Goal: Task Accomplishment & Management: Manage account settings

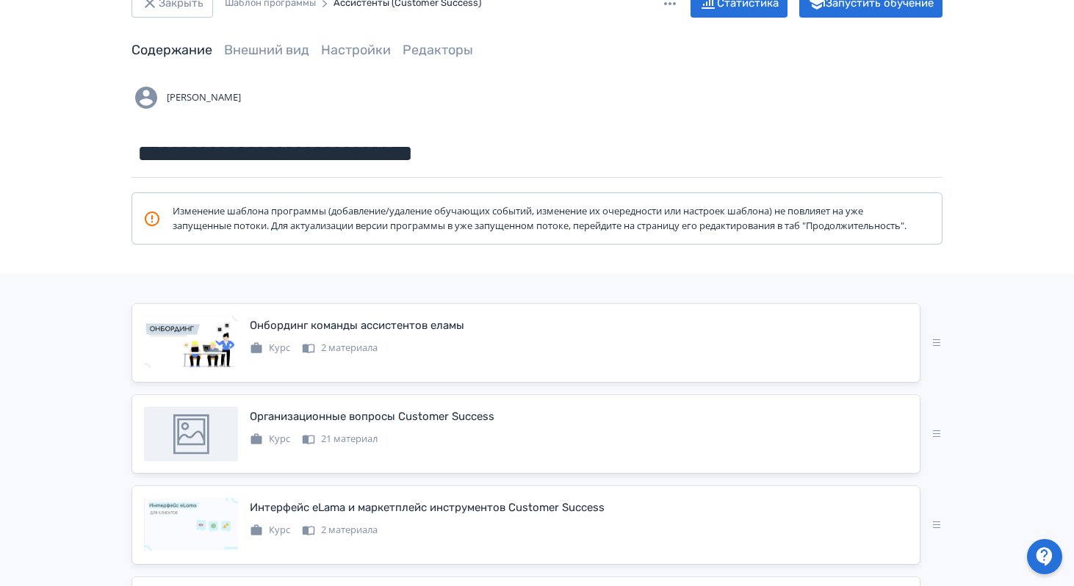
scroll to position [55, 0]
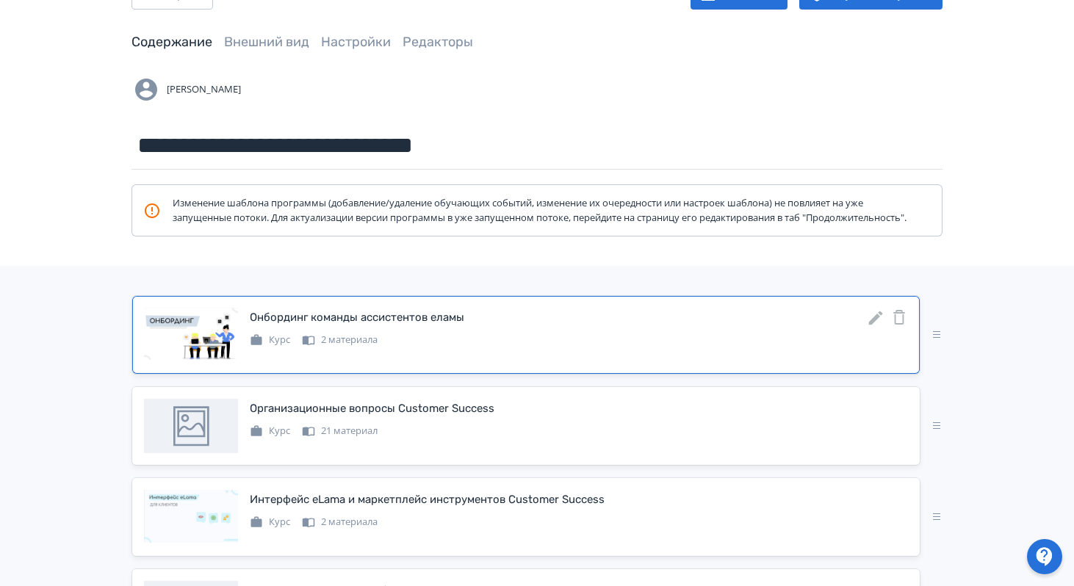
click at [875, 323] on icon at bounding box center [876, 318] width 18 height 18
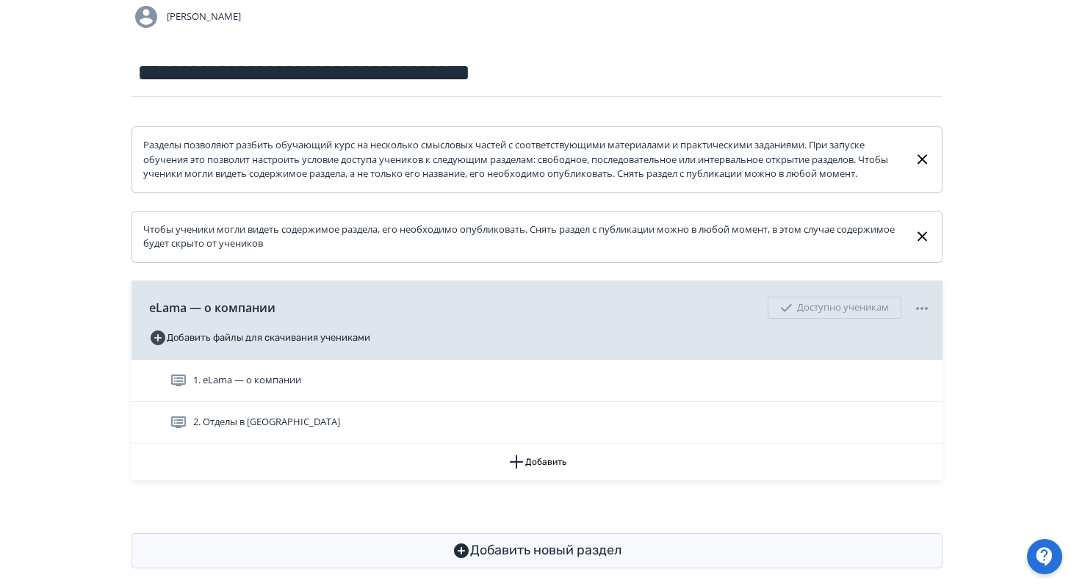
scroll to position [140, 0]
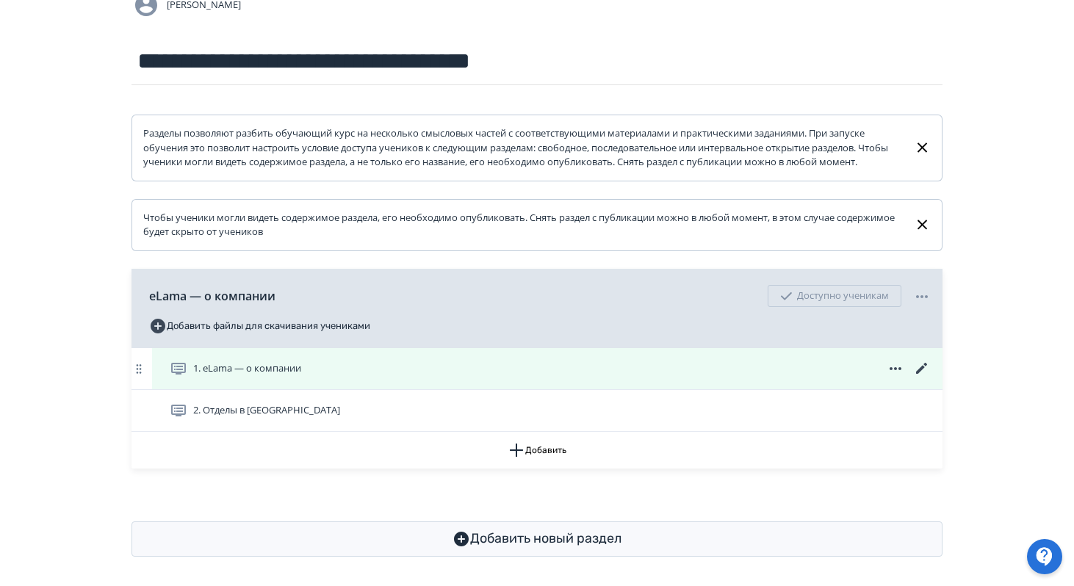
click at [922, 378] on icon at bounding box center [923, 369] width 18 height 18
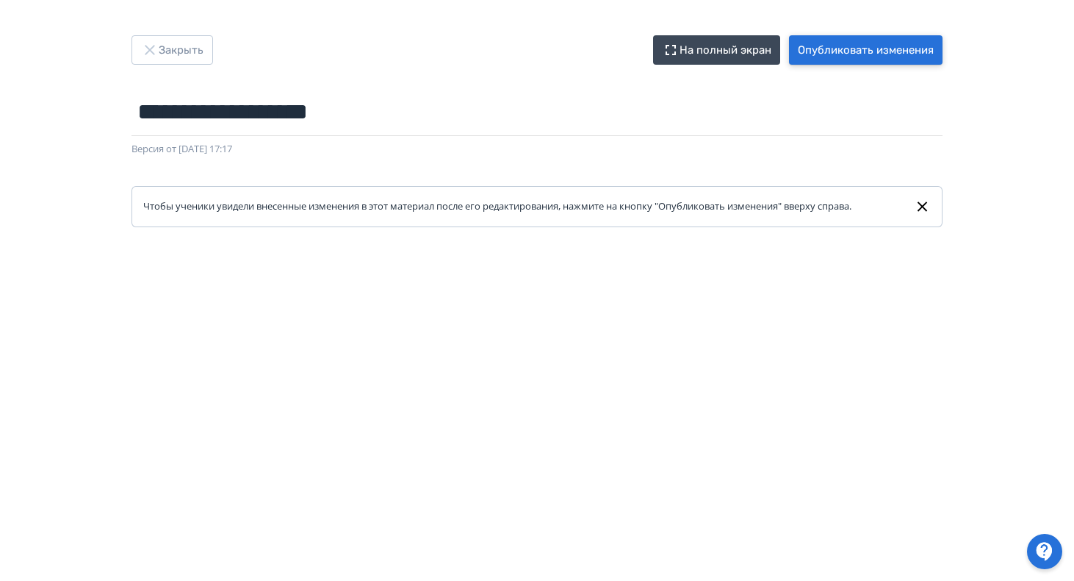
click at [927, 50] on button "Опубликовать изменения" at bounding box center [866, 49] width 154 height 29
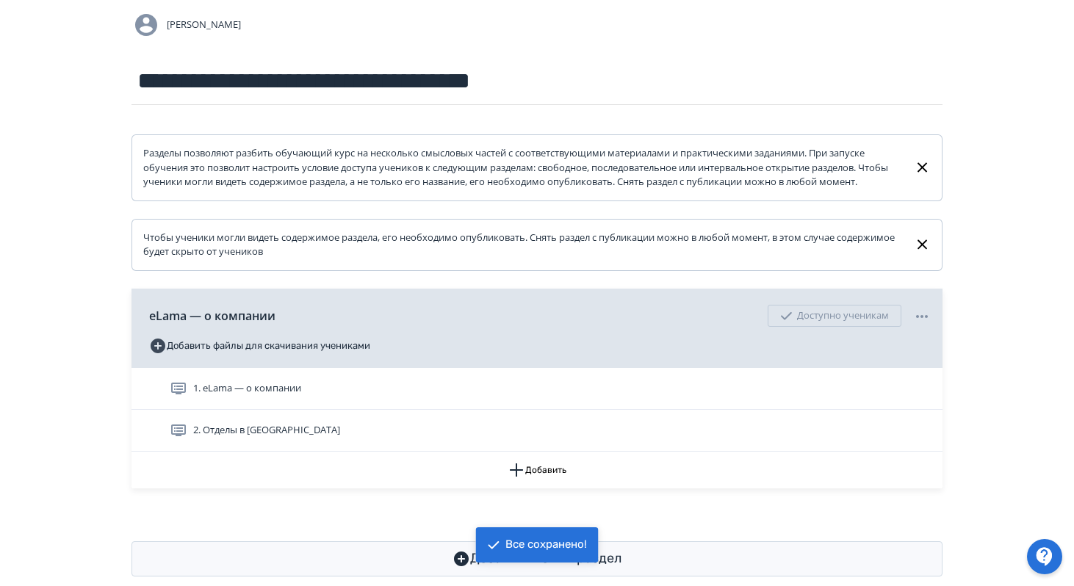
scroll to position [159, 0]
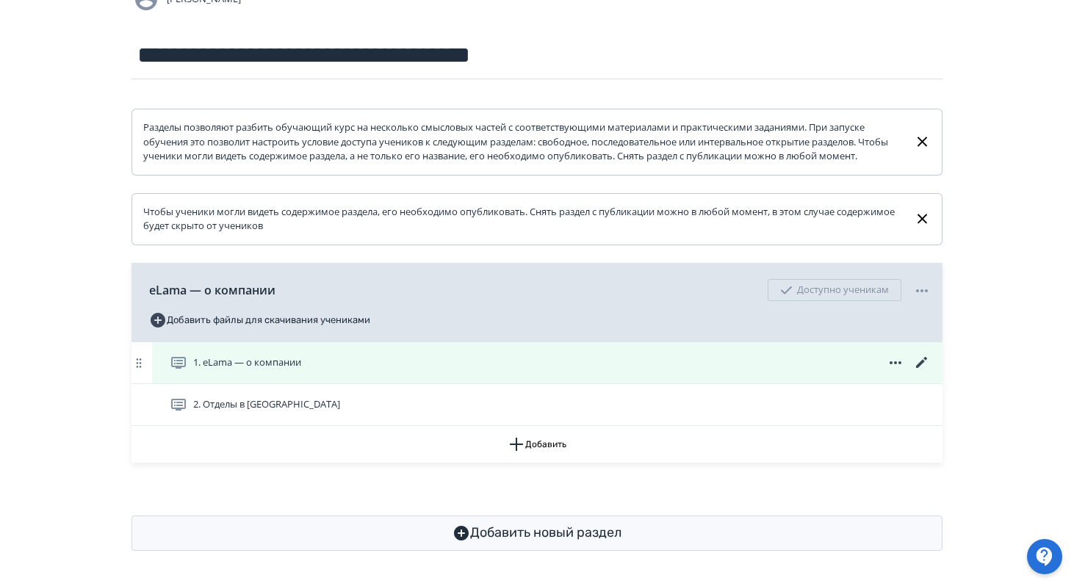
click at [925, 367] on icon at bounding box center [923, 363] width 18 height 18
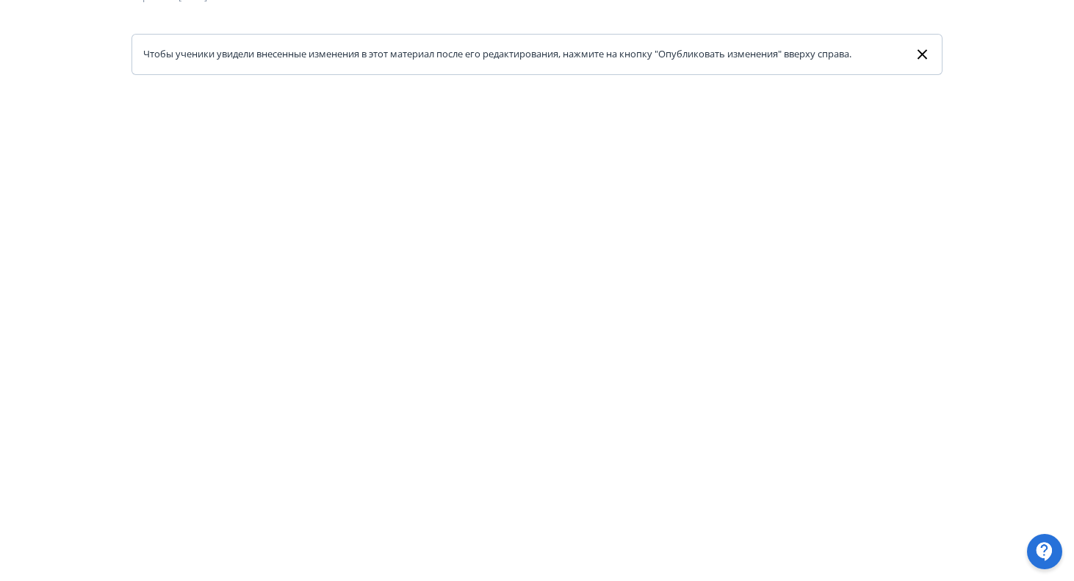
scroll to position [187, 0]
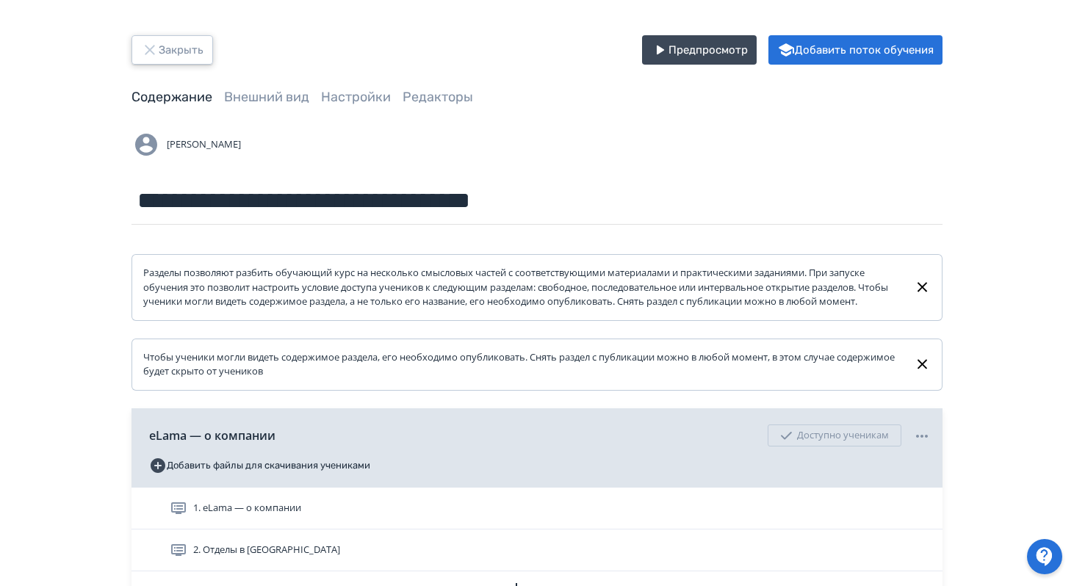
click at [169, 53] on button "Закрыть" at bounding box center [173, 49] width 82 height 29
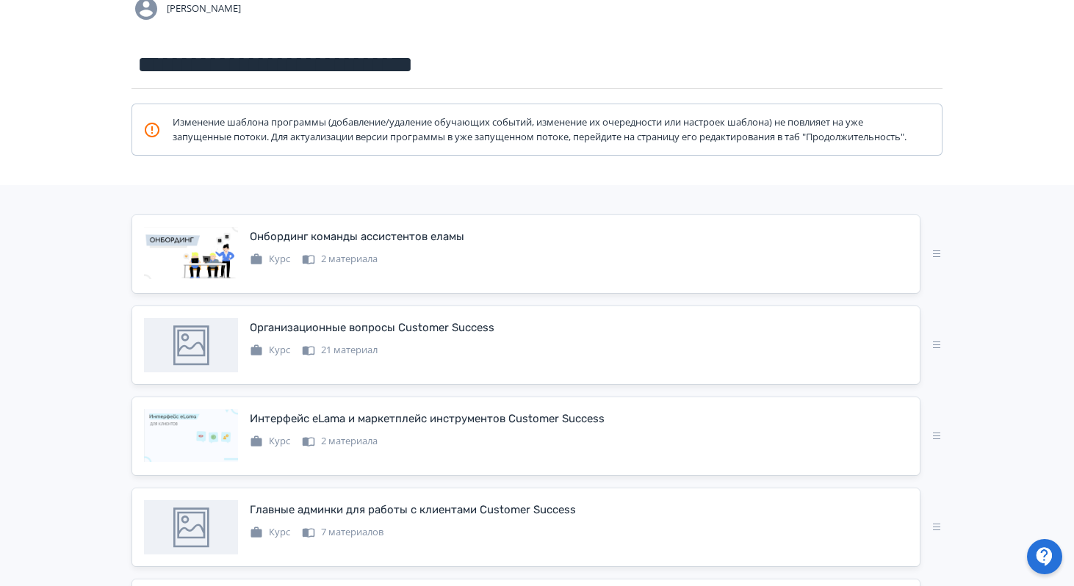
scroll to position [140, 0]
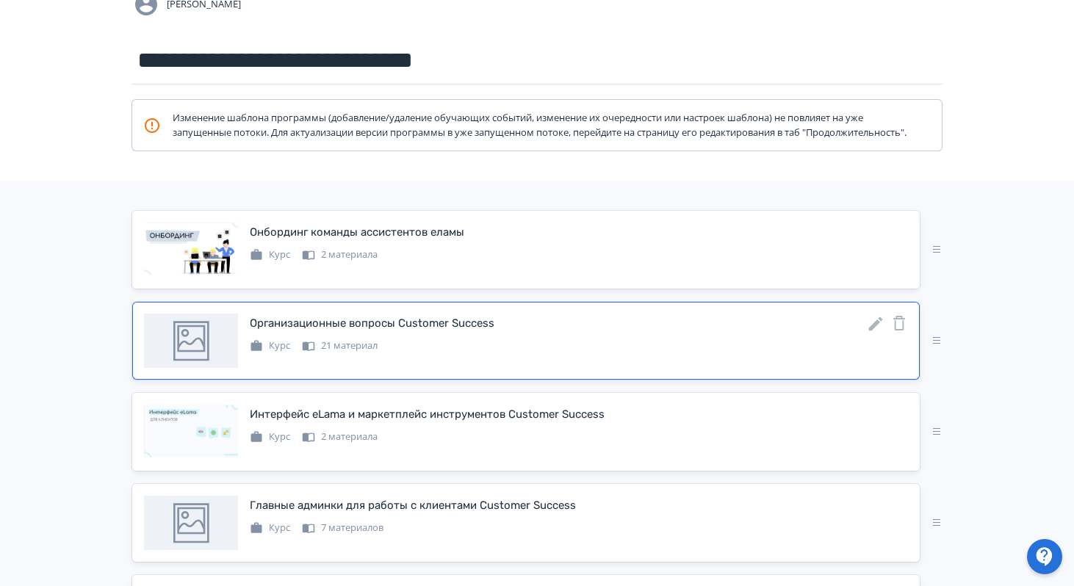
click at [871, 331] on icon at bounding box center [876, 324] width 14 height 14
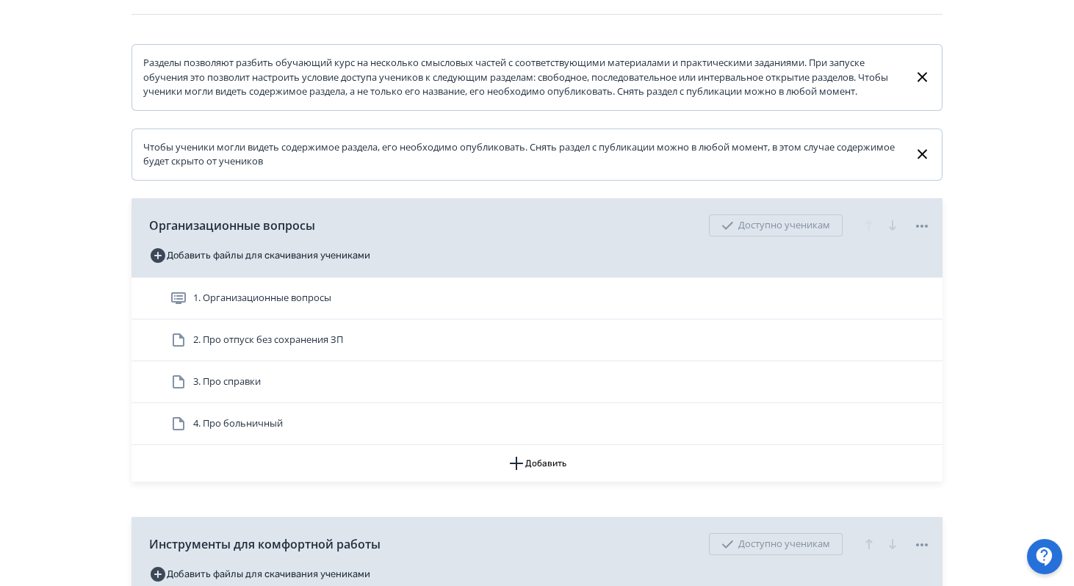
scroll to position [273, 0]
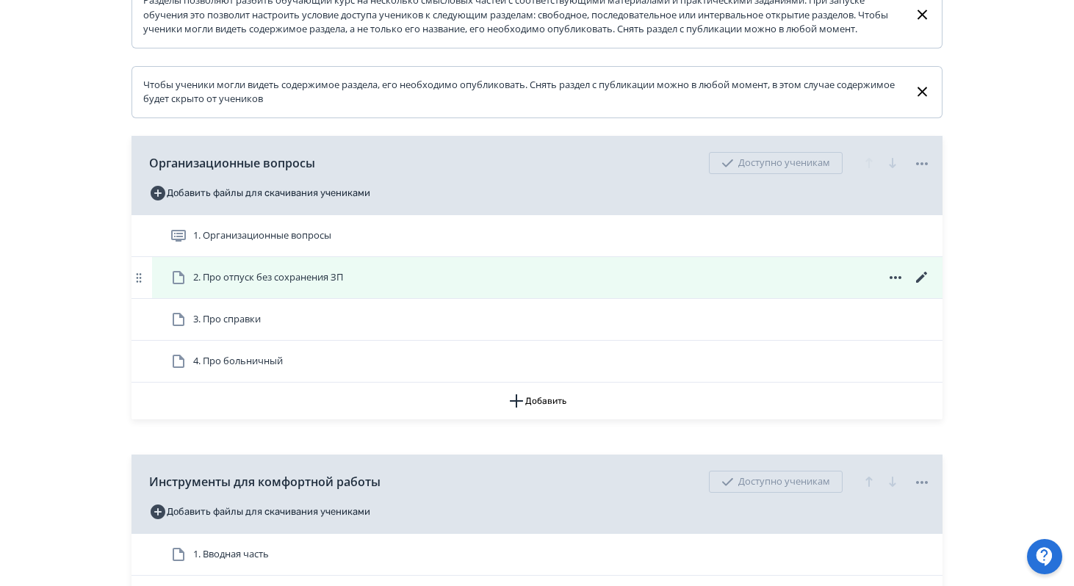
click at [849, 287] on div "2. Про отпуск без сохранения ЗП" at bounding box center [550, 278] width 761 height 18
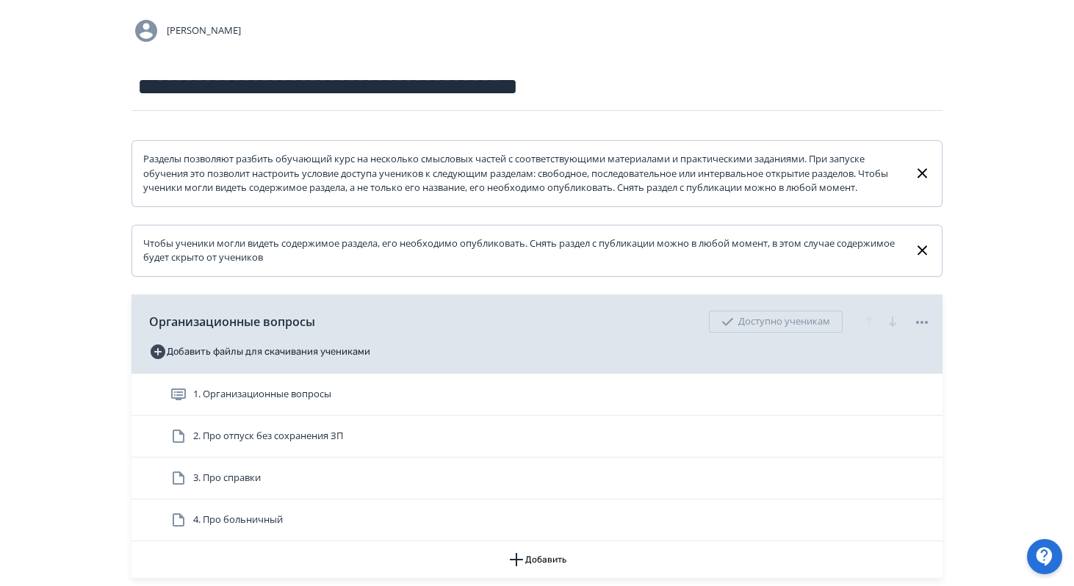
scroll to position [155, 0]
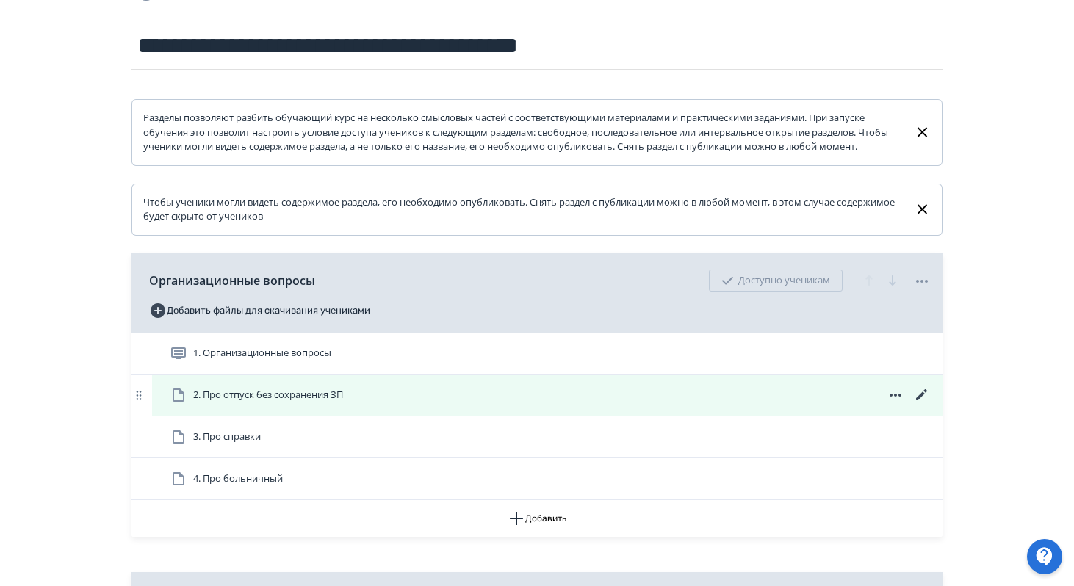
click at [922, 404] on icon at bounding box center [923, 396] width 18 height 18
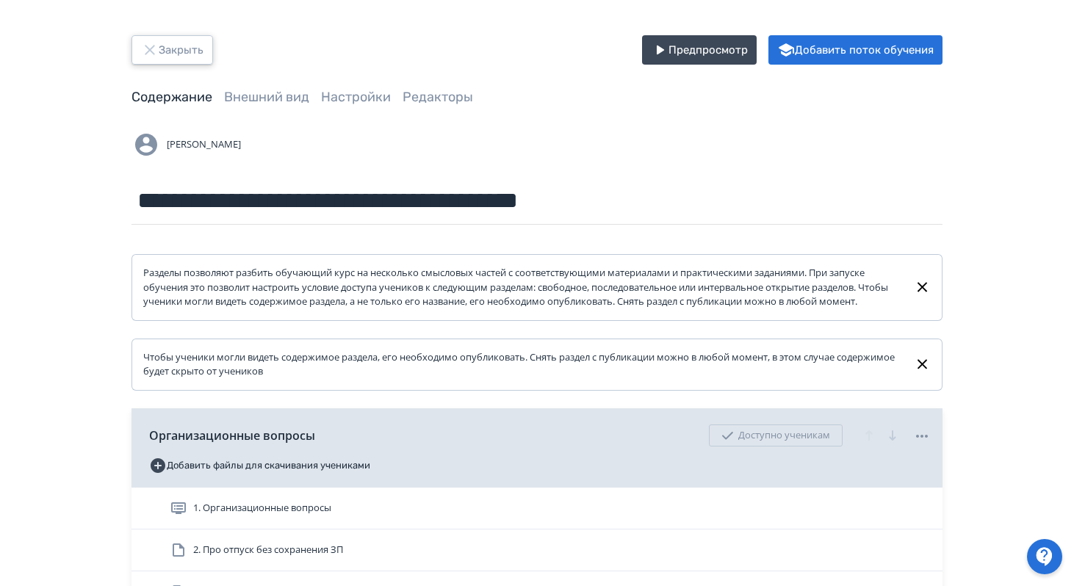
click at [156, 45] on icon "button" at bounding box center [150, 50] width 18 height 18
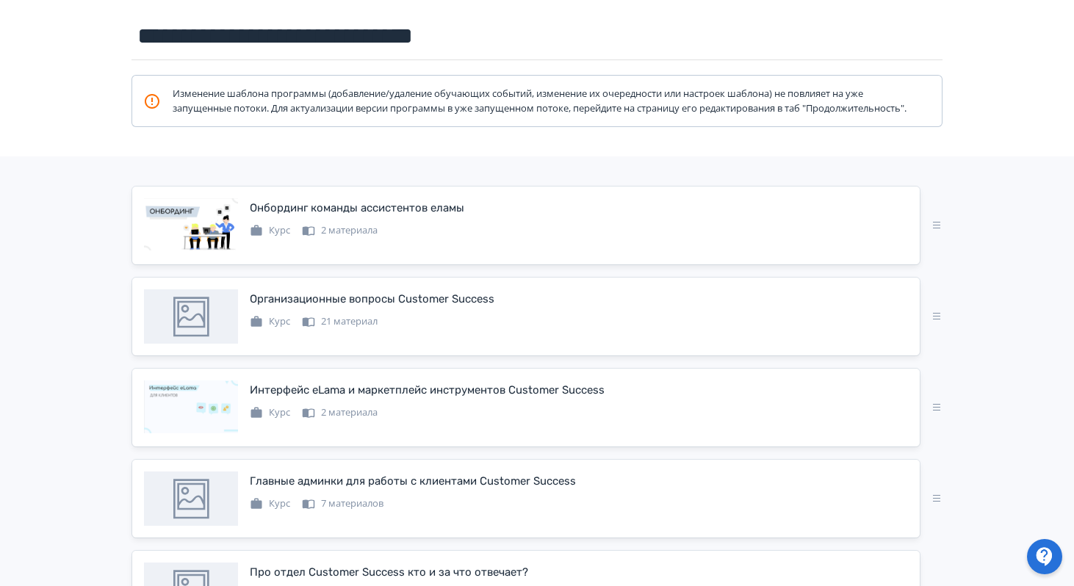
scroll to position [168, 0]
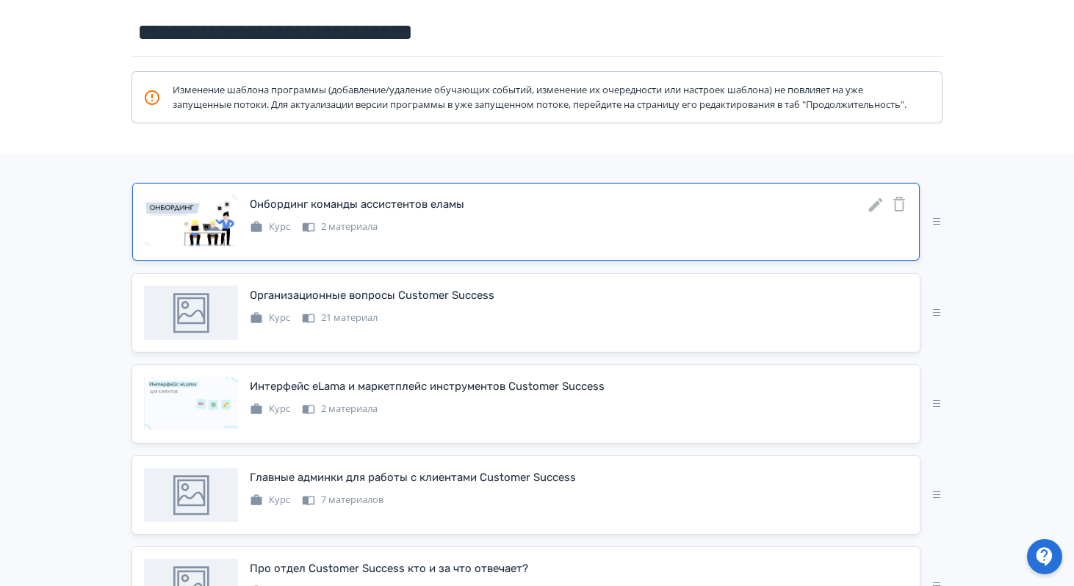
click at [877, 212] on icon at bounding box center [876, 205] width 18 height 18
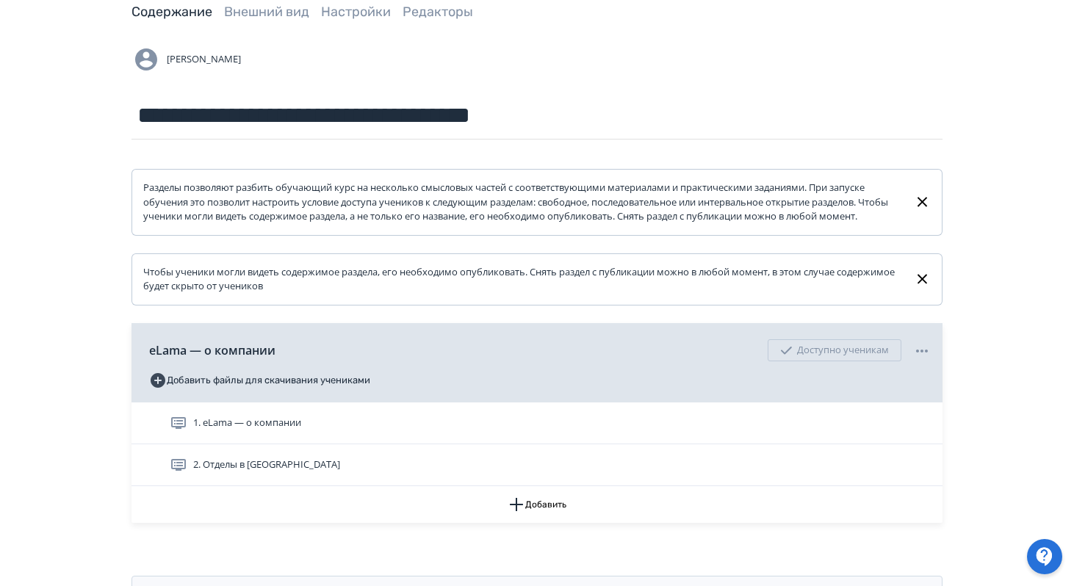
scroll to position [89, 0]
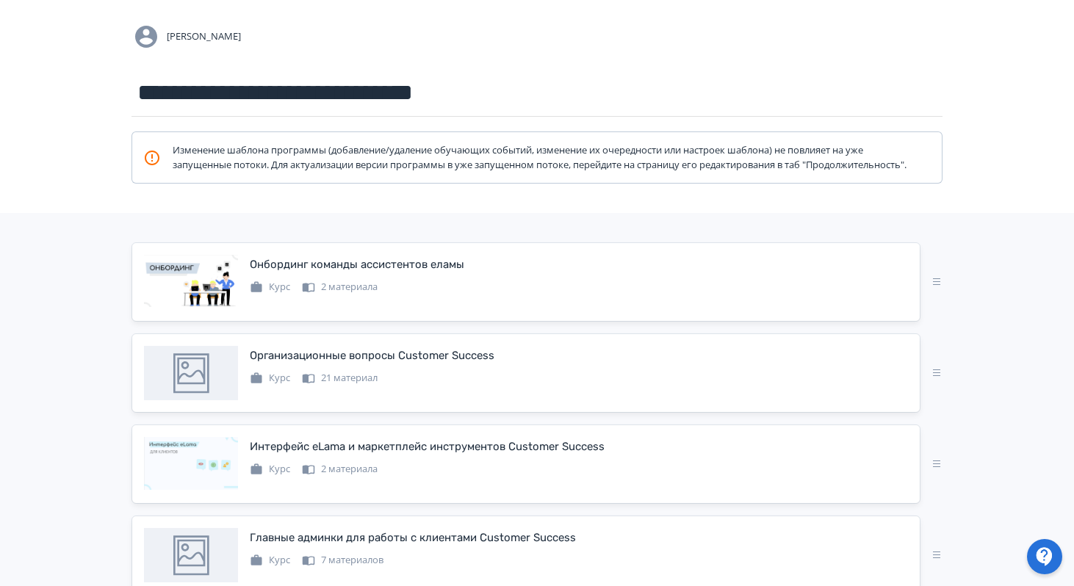
scroll to position [92, 0]
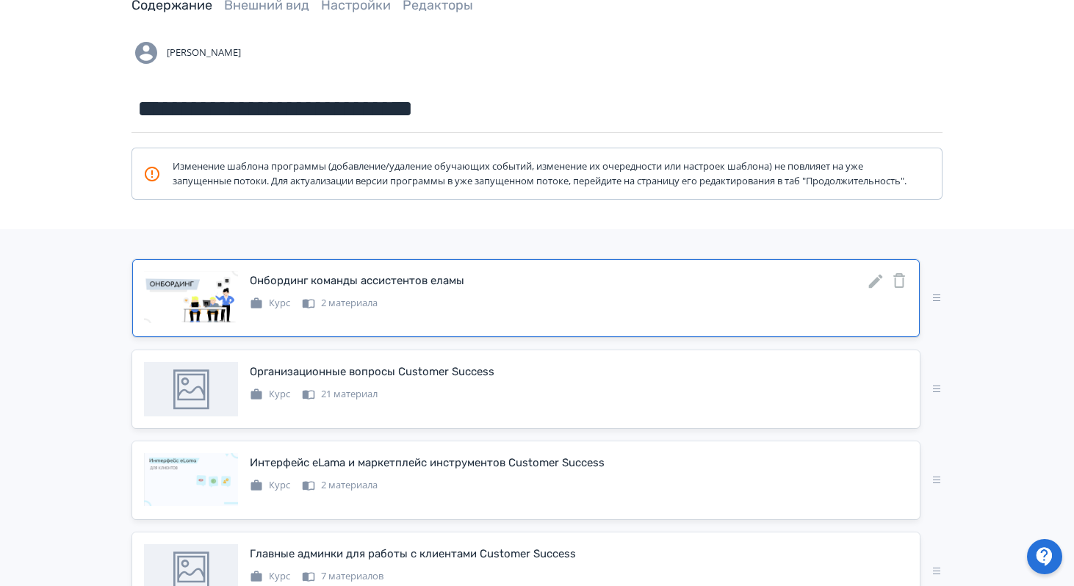
click at [877, 289] on icon at bounding box center [876, 282] width 14 height 14
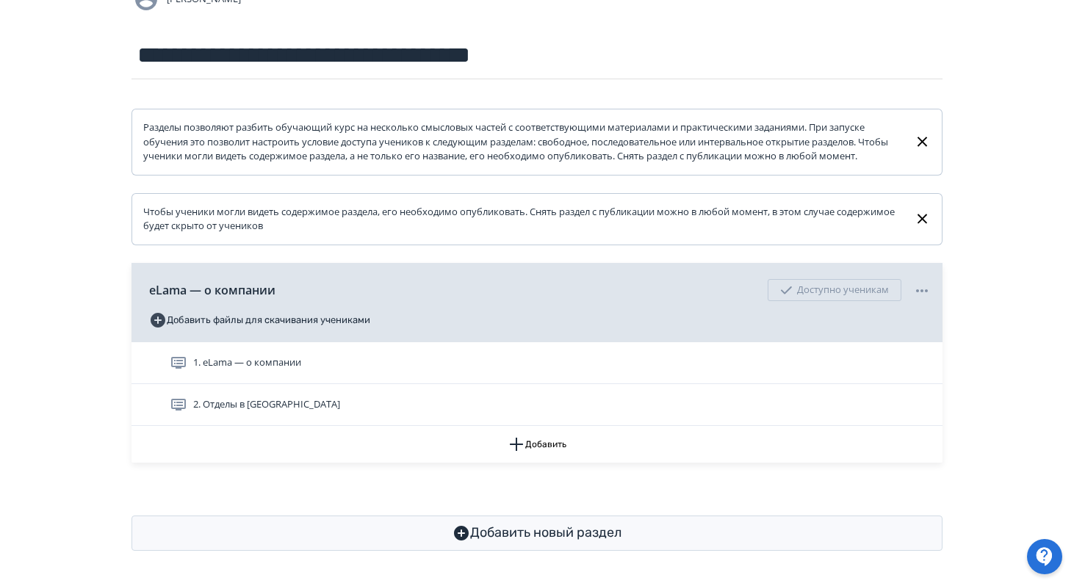
scroll to position [159, 0]
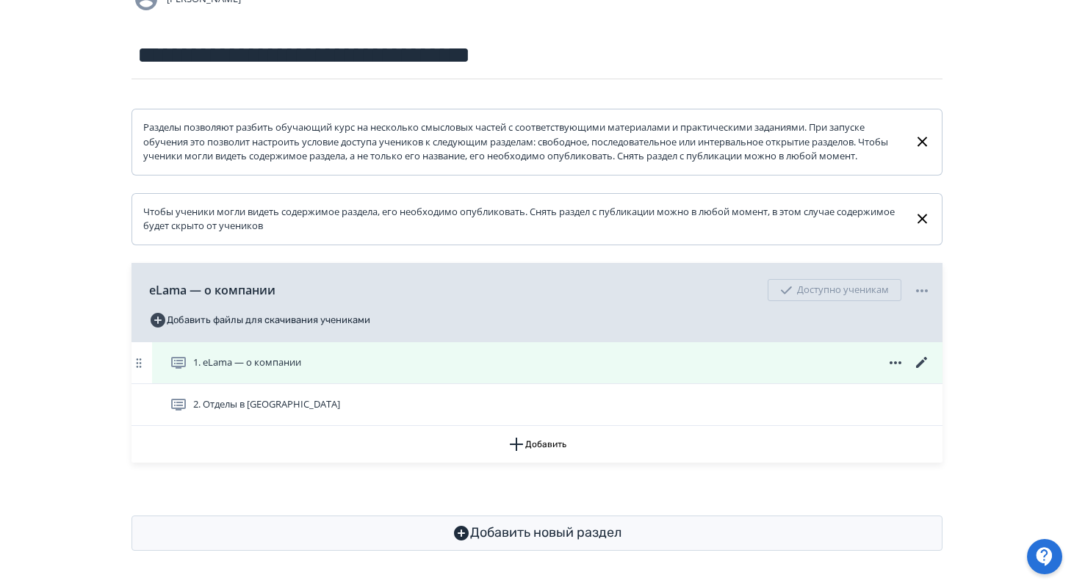
click at [922, 362] on icon at bounding box center [921, 362] width 11 height 11
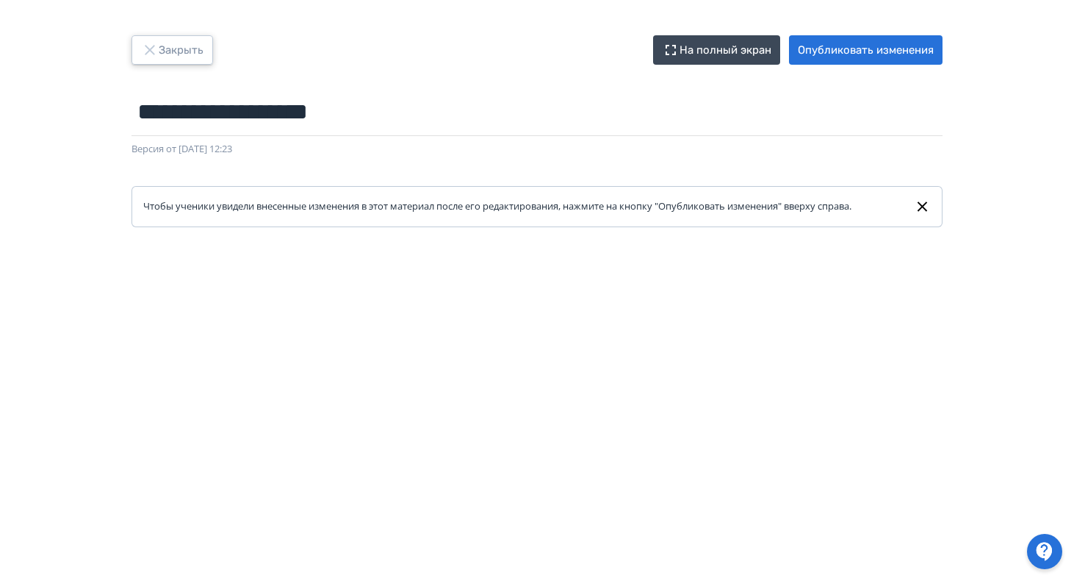
click at [165, 42] on button "Закрыть" at bounding box center [173, 49] width 82 height 29
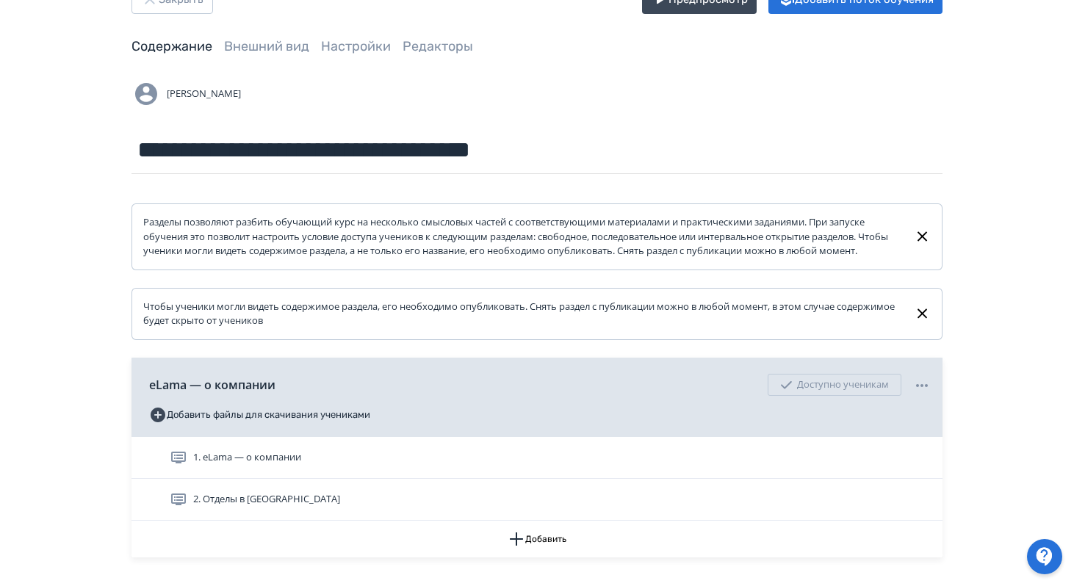
scroll to position [98, 0]
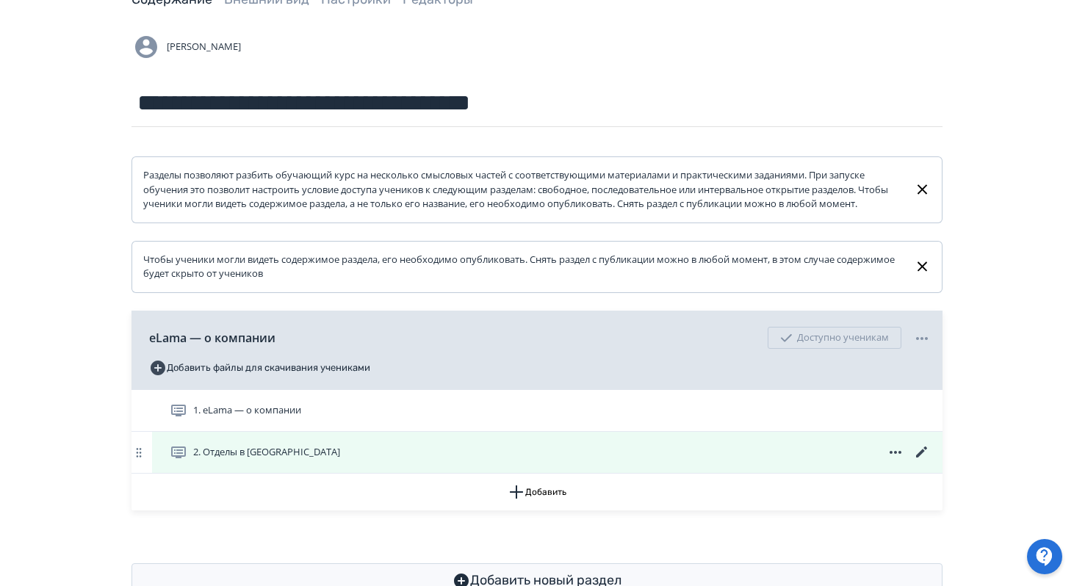
click at [921, 462] on icon at bounding box center [923, 453] width 18 height 18
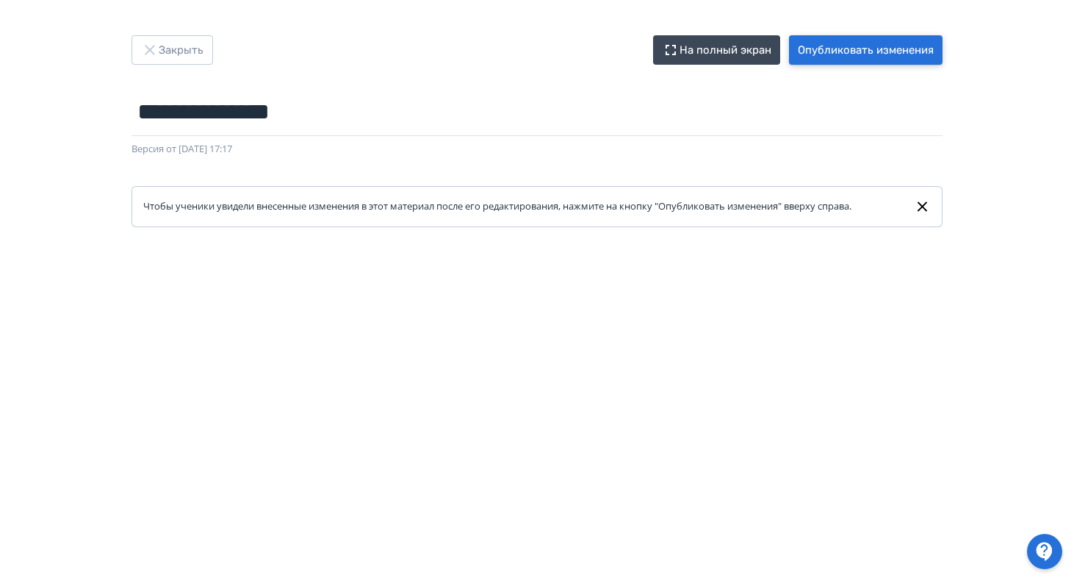
click at [883, 51] on button "Опубликовать изменения" at bounding box center [866, 49] width 154 height 29
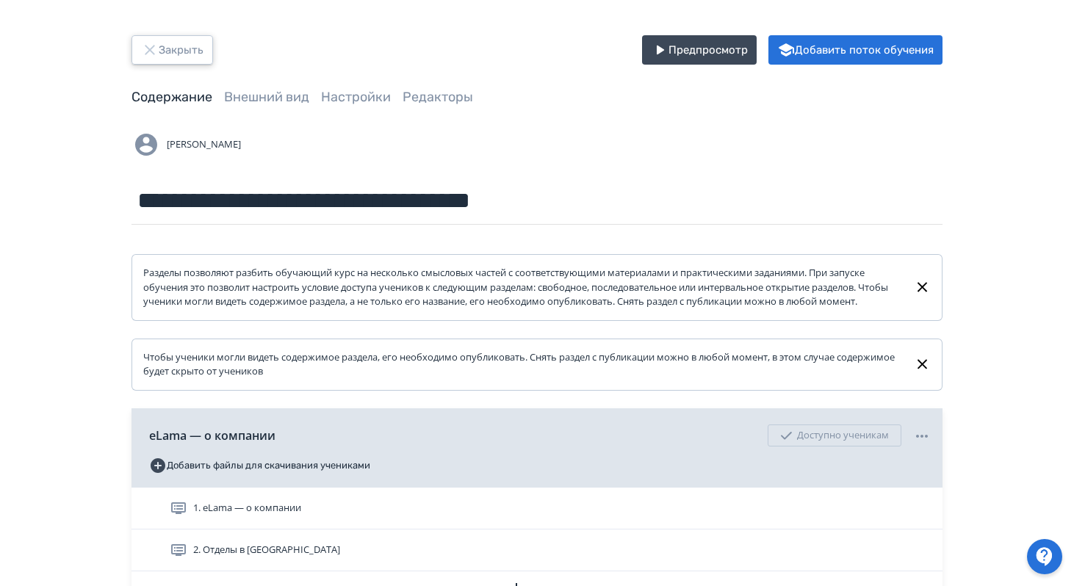
click at [173, 51] on button "Закрыть" at bounding box center [173, 49] width 82 height 29
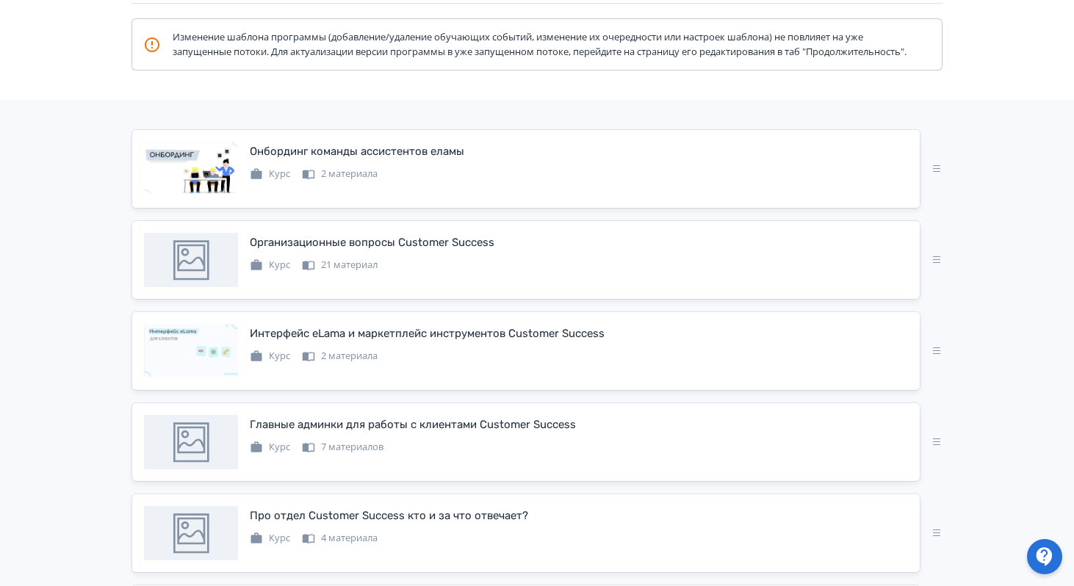
scroll to position [227, 0]
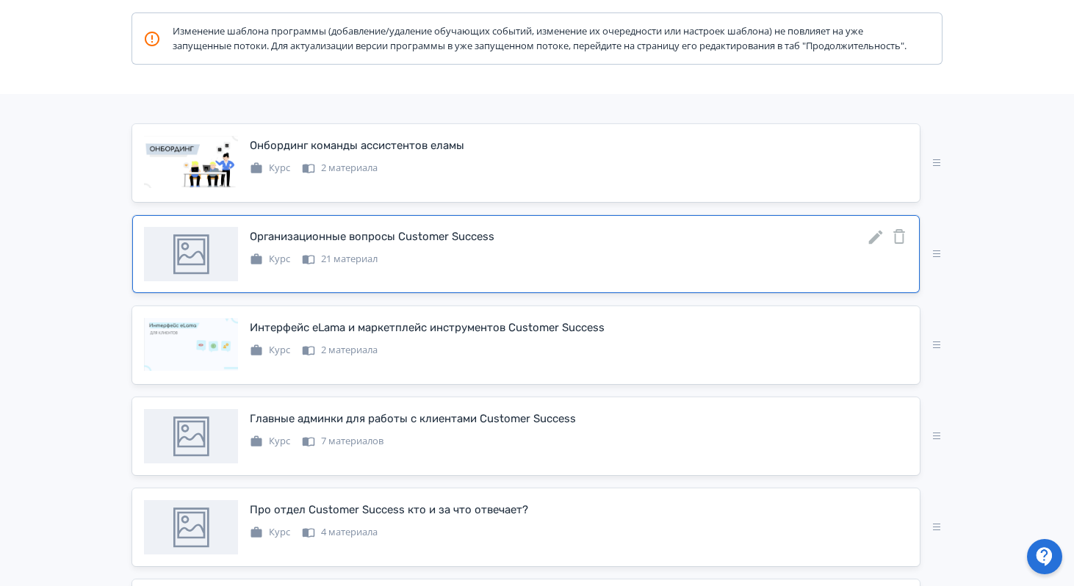
click at [872, 246] on icon at bounding box center [876, 238] width 18 height 18
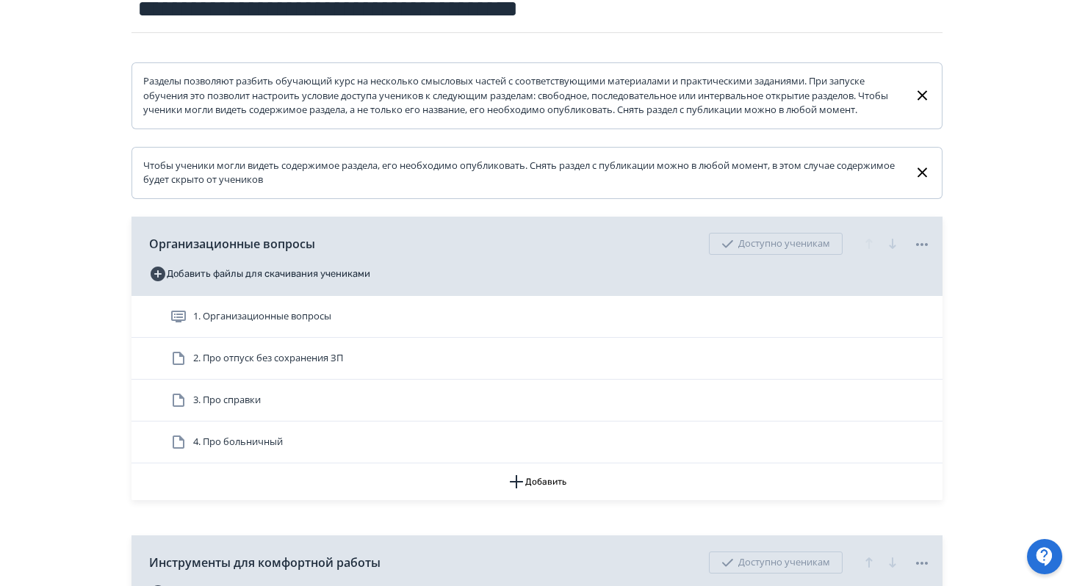
scroll to position [195, 0]
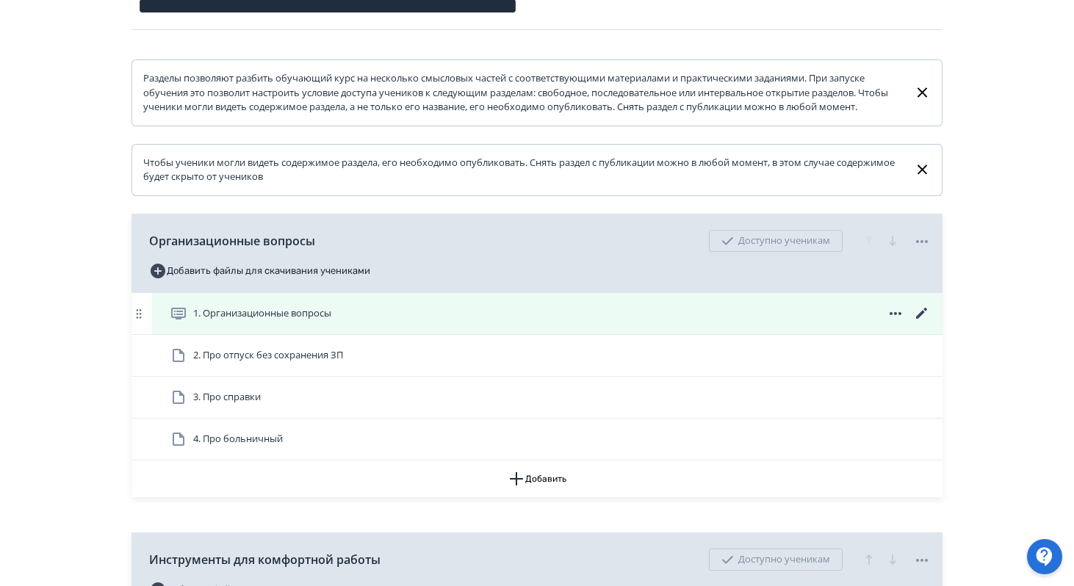
click at [927, 323] on icon at bounding box center [923, 314] width 18 height 18
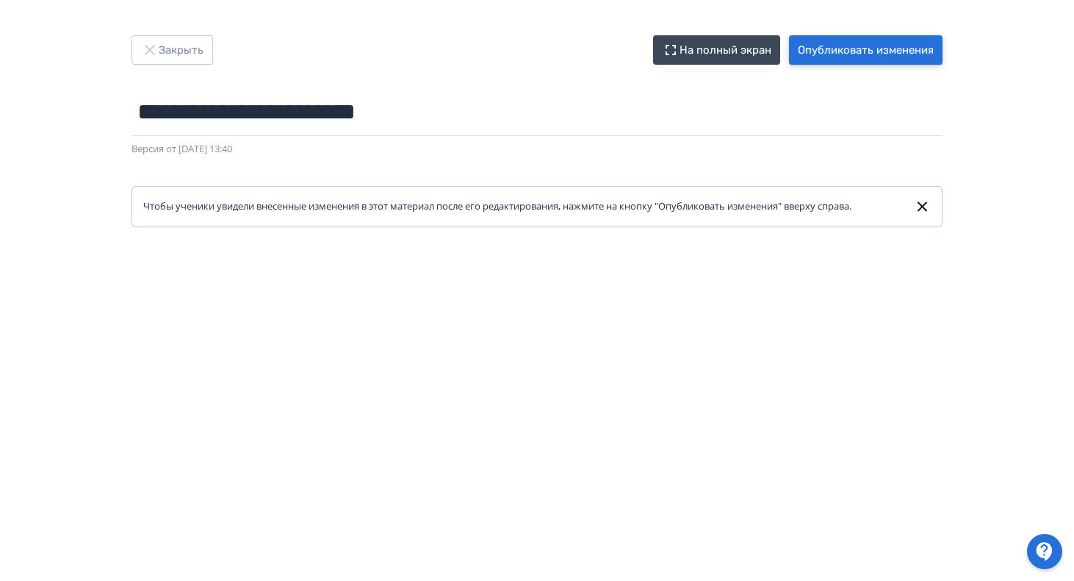
click at [871, 58] on button "Опубликовать изменения" at bounding box center [866, 49] width 154 height 29
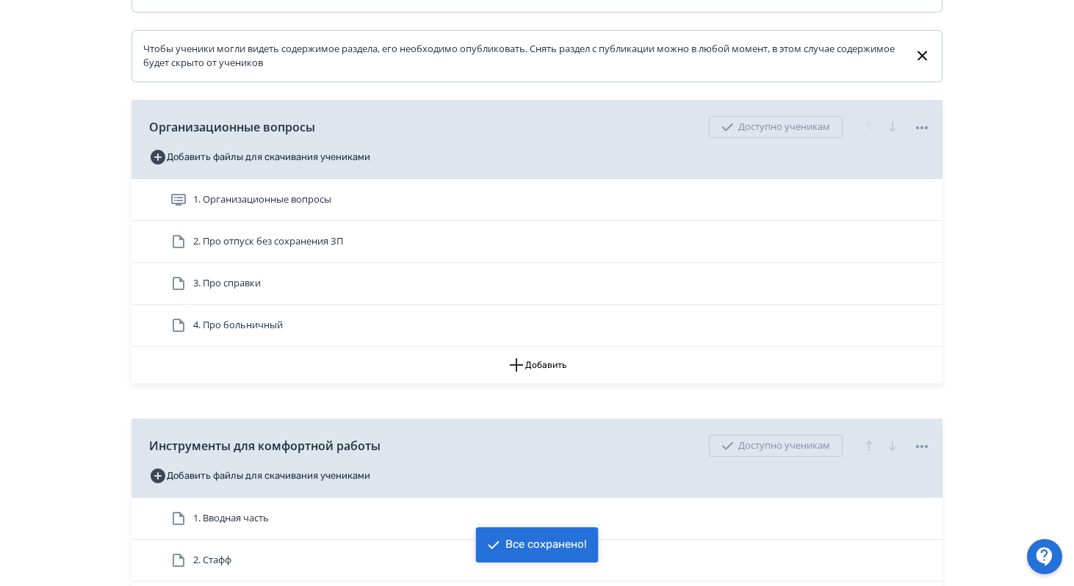
scroll to position [312, 0]
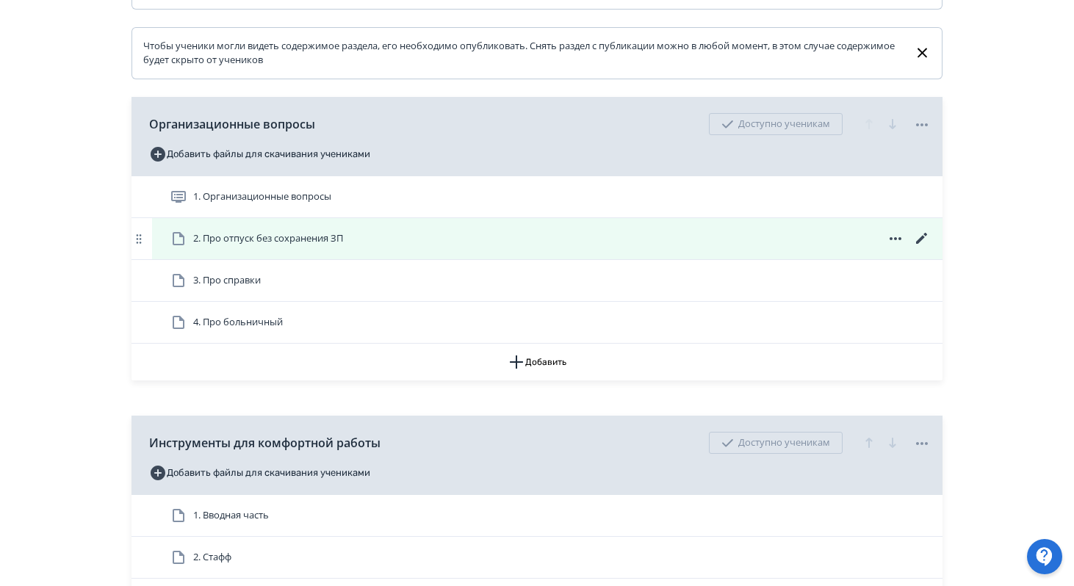
click at [922, 248] on icon at bounding box center [923, 239] width 18 height 18
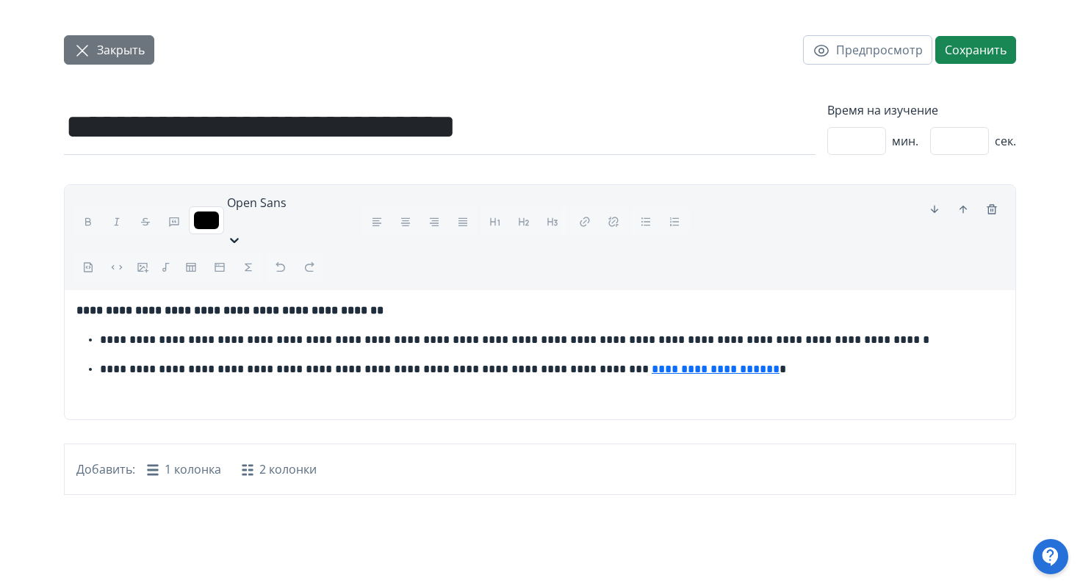
click at [143, 43] on span "Закрыть" at bounding box center [121, 50] width 48 height 18
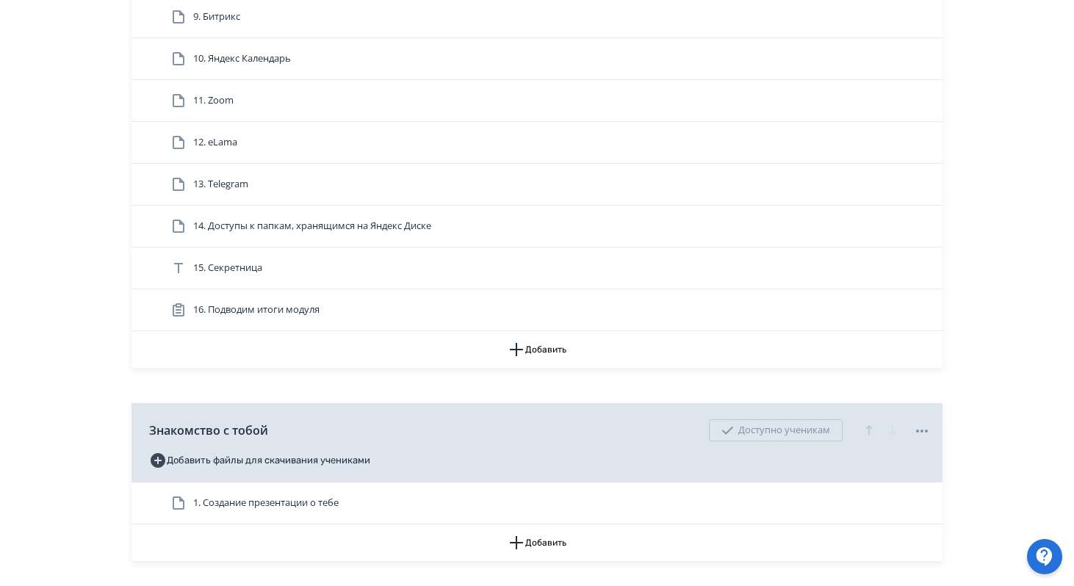
scroll to position [1157, 0]
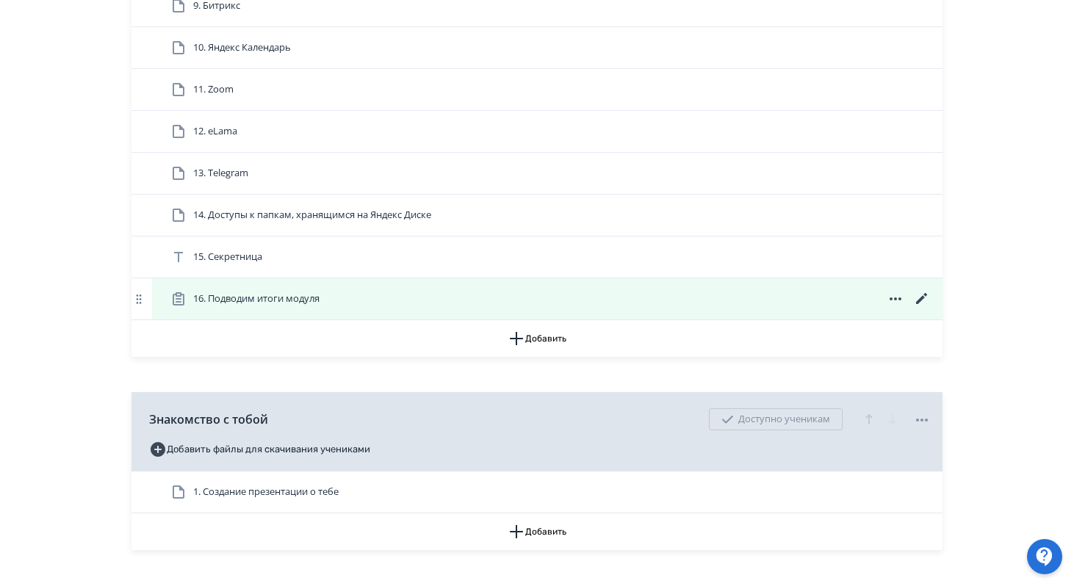
click at [924, 308] on icon at bounding box center [923, 299] width 18 height 18
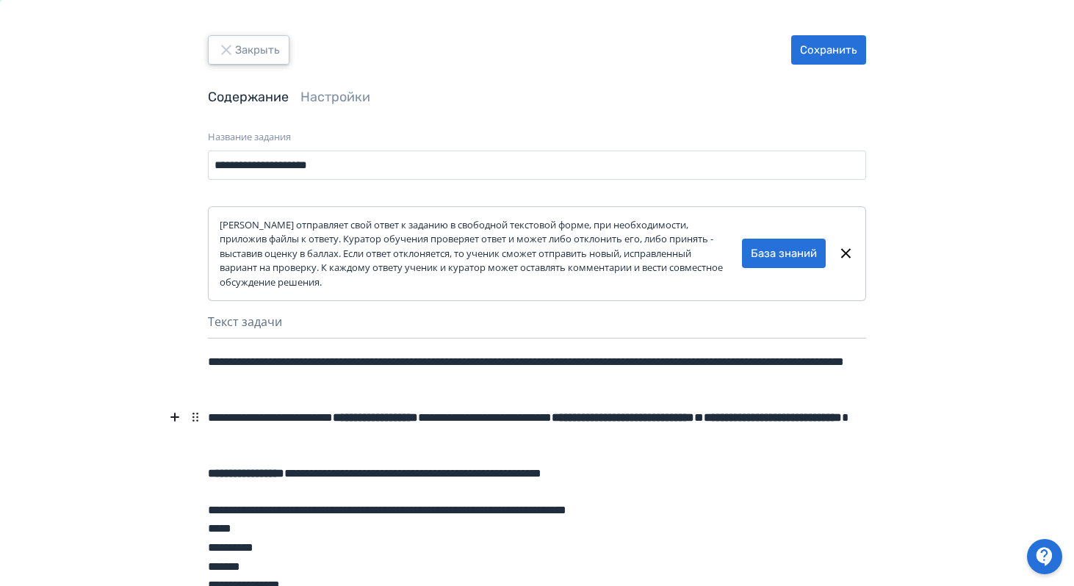
click at [262, 60] on button "Закрыть" at bounding box center [249, 49] width 82 height 29
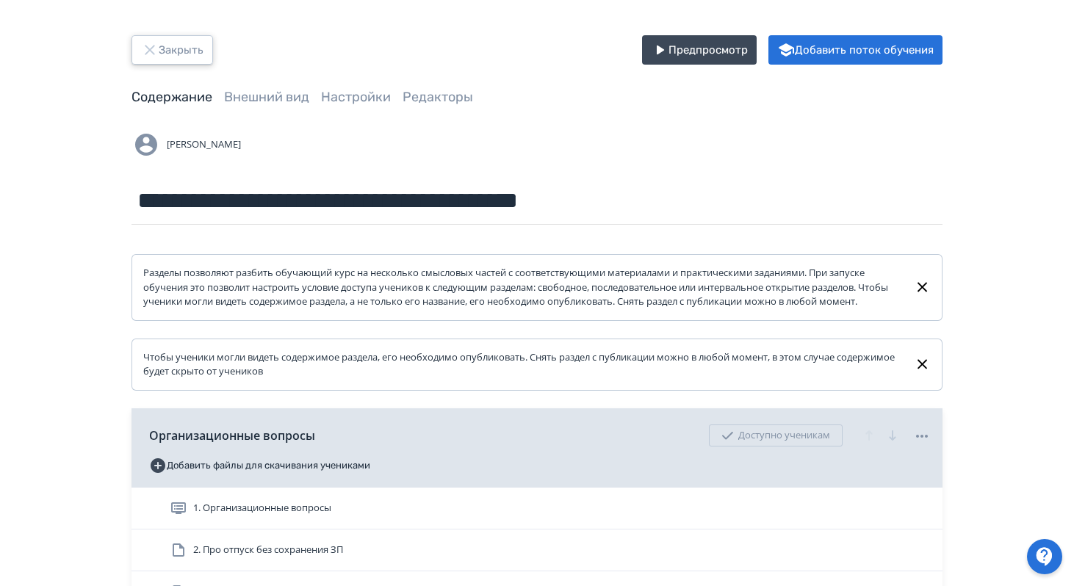
click at [168, 57] on button "Закрыть" at bounding box center [173, 49] width 82 height 29
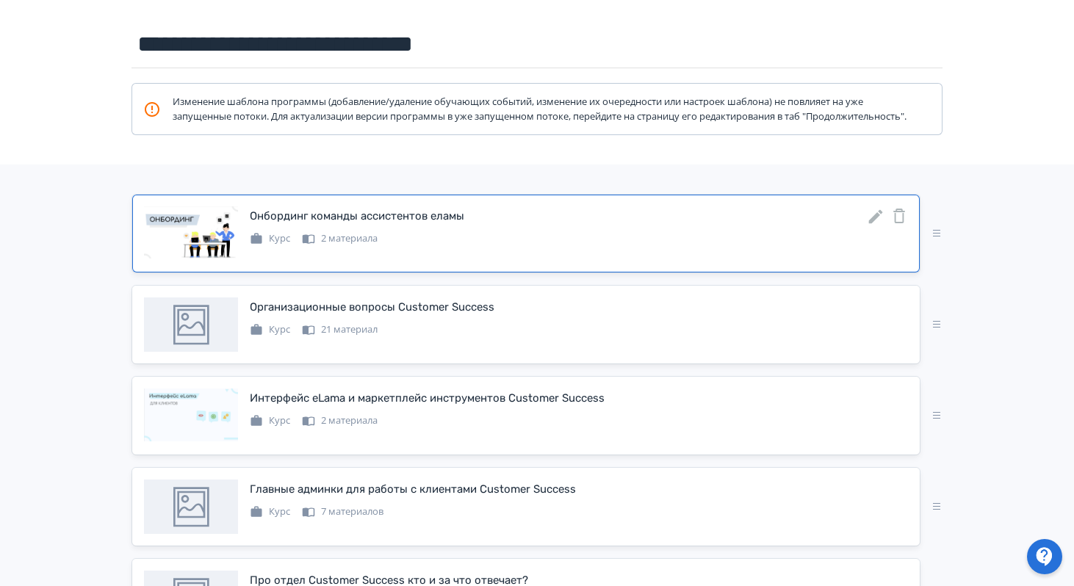
scroll to position [174, 0]
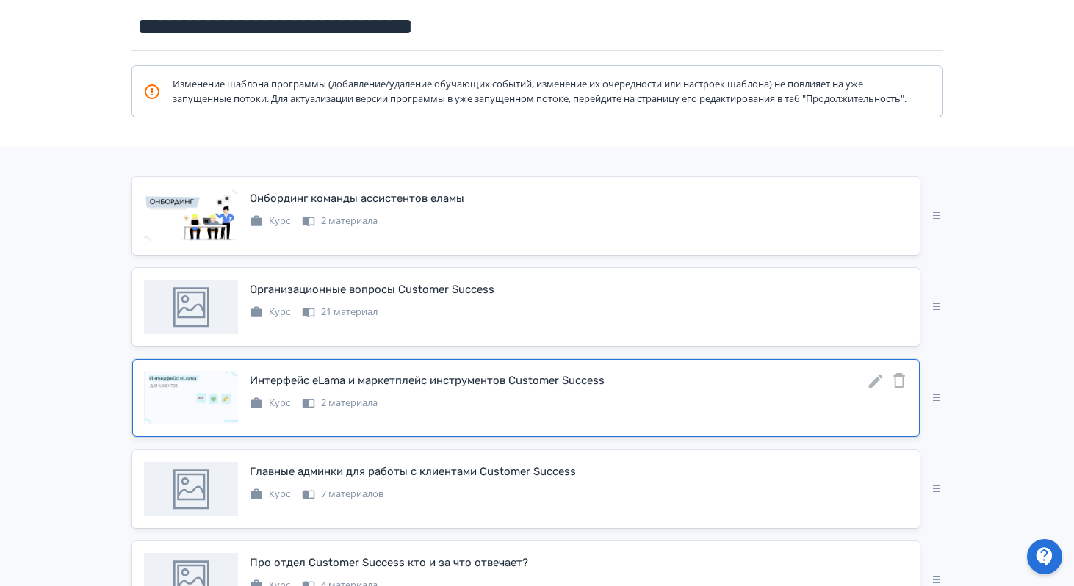
click at [877, 389] on icon at bounding box center [876, 382] width 14 height 14
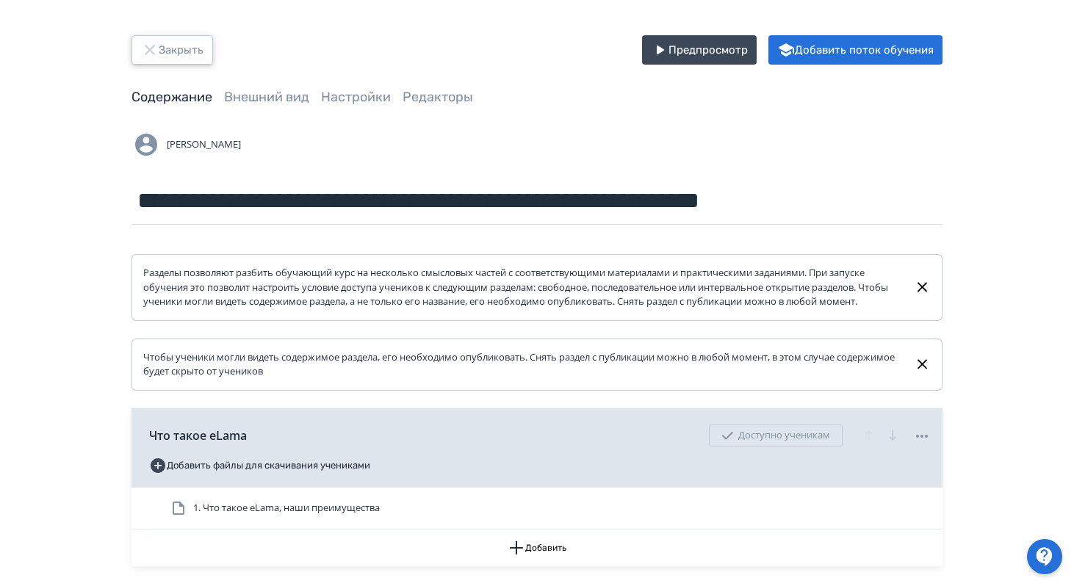
click at [170, 37] on button "Закрыть" at bounding box center [173, 49] width 82 height 29
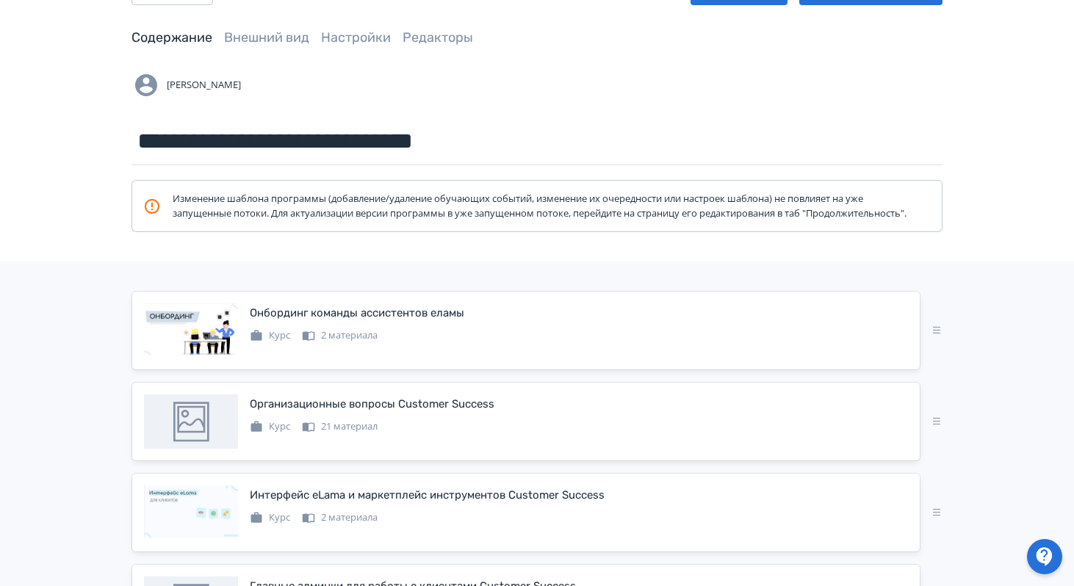
scroll to position [91, 0]
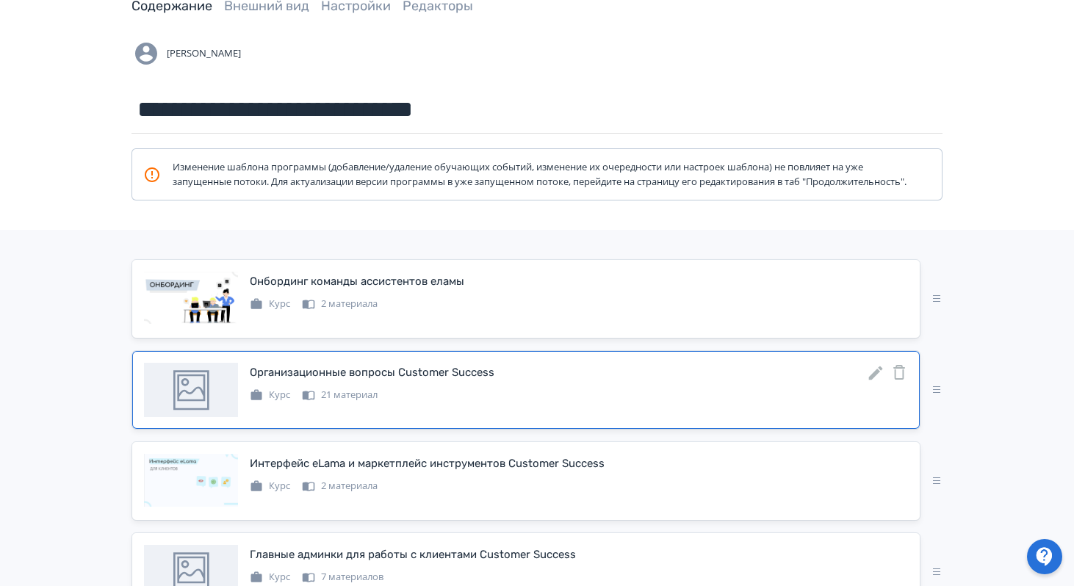
click at [877, 381] on icon at bounding box center [876, 374] width 14 height 14
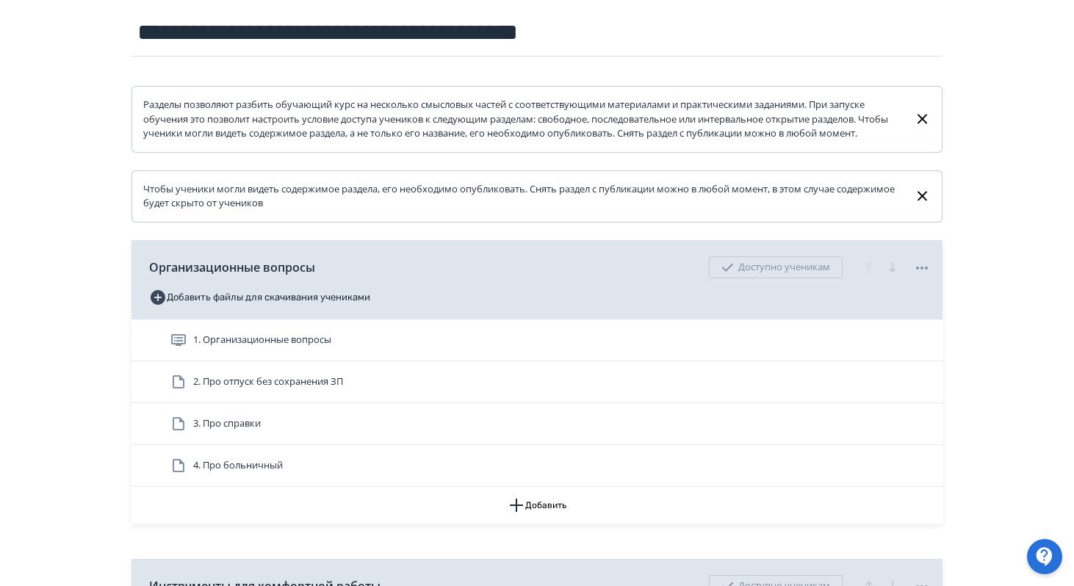
scroll to position [201, 0]
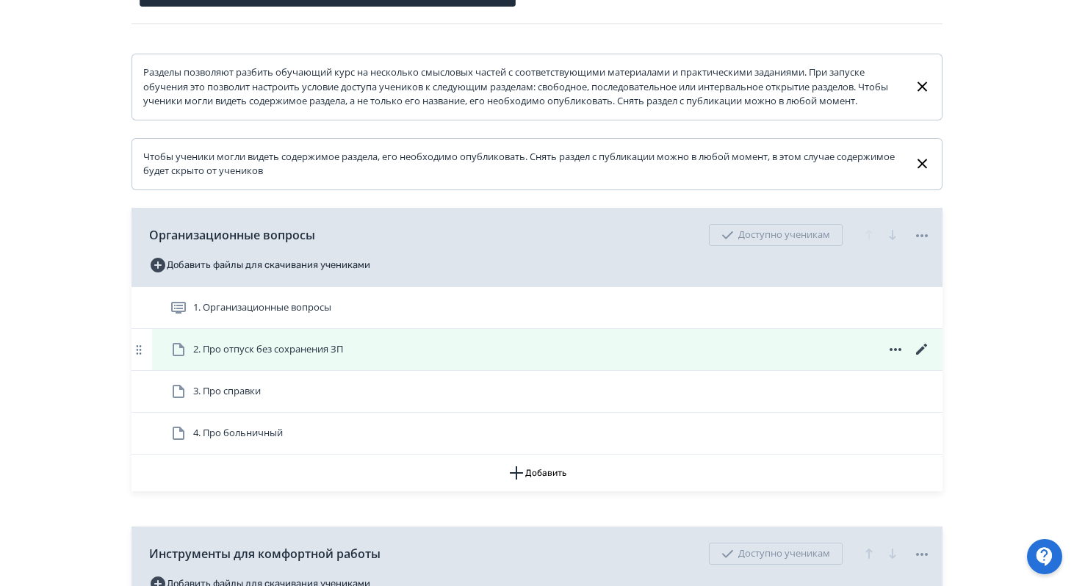
click at [923, 359] on icon at bounding box center [923, 350] width 18 height 18
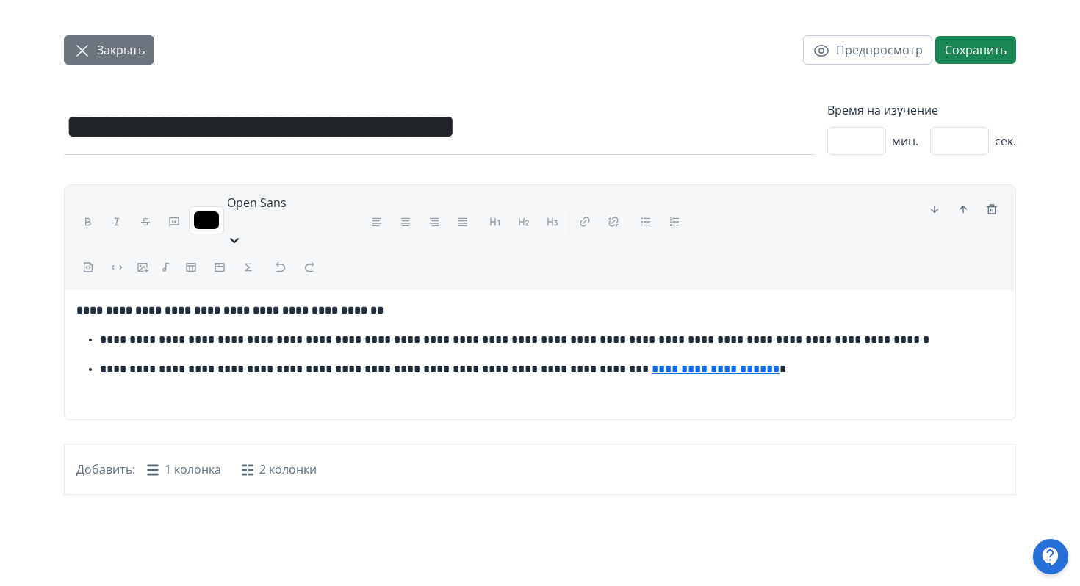
click at [111, 39] on button "Закрыть" at bounding box center [109, 49] width 90 height 29
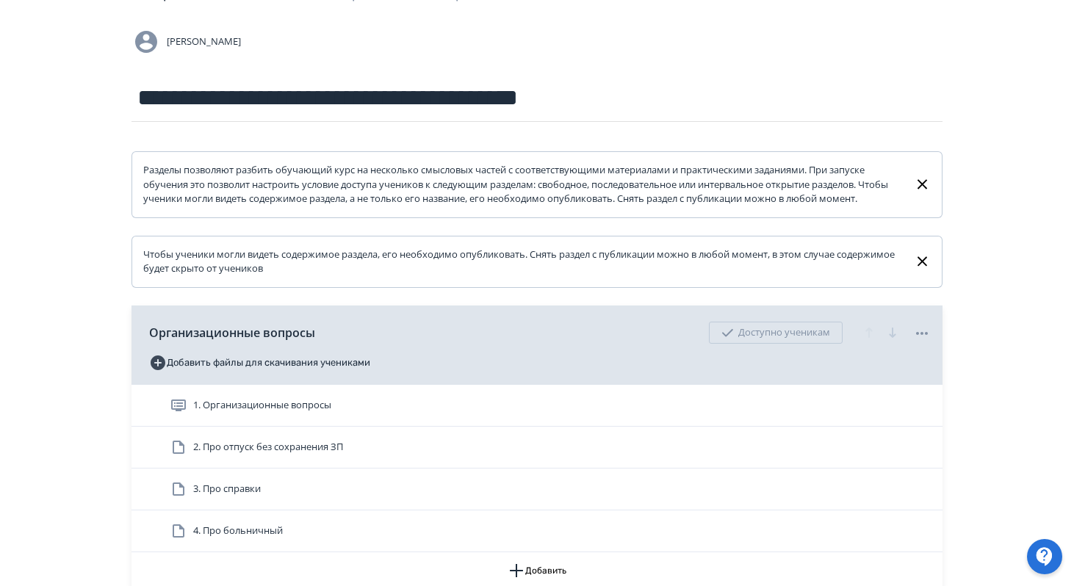
scroll to position [109, 0]
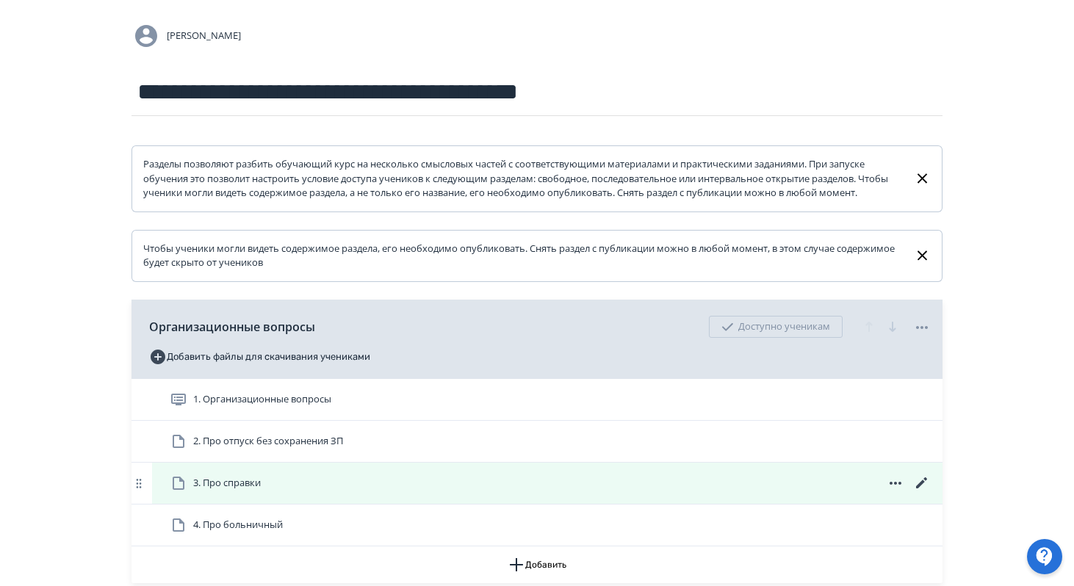
click at [924, 492] on icon at bounding box center [923, 484] width 18 height 18
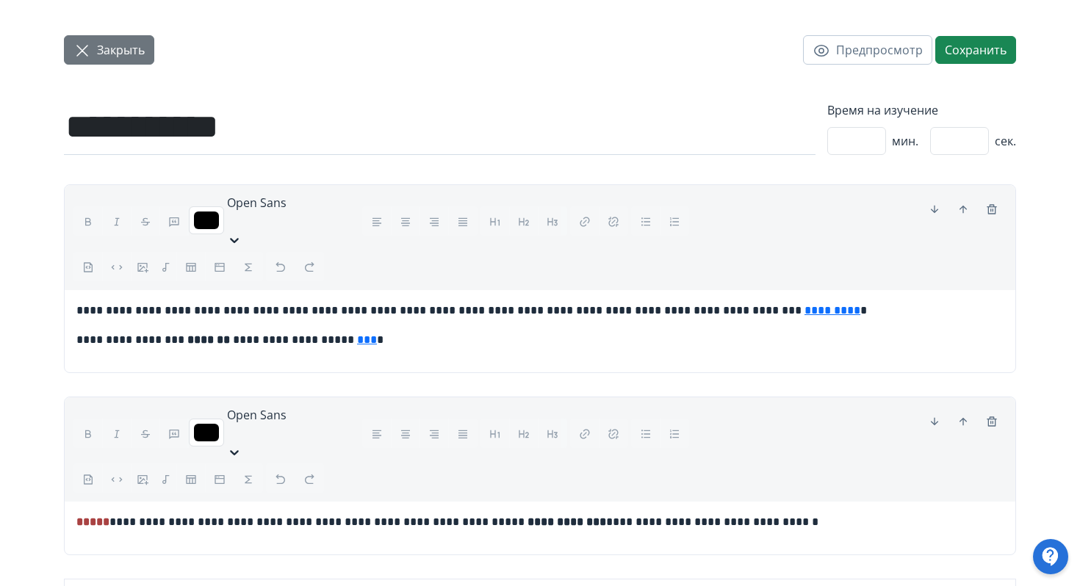
click at [84, 45] on icon "button" at bounding box center [82, 51] width 18 height 18
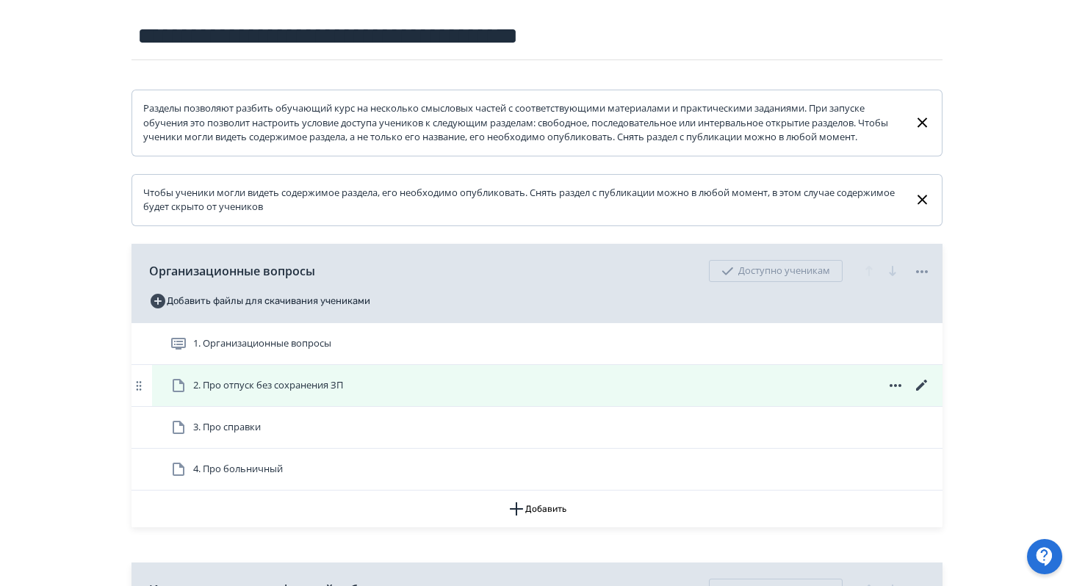
scroll to position [168, 0]
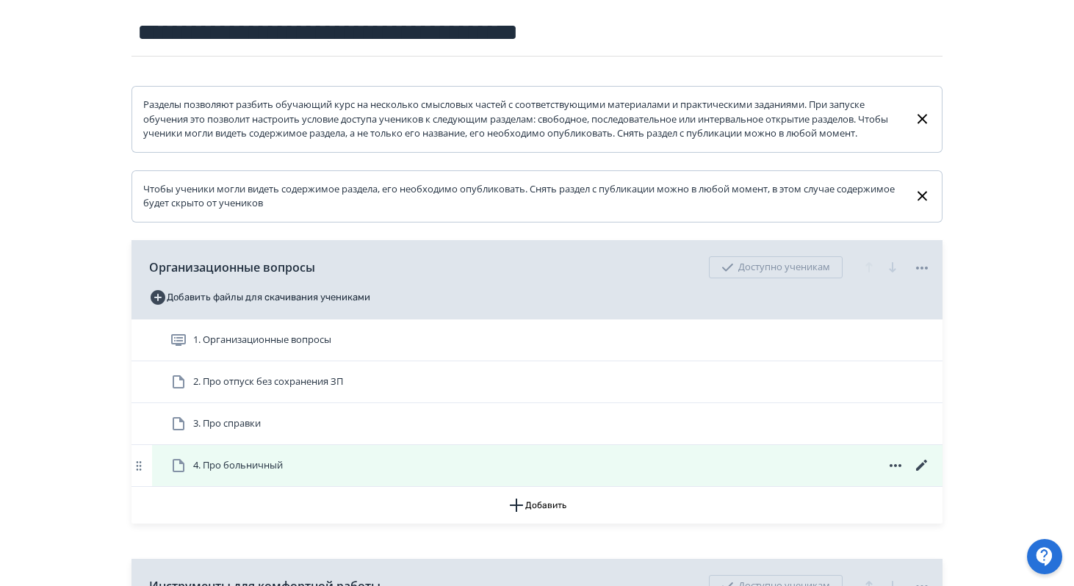
click at [917, 471] on icon at bounding box center [921, 465] width 11 height 11
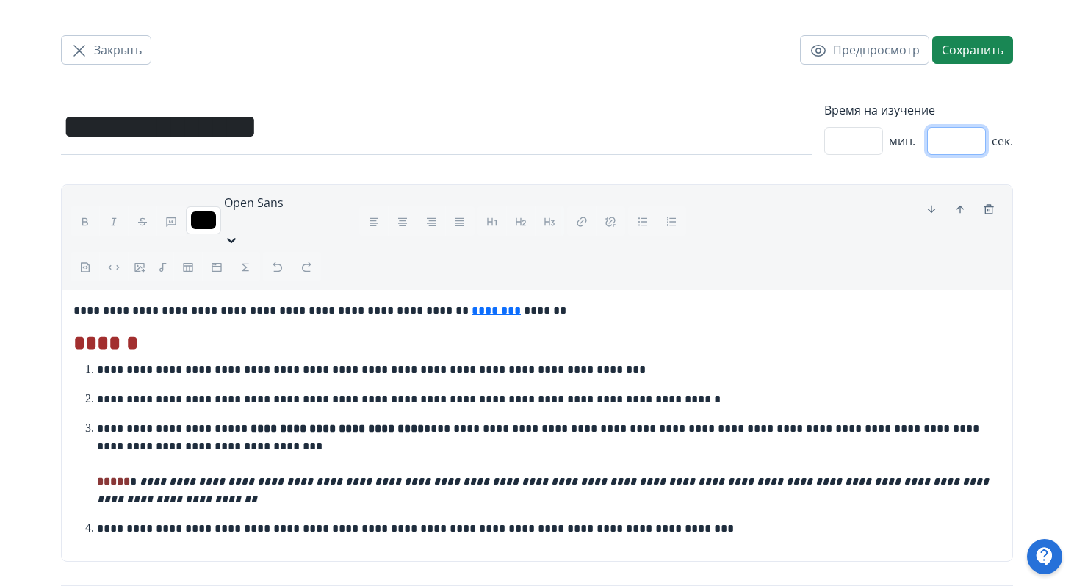
click at [966, 138] on input "**" at bounding box center [956, 141] width 59 height 28
type input "*"
click at [959, 48] on button "Сохранить" at bounding box center [973, 50] width 81 height 28
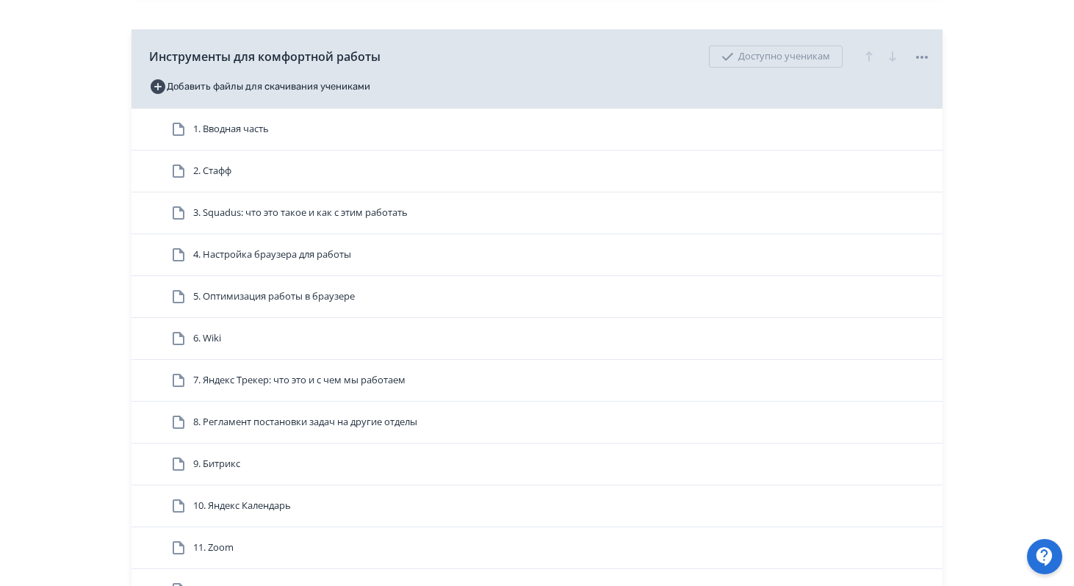
scroll to position [724, 0]
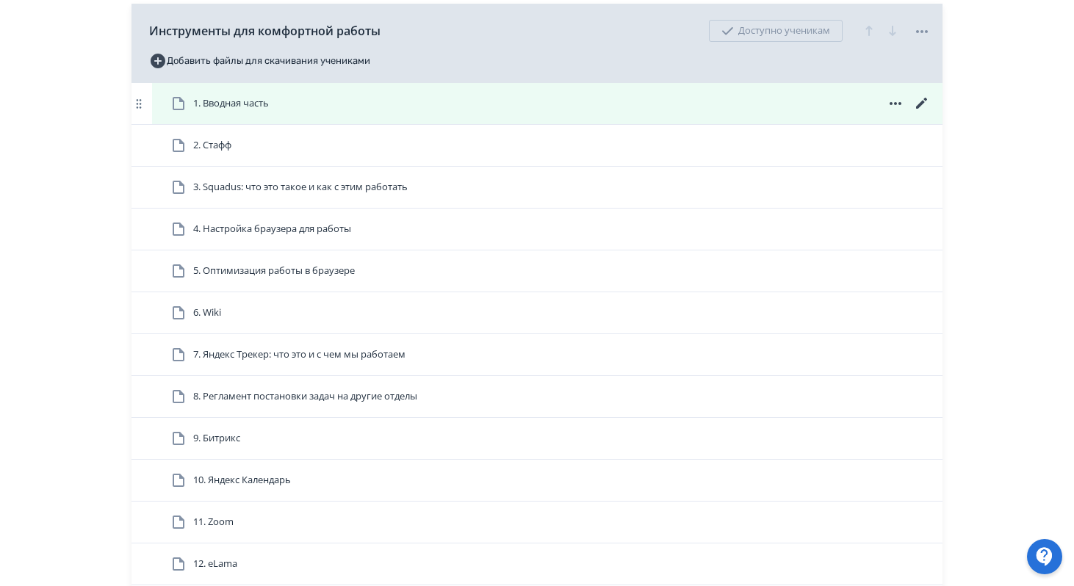
click at [917, 112] on icon at bounding box center [923, 104] width 18 height 18
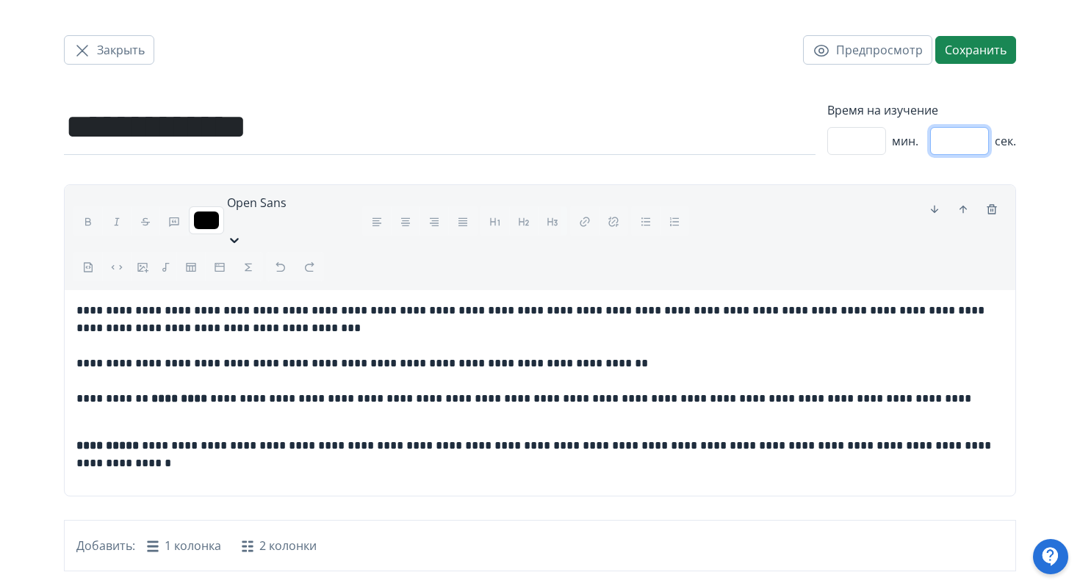
click at [962, 143] on input "**" at bounding box center [959, 141] width 59 height 28
type input "*"
click at [973, 58] on button "Сохранить" at bounding box center [976, 50] width 81 height 28
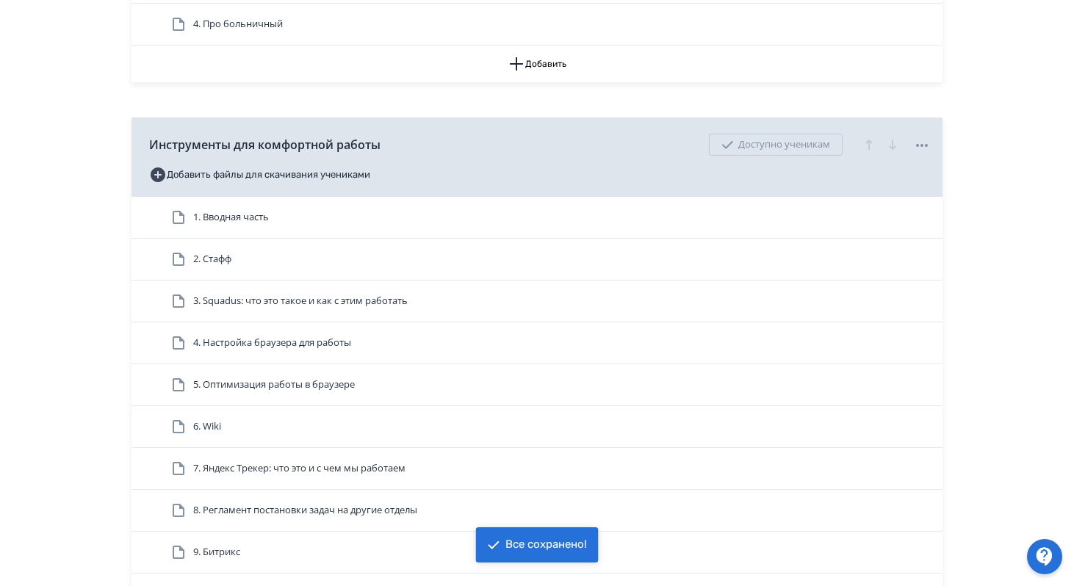
scroll to position [650, 0]
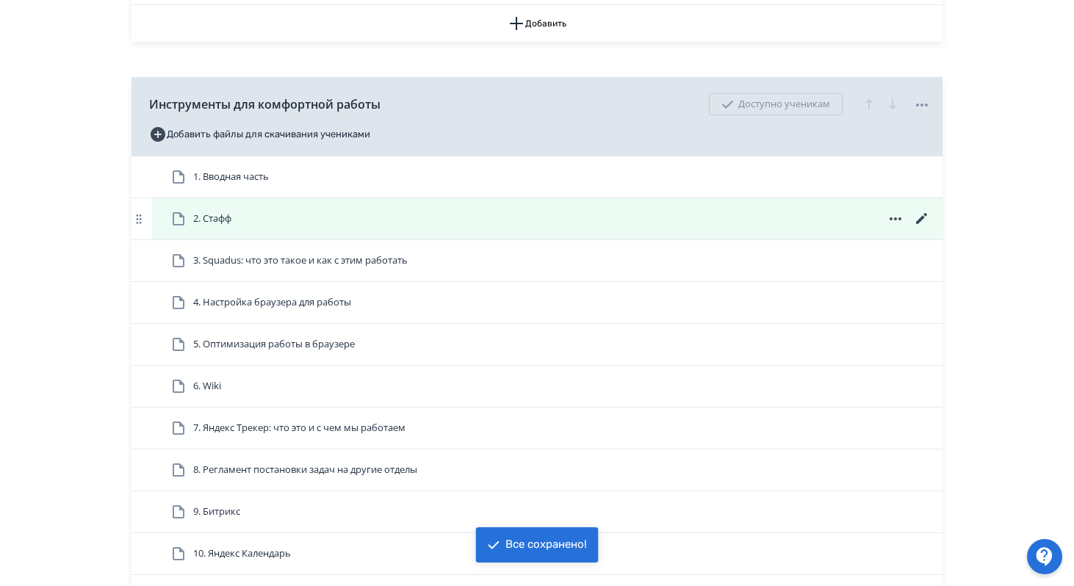
click at [923, 224] on icon at bounding box center [921, 218] width 11 height 11
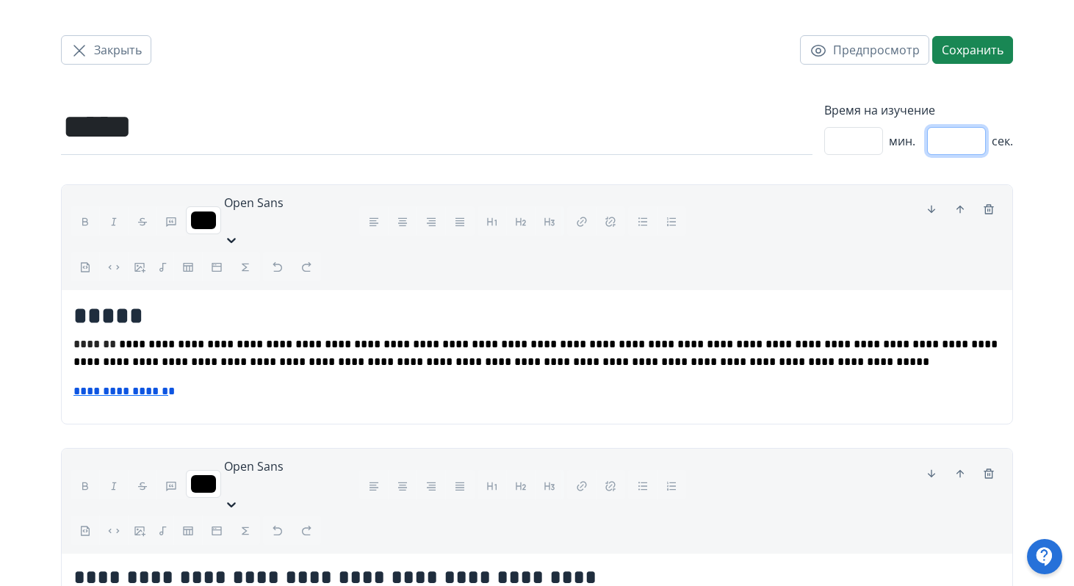
click at [959, 143] on input "**" at bounding box center [956, 141] width 59 height 28
type input "*"
click at [987, 46] on button "Сохранить" at bounding box center [973, 50] width 81 height 28
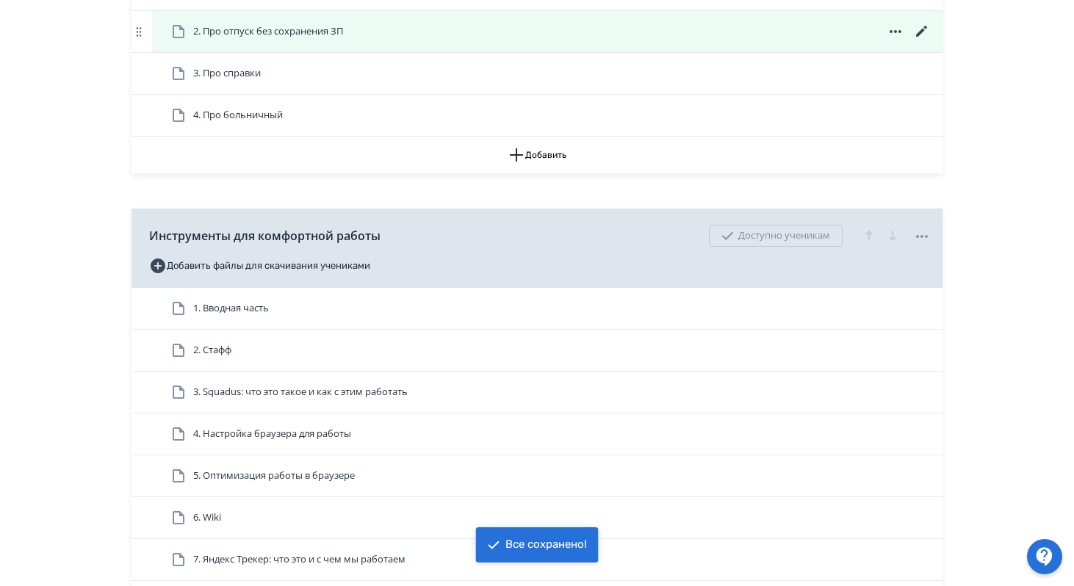
scroll to position [539, 0]
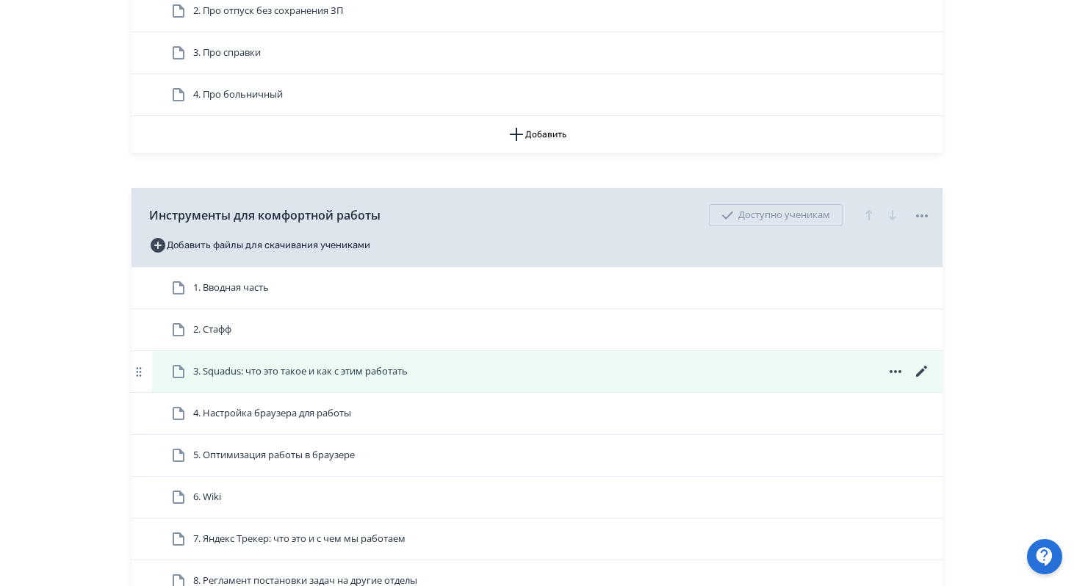
click at [924, 377] on icon at bounding box center [921, 371] width 11 height 11
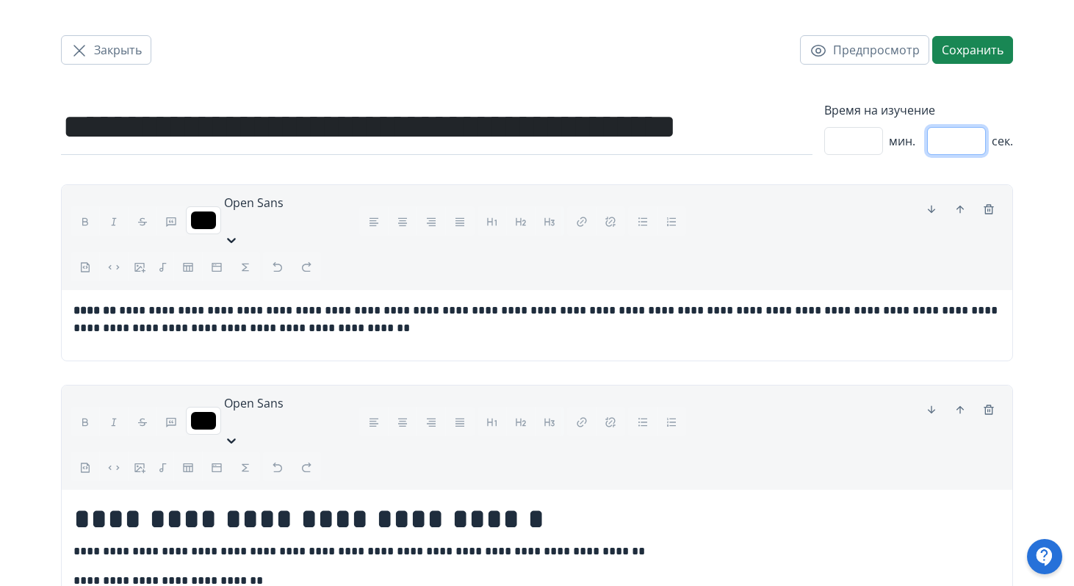
click at [956, 151] on input "**" at bounding box center [956, 141] width 59 height 28
type input "*"
click at [966, 49] on button "Сохранить" at bounding box center [973, 50] width 81 height 28
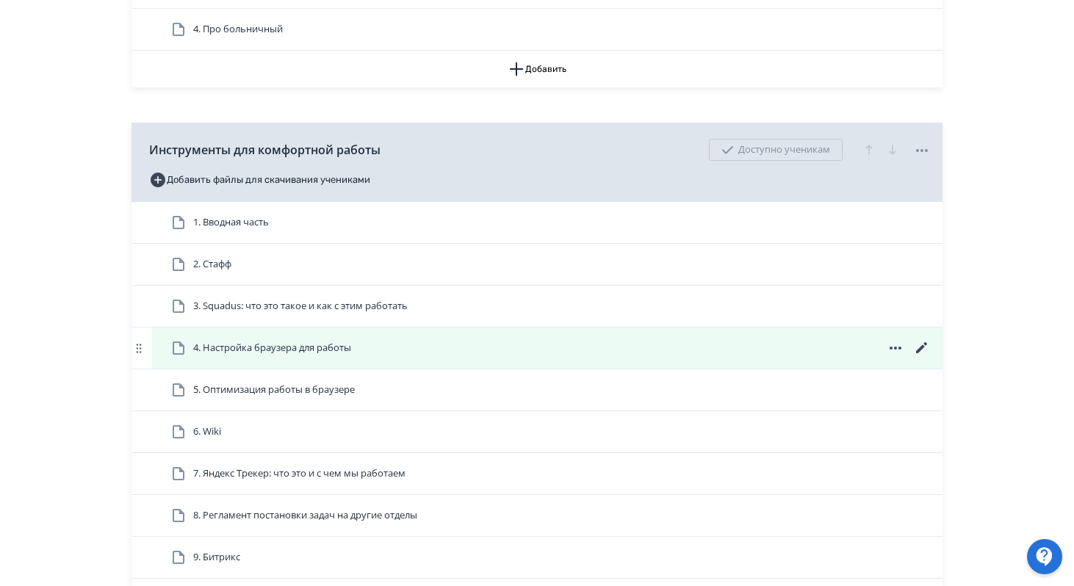
scroll to position [614, 0]
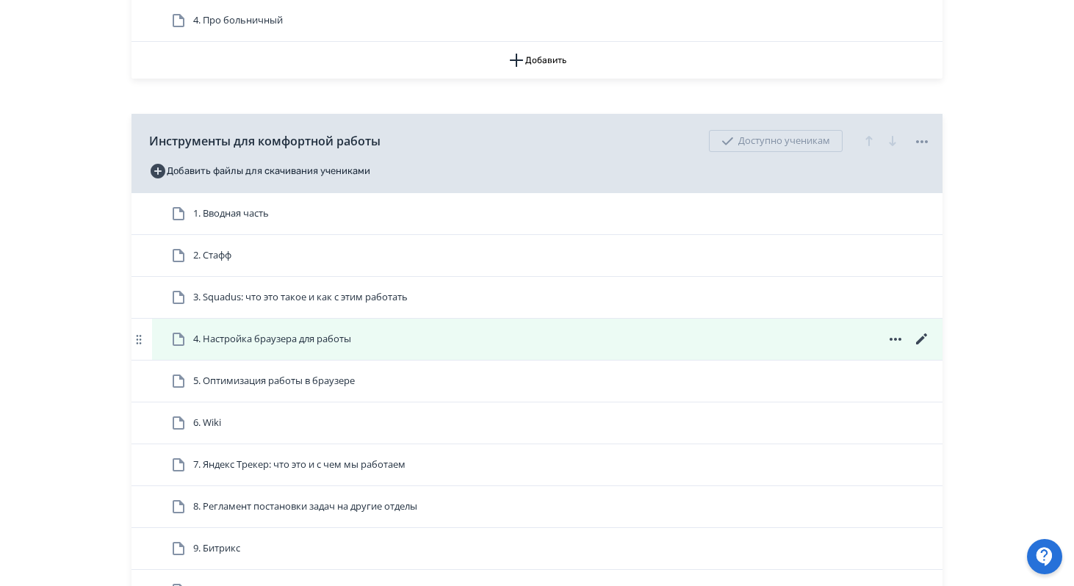
click at [922, 345] on icon at bounding box center [921, 339] width 11 height 11
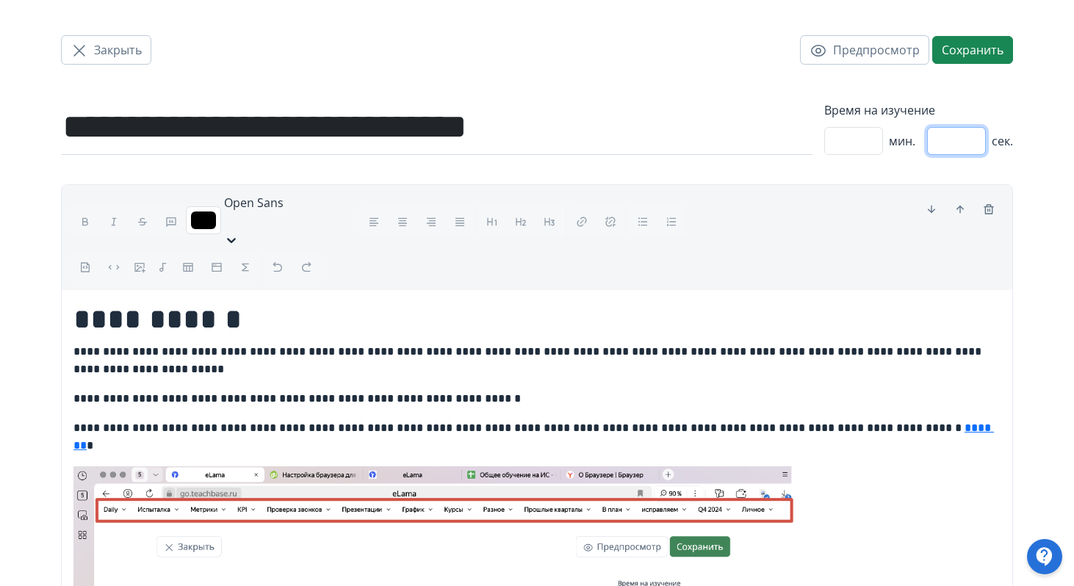
click at [963, 147] on input "**" at bounding box center [956, 141] width 59 height 28
type input "*"
click at [986, 43] on button "Сохранить" at bounding box center [973, 50] width 81 height 28
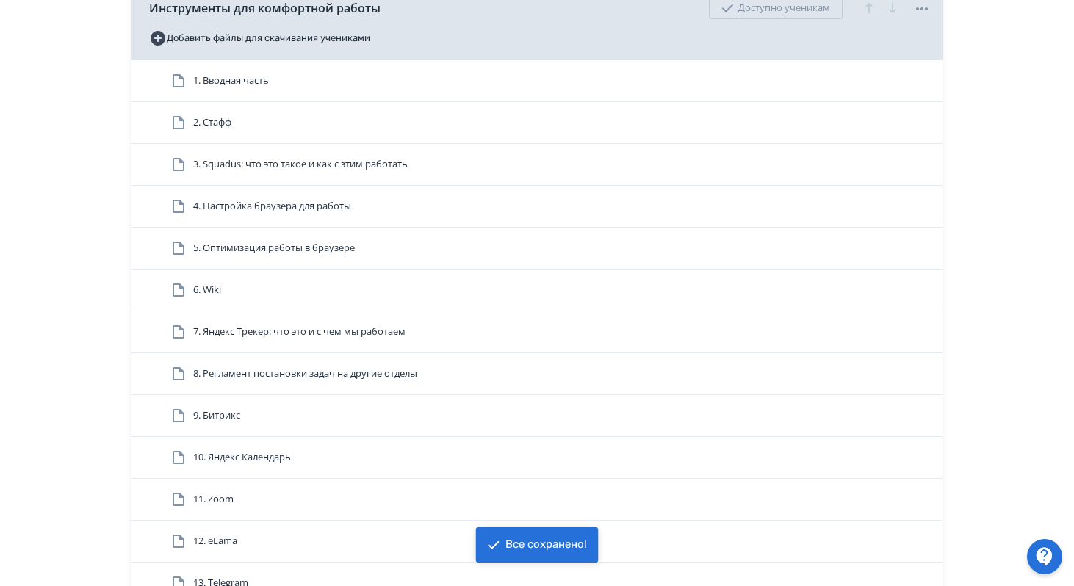
scroll to position [757, 0]
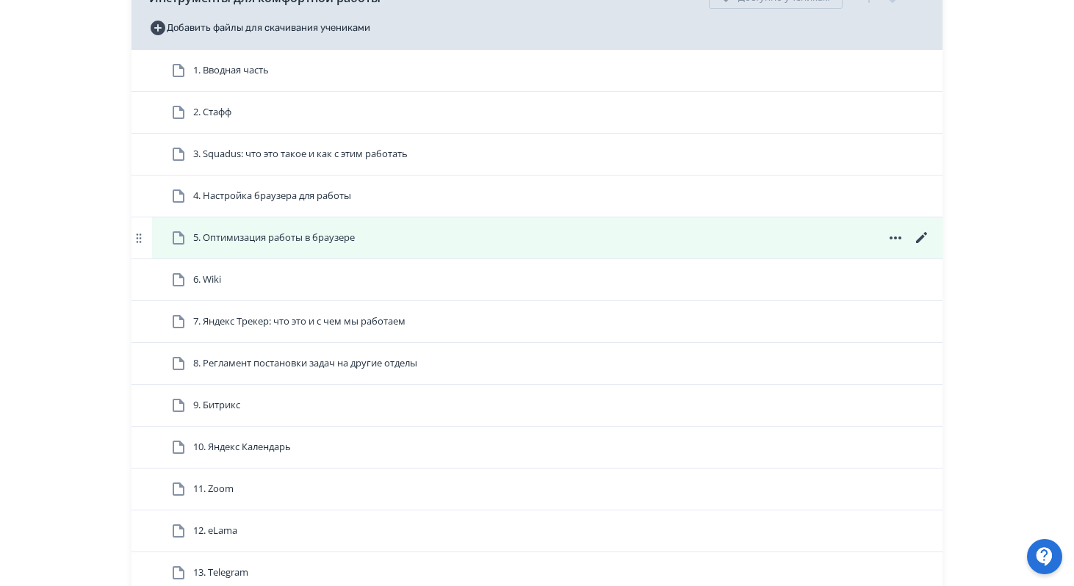
click at [919, 243] on icon at bounding box center [921, 237] width 11 height 11
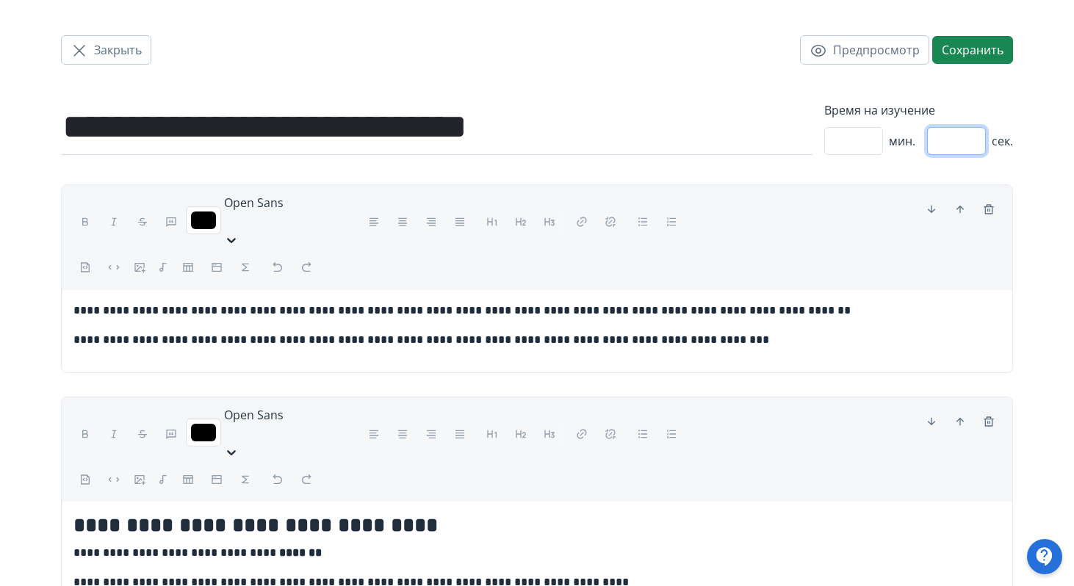
click at [958, 148] on input "**" at bounding box center [956, 141] width 59 height 28
type input "*"
click at [981, 53] on button "Сохранить" at bounding box center [973, 50] width 81 height 28
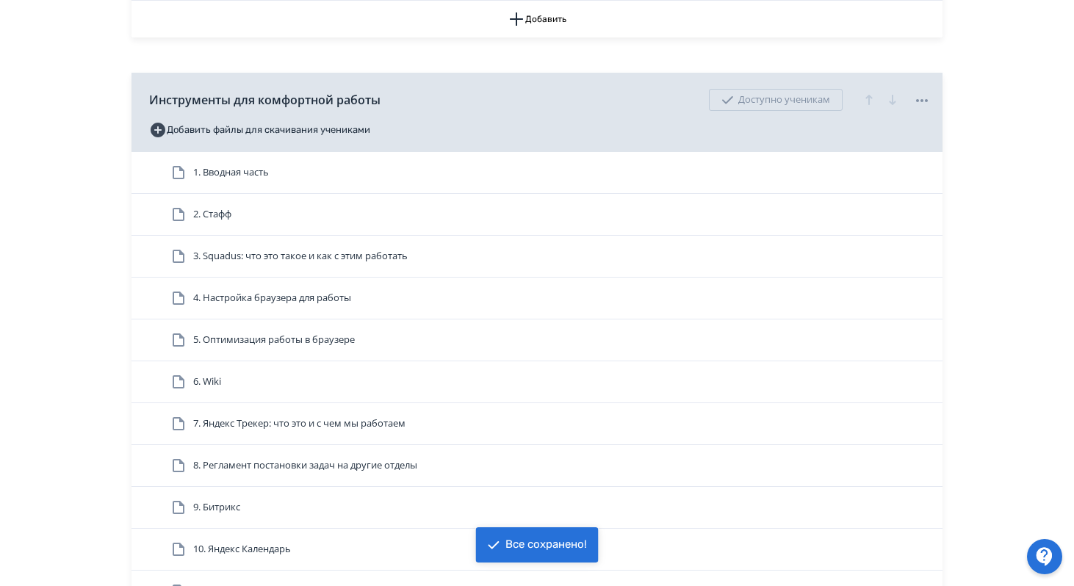
scroll to position [656, 0]
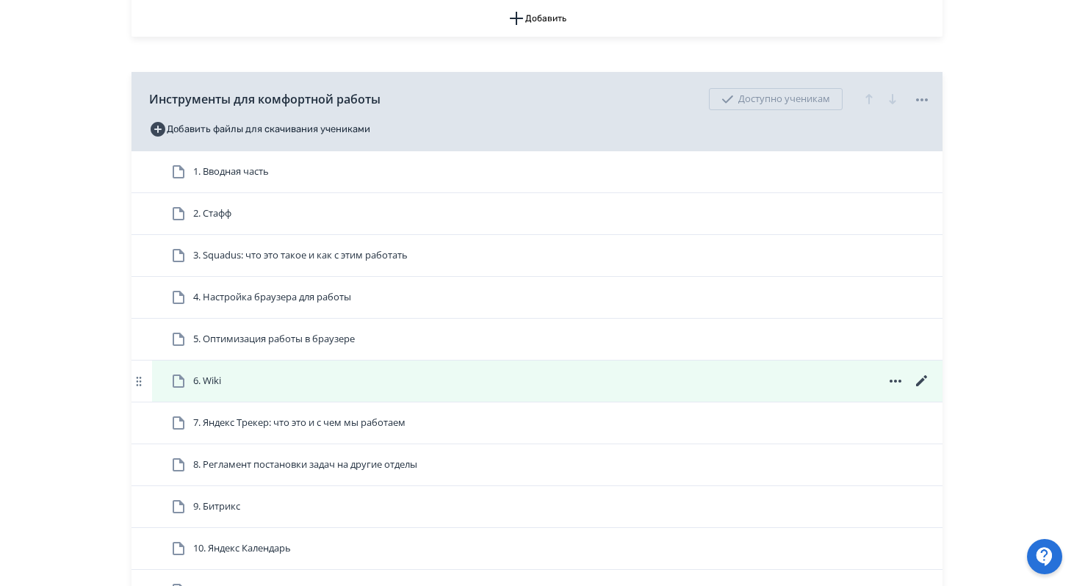
click at [922, 387] on icon at bounding box center [921, 381] width 11 height 11
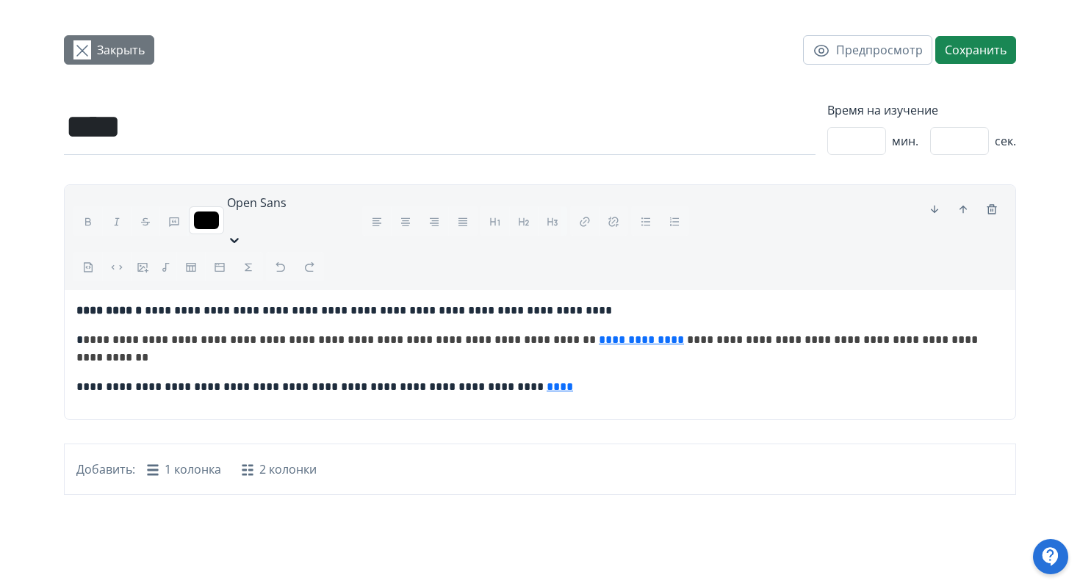
click at [87, 62] on button "Закрыть" at bounding box center [109, 49] width 90 height 29
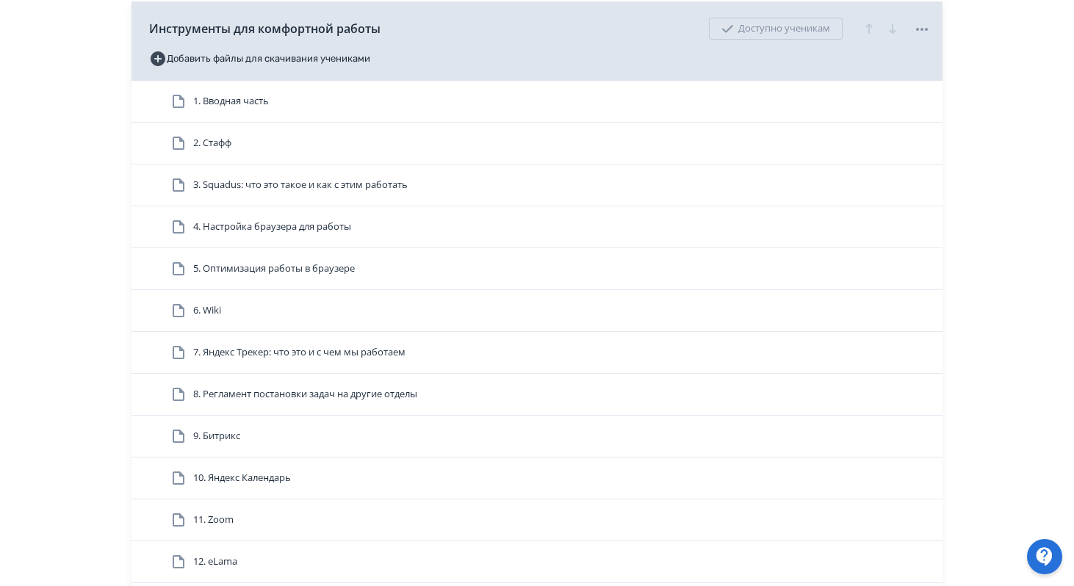
scroll to position [727, 0]
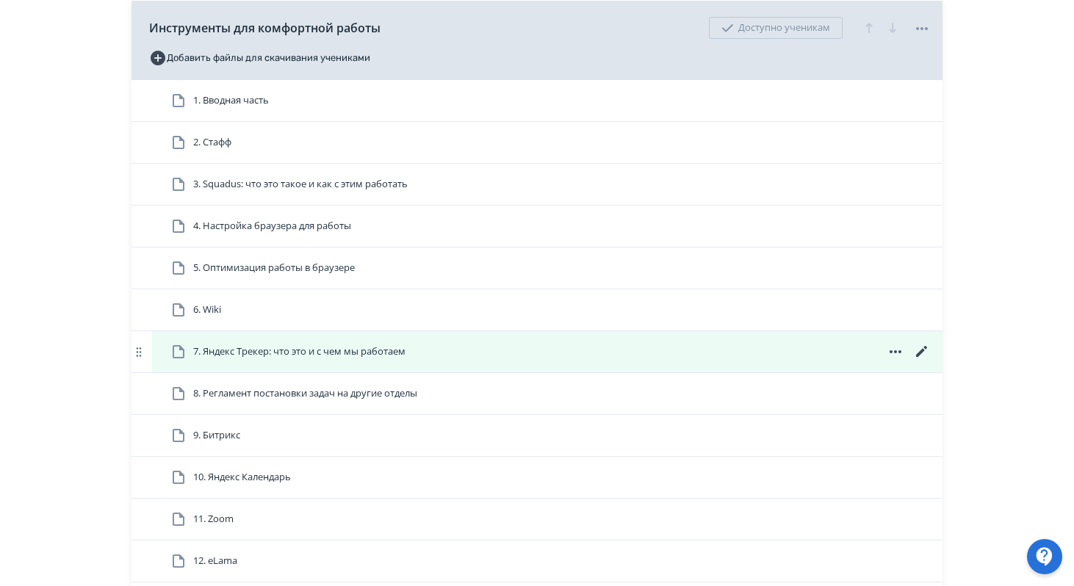
click at [922, 357] on icon at bounding box center [921, 351] width 11 height 11
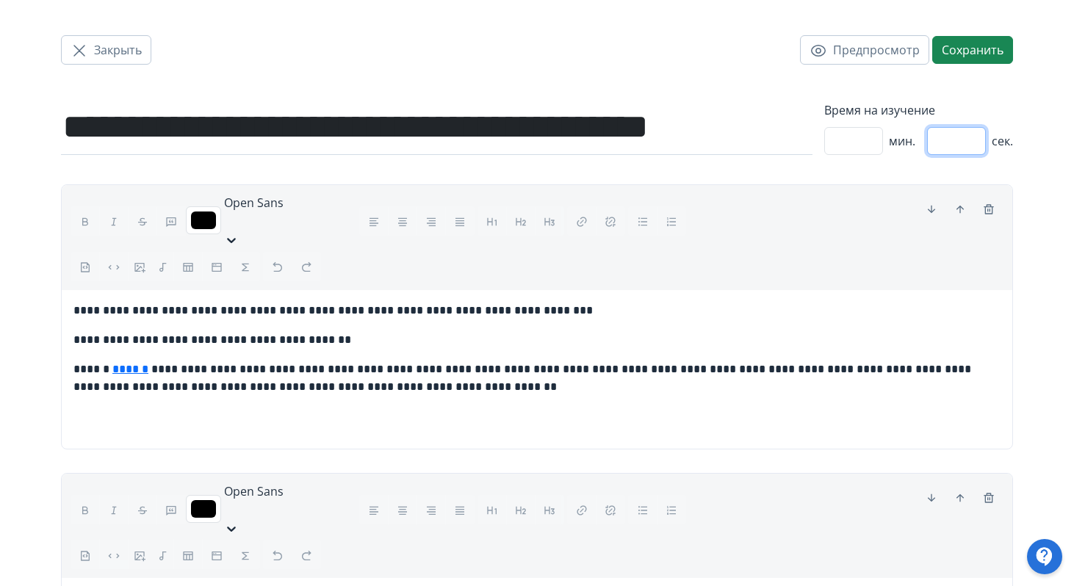
click at [967, 148] on input "**" at bounding box center [956, 141] width 59 height 28
type input "*"
click at [979, 54] on button "Сохранить" at bounding box center [973, 50] width 81 height 28
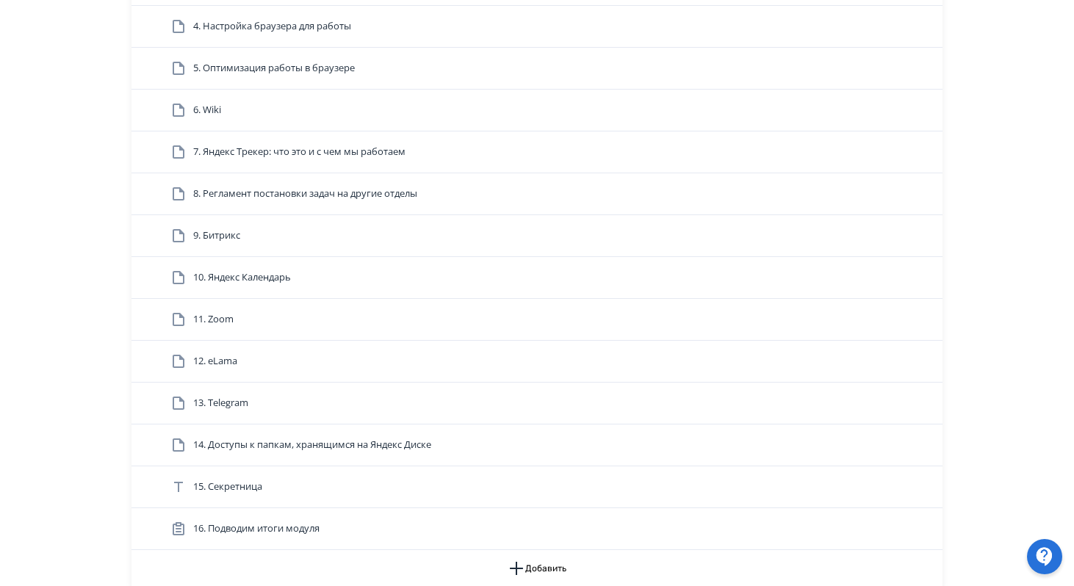
scroll to position [922, 0]
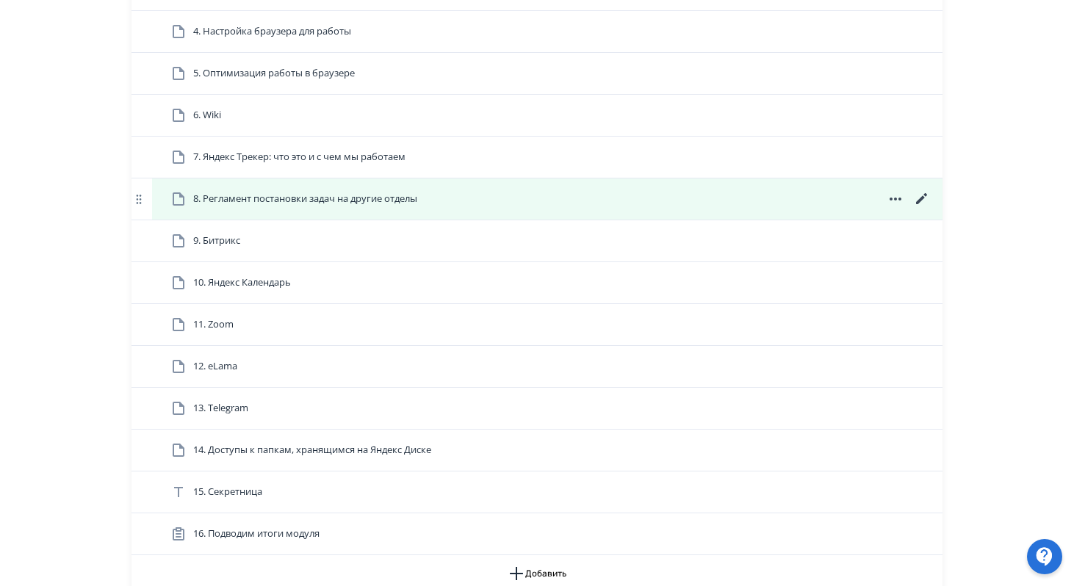
click at [922, 204] on icon at bounding box center [921, 198] width 11 height 11
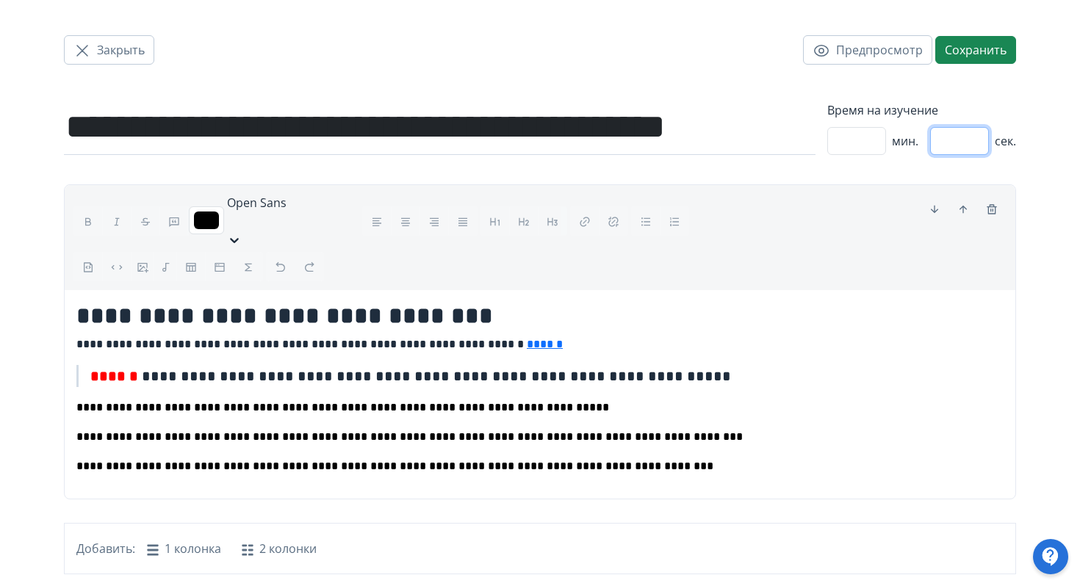
click at [959, 147] on input "**" at bounding box center [959, 141] width 59 height 28
type input "*"
click at [979, 56] on button "Сохранить" at bounding box center [976, 50] width 81 height 28
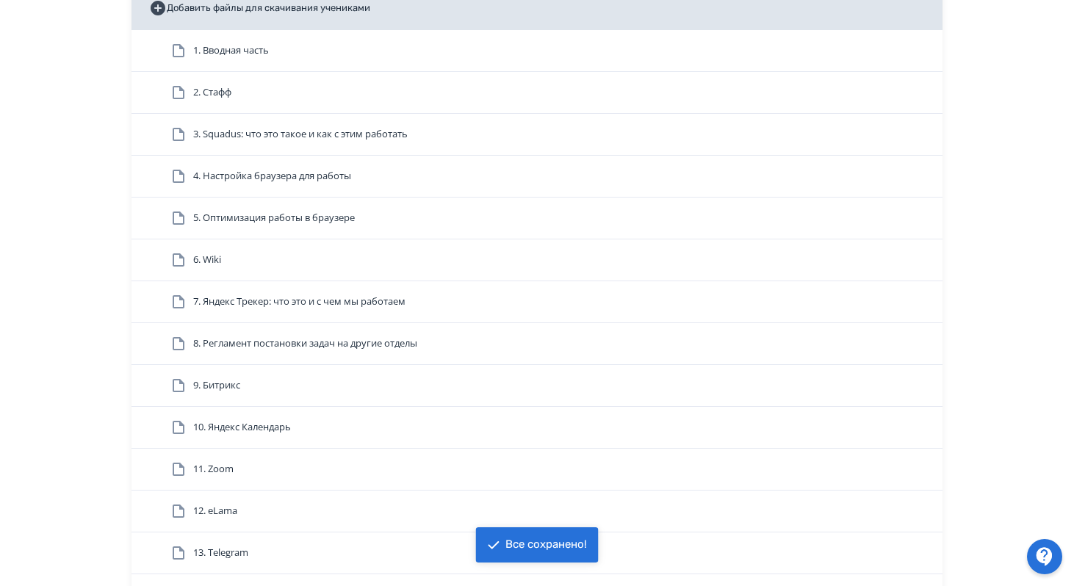
scroll to position [788, 0]
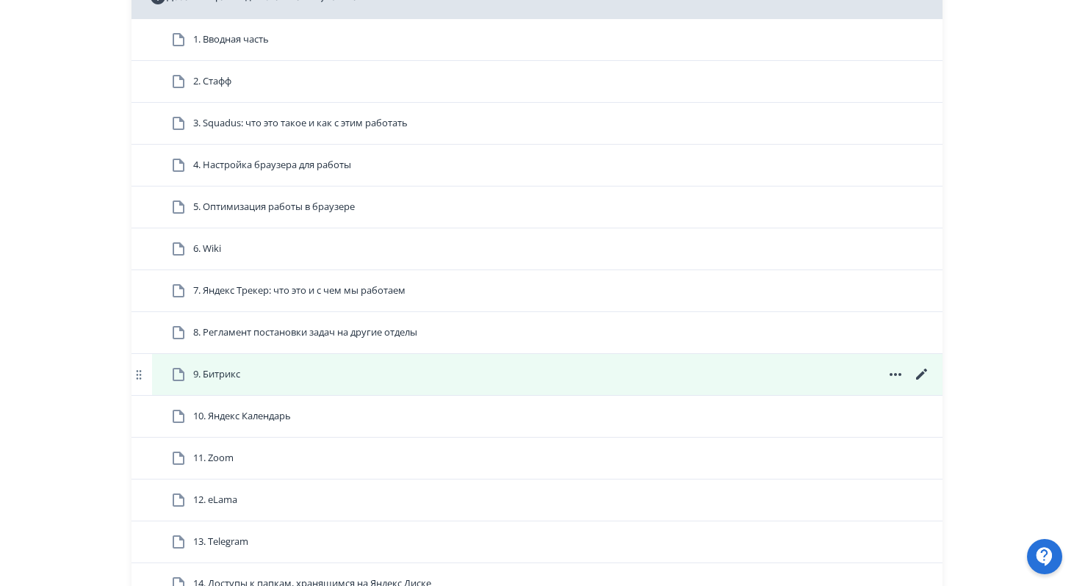
click at [924, 380] on icon at bounding box center [921, 374] width 11 height 11
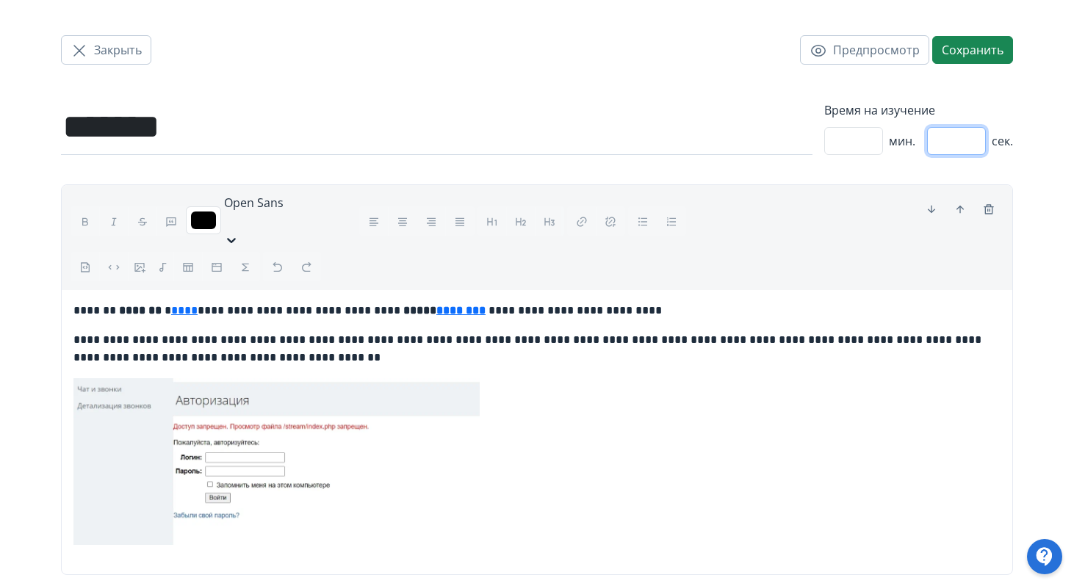
click at [957, 140] on input "**" at bounding box center [956, 141] width 59 height 28
type input "*"
click at [968, 52] on button "Сохранить" at bounding box center [973, 50] width 81 height 28
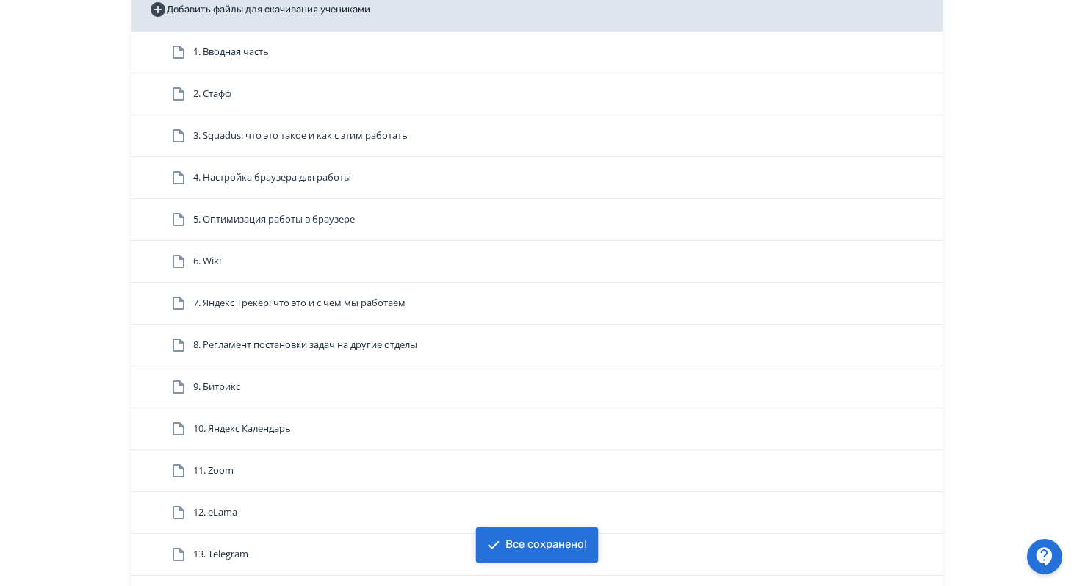
scroll to position [787, 0]
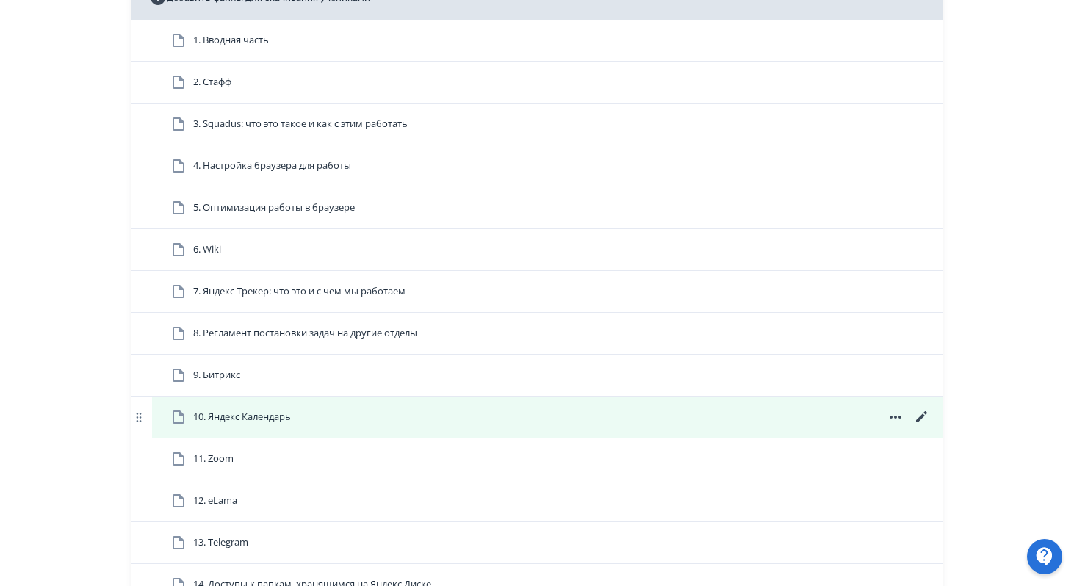
click at [919, 426] on icon at bounding box center [923, 418] width 18 height 18
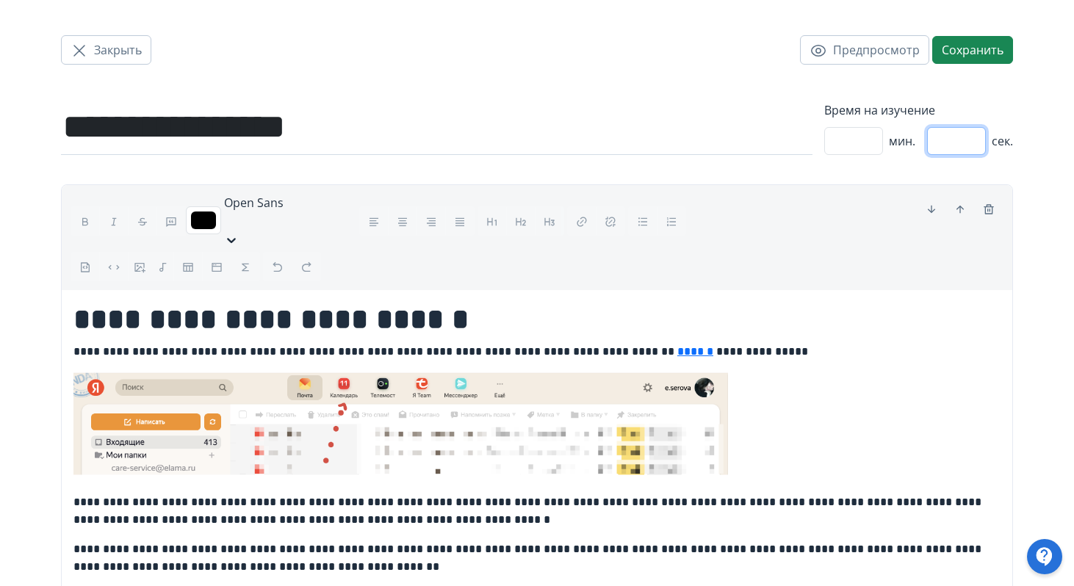
click at [956, 146] on input "**" at bounding box center [956, 141] width 59 height 28
type input "*"
click at [964, 46] on button "Сохранить" at bounding box center [973, 50] width 81 height 28
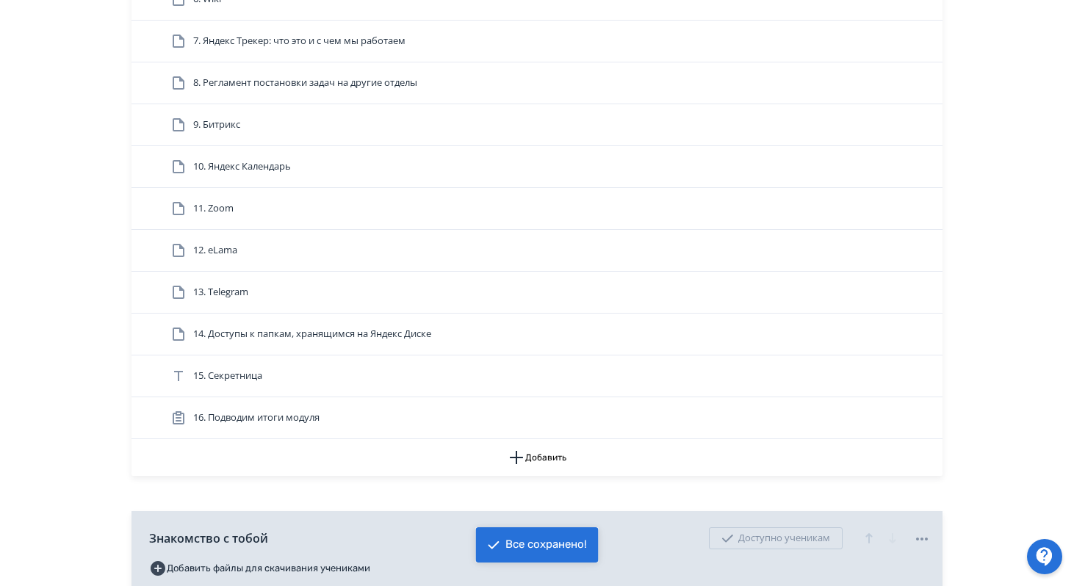
scroll to position [1040, 0]
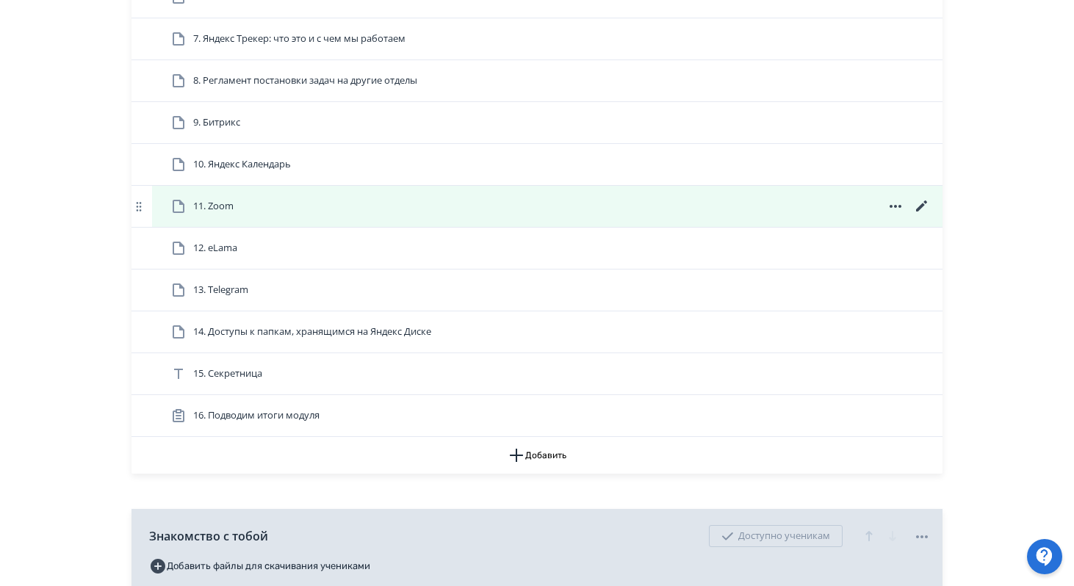
click at [924, 215] on icon at bounding box center [923, 207] width 18 height 18
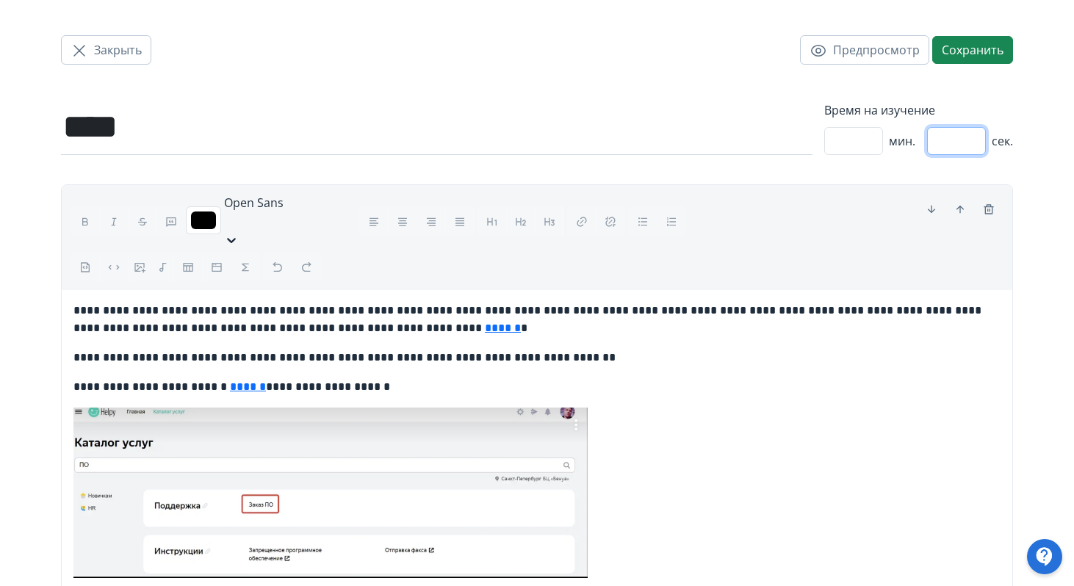
click at [953, 148] on input "**" at bounding box center [956, 141] width 59 height 28
type input "*"
click at [965, 52] on button "Сохранить" at bounding box center [973, 50] width 81 height 28
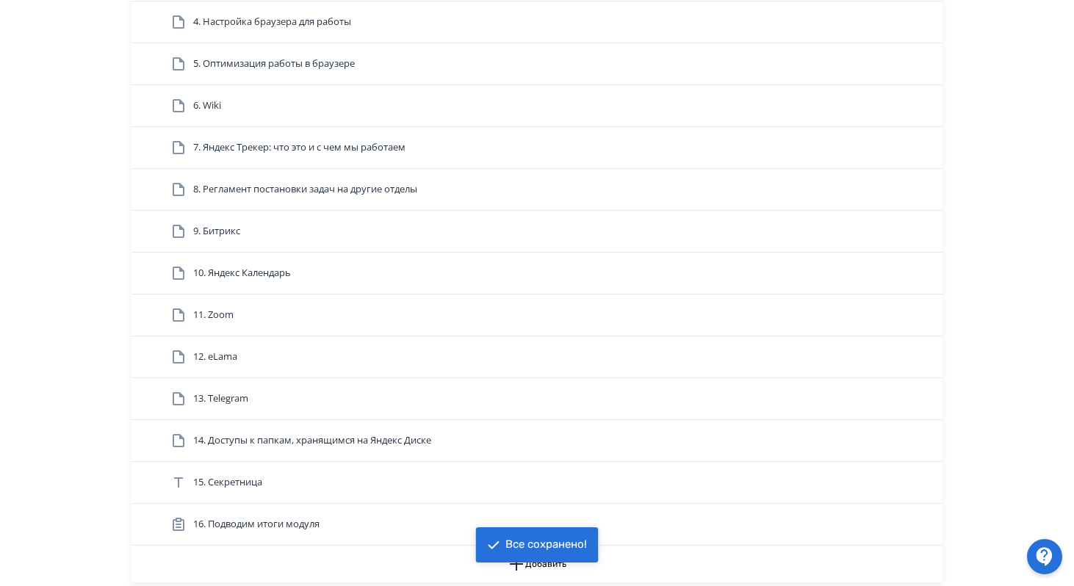
scroll to position [950, 0]
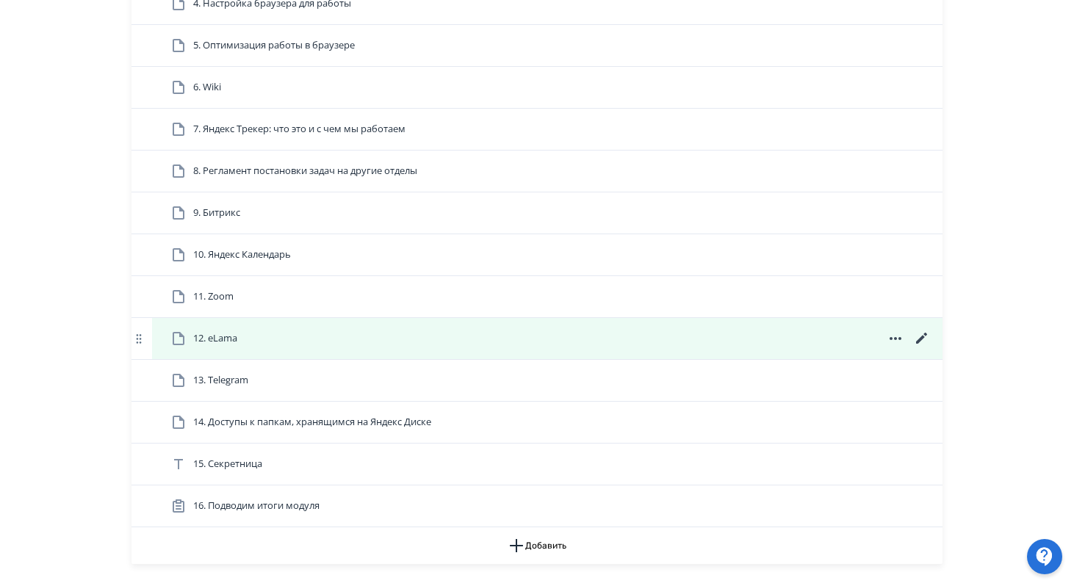
click at [925, 348] on icon at bounding box center [923, 339] width 18 height 18
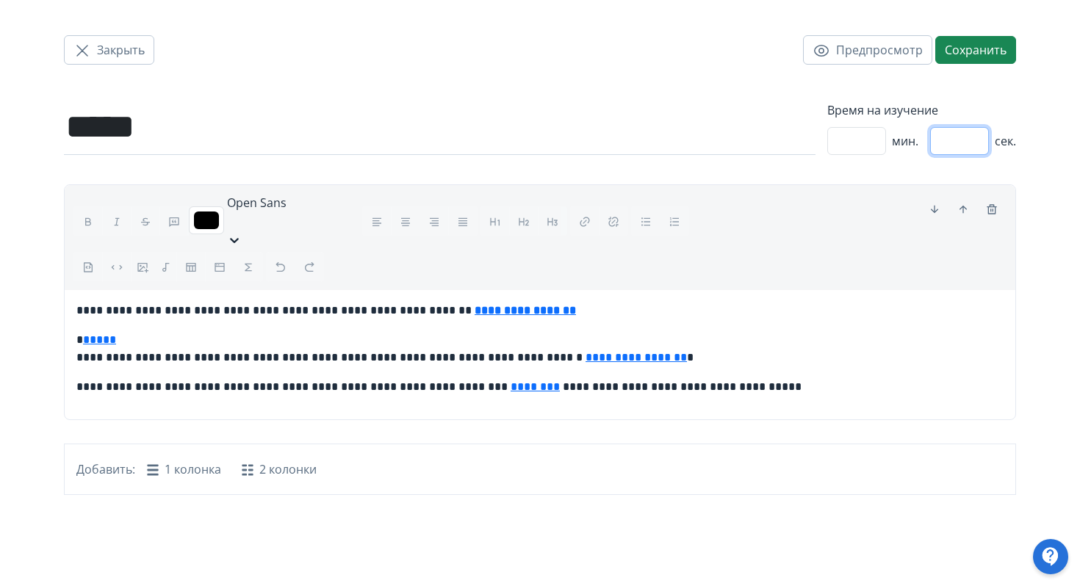
click at [961, 136] on input "**" at bounding box center [959, 141] width 59 height 28
type input "*"
click at [956, 57] on button "Сохранить" at bounding box center [976, 50] width 81 height 28
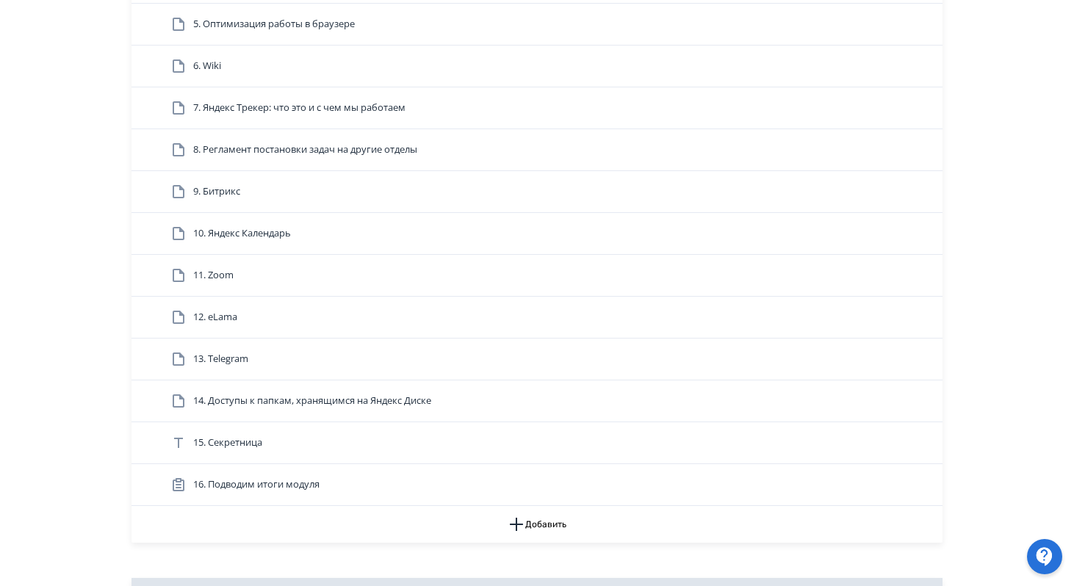
scroll to position [972, 0]
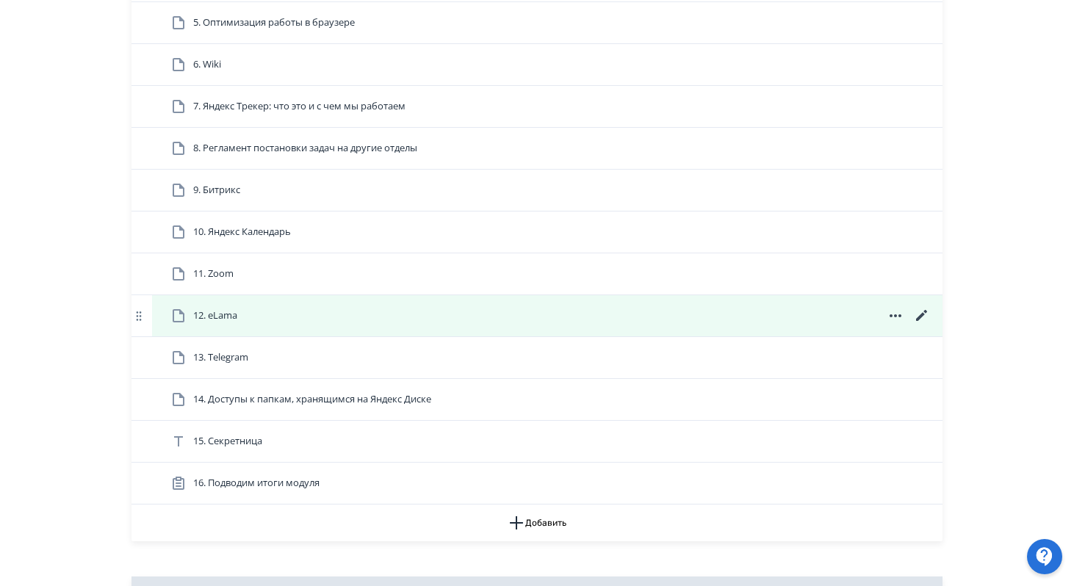
click at [921, 321] on icon at bounding box center [921, 315] width 11 height 11
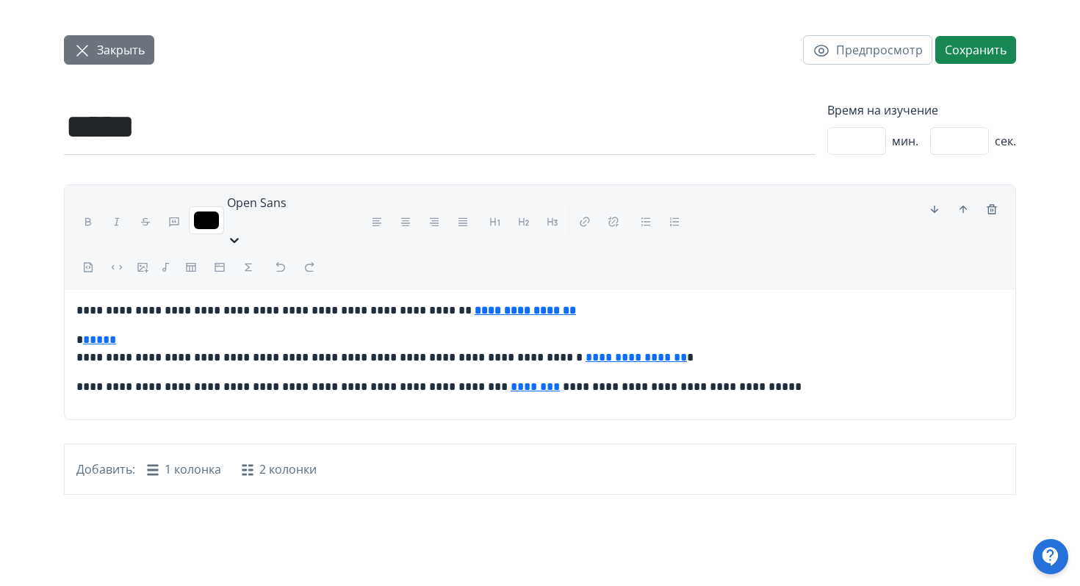
click at [125, 49] on span "Закрыть" at bounding box center [121, 50] width 48 height 18
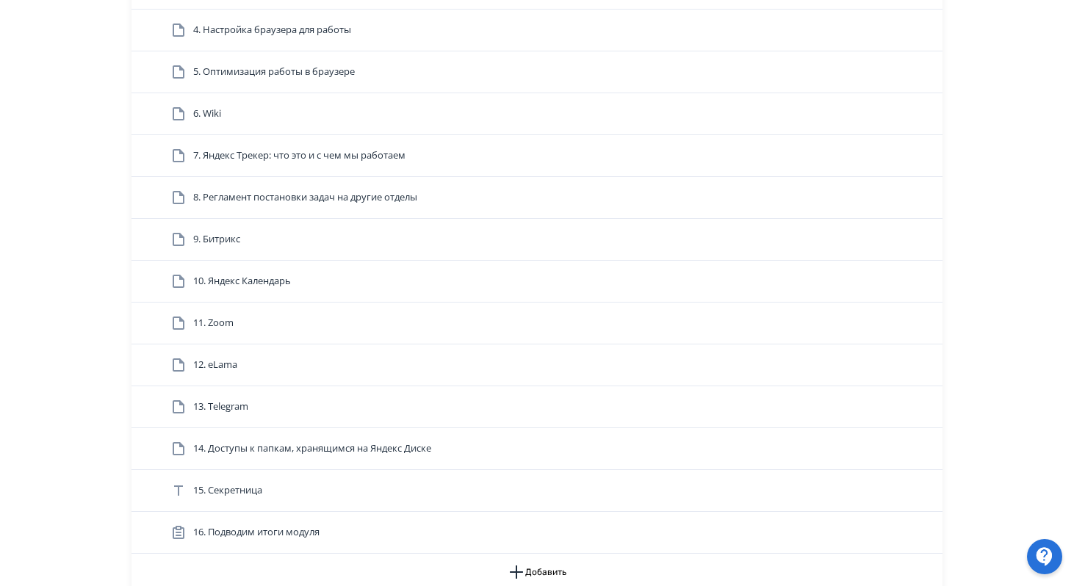
scroll to position [932, 0]
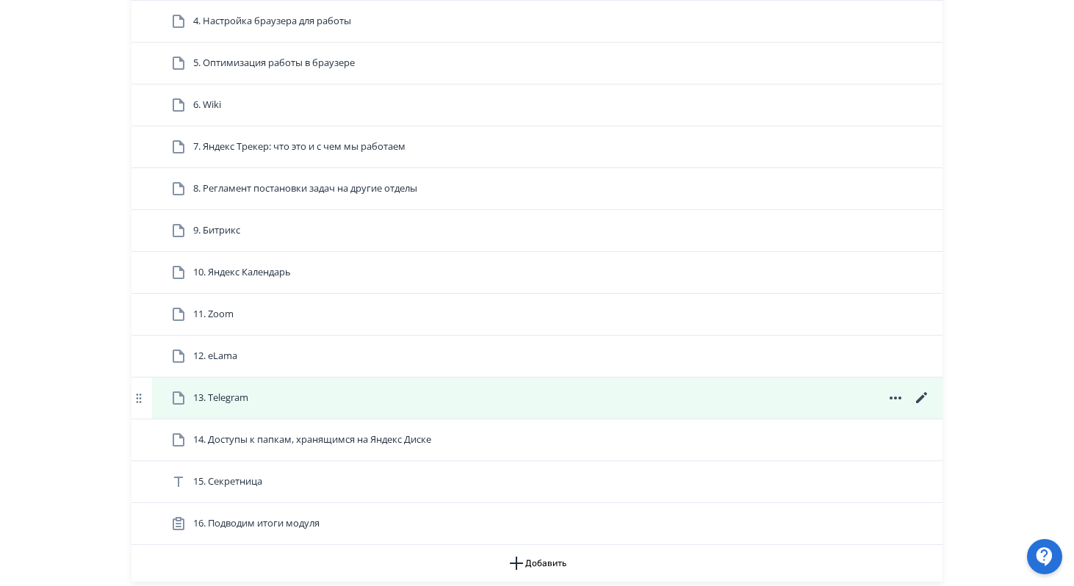
click at [923, 407] on icon at bounding box center [923, 399] width 18 height 18
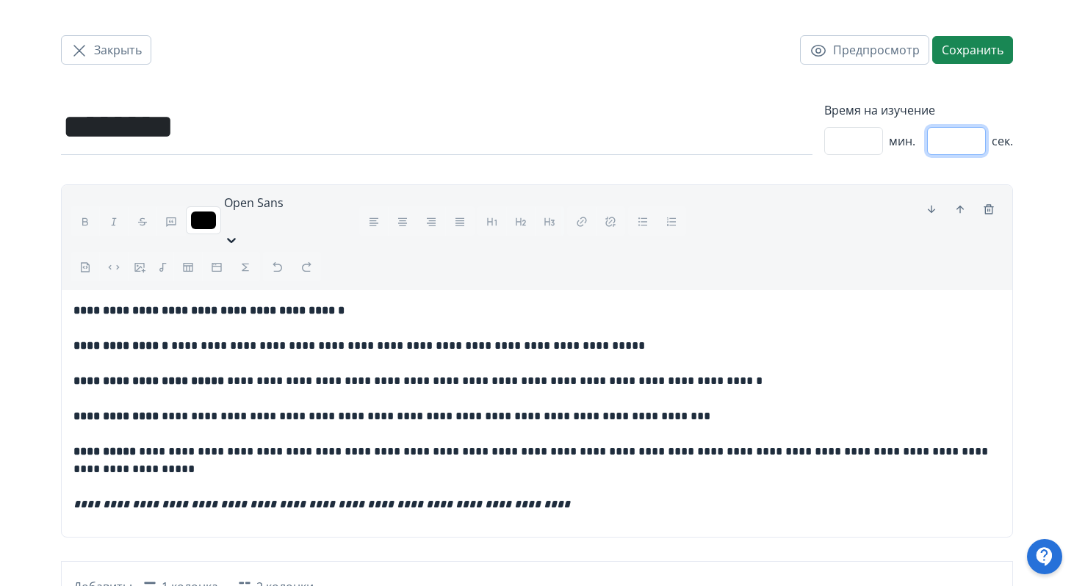
click at [954, 151] on input "**" at bounding box center [956, 141] width 59 height 28
type input "*"
click at [959, 51] on button "Сохранить" at bounding box center [973, 50] width 81 height 28
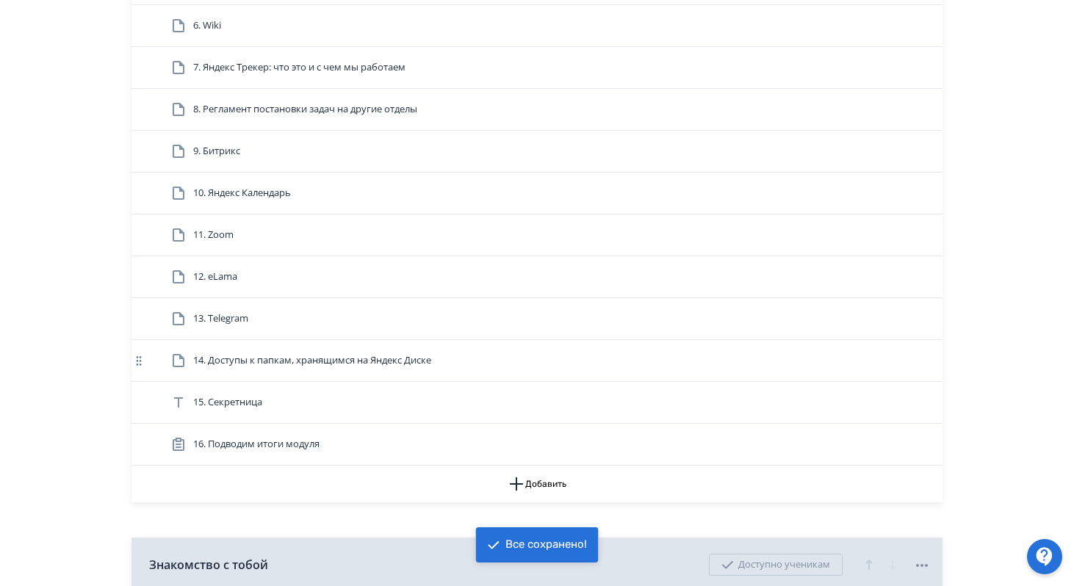
scroll to position [1022, 0]
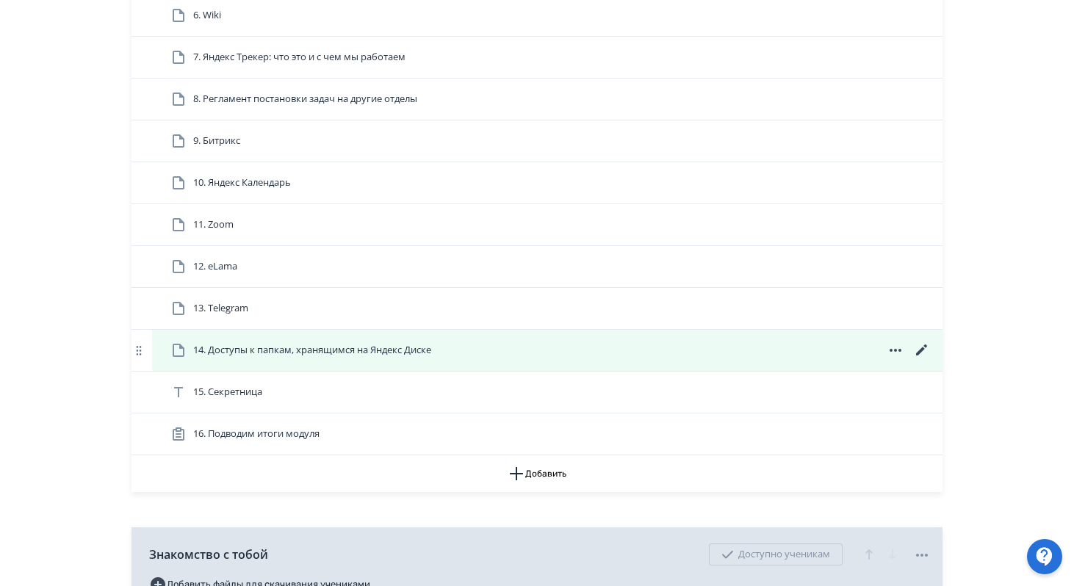
click at [922, 356] on icon at bounding box center [921, 350] width 11 height 11
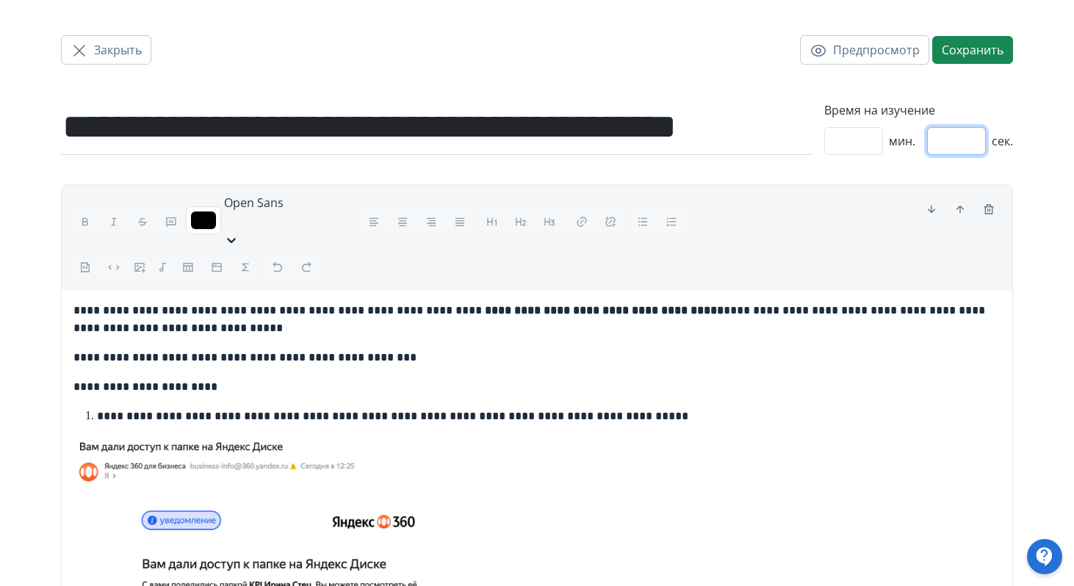
click at [958, 136] on input "**" at bounding box center [956, 141] width 59 height 28
type input "*"
click at [971, 52] on button "Сохранить" at bounding box center [973, 50] width 81 height 28
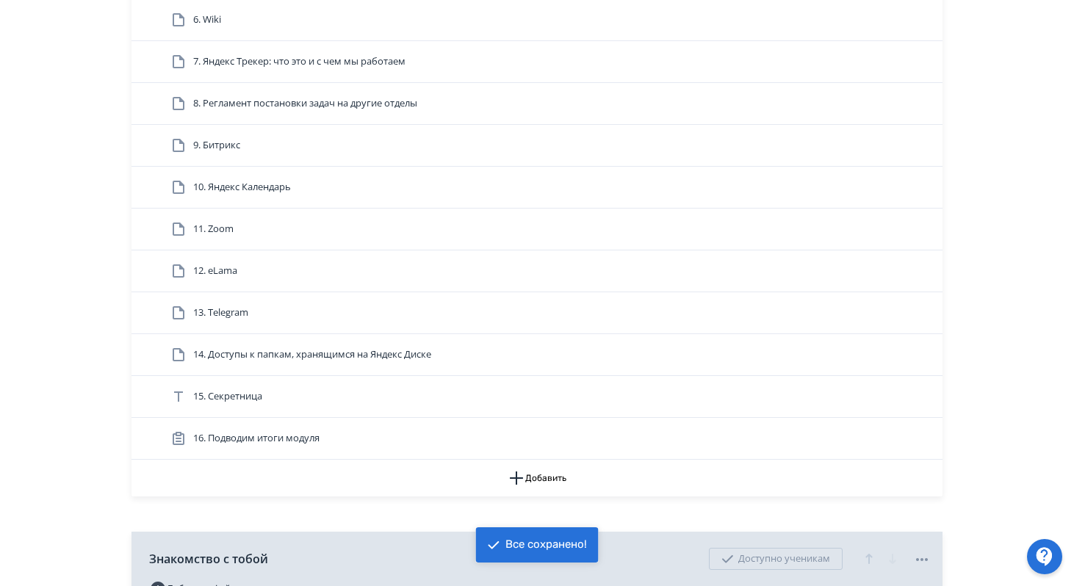
scroll to position [1049, 0]
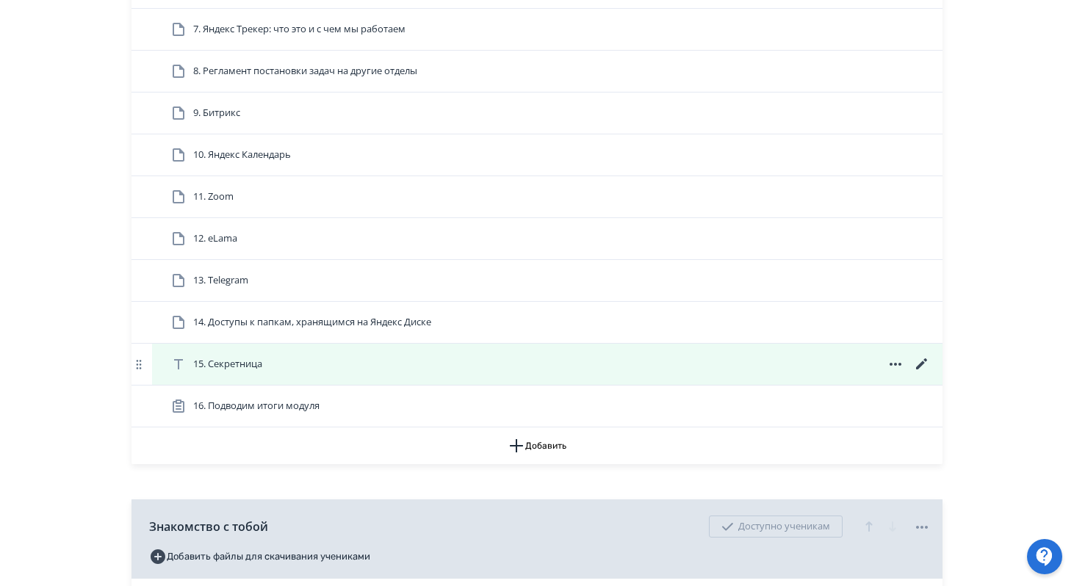
click at [921, 370] on icon at bounding box center [921, 364] width 11 height 11
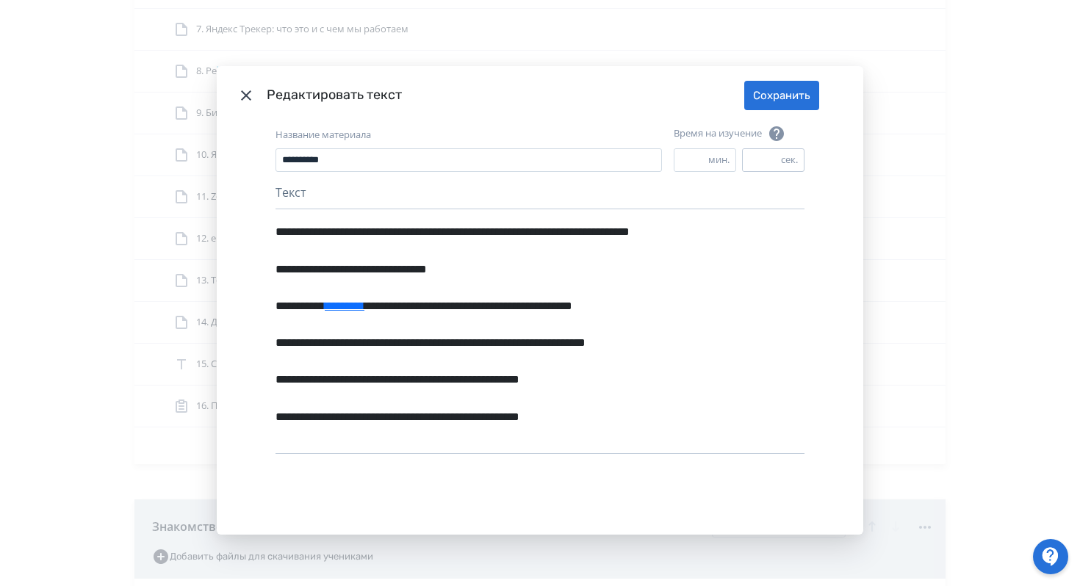
click at [762, 161] on input "**" at bounding box center [762, 160] width 38 height 22
type input "*"
click at [776, 87] on button "Сохранить" at bounding box center [781, 95] width 75 height 29
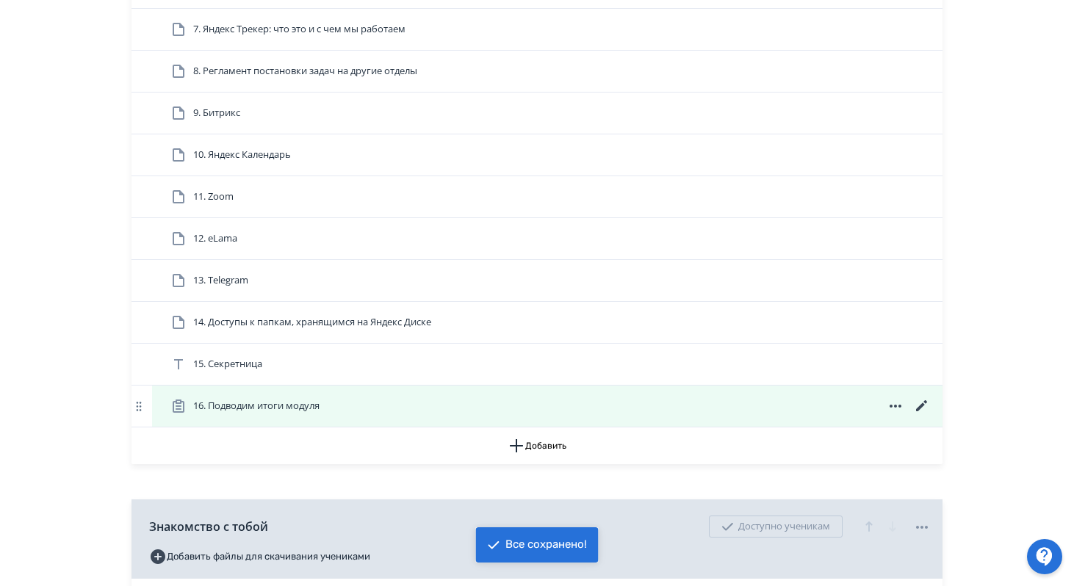
click at [922, 415] on icon at bounding box center [923, 407] width 18 height 18
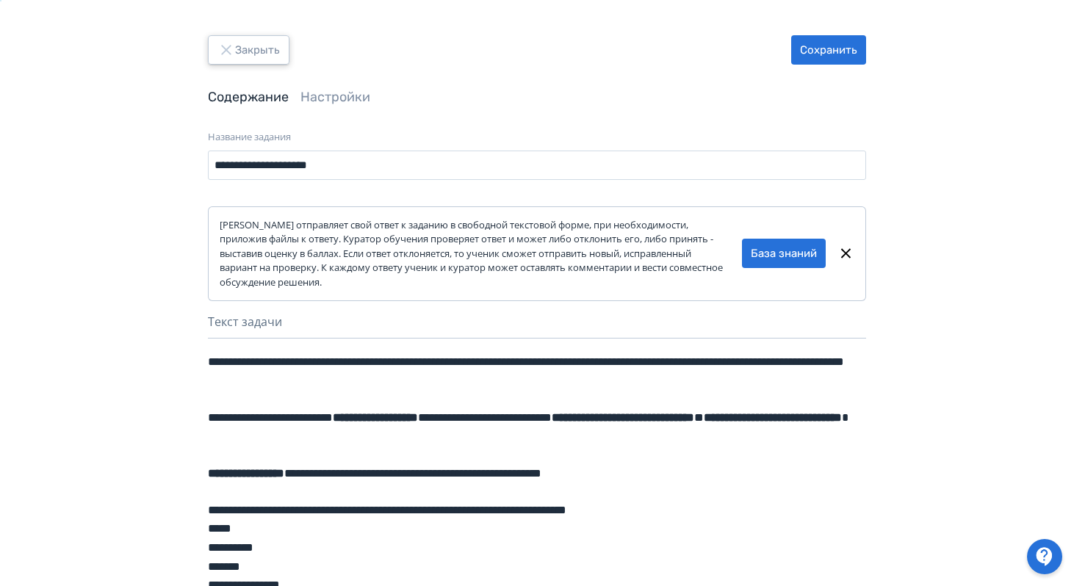
click at [278, 53] on button "Закрыть" at bounding box center [249, 49] width 82 height 29
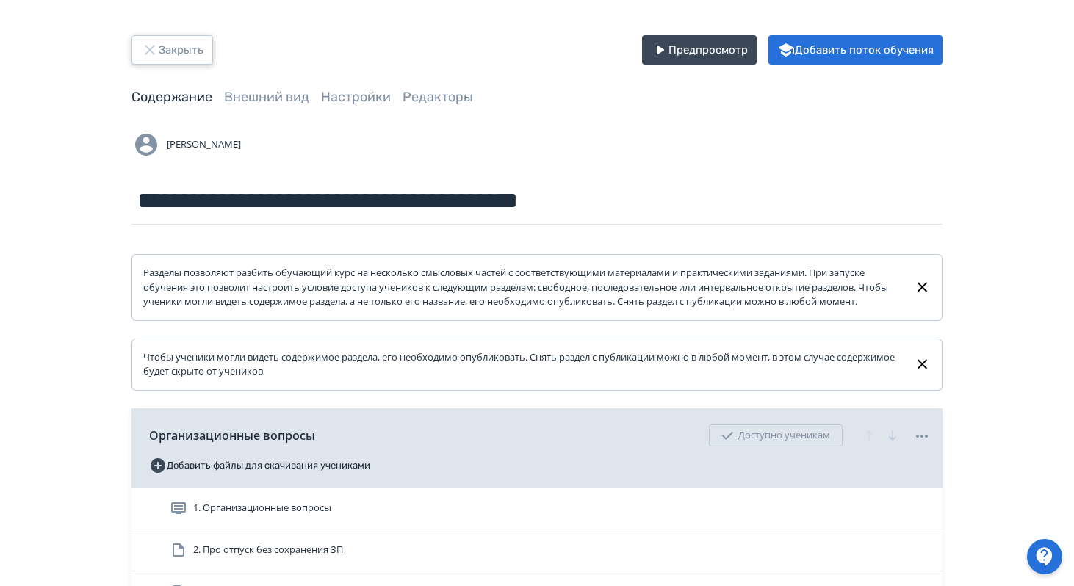
click at [189, 52] on button "Закрыть" at bounding box center [173, 49] width 82 height 29
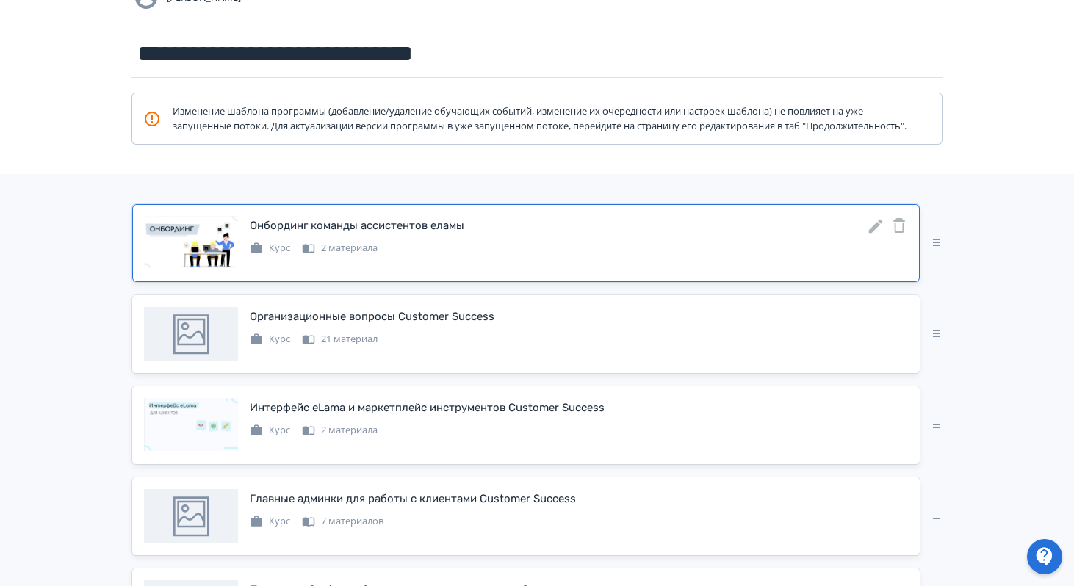
scroll to position [148, 0]
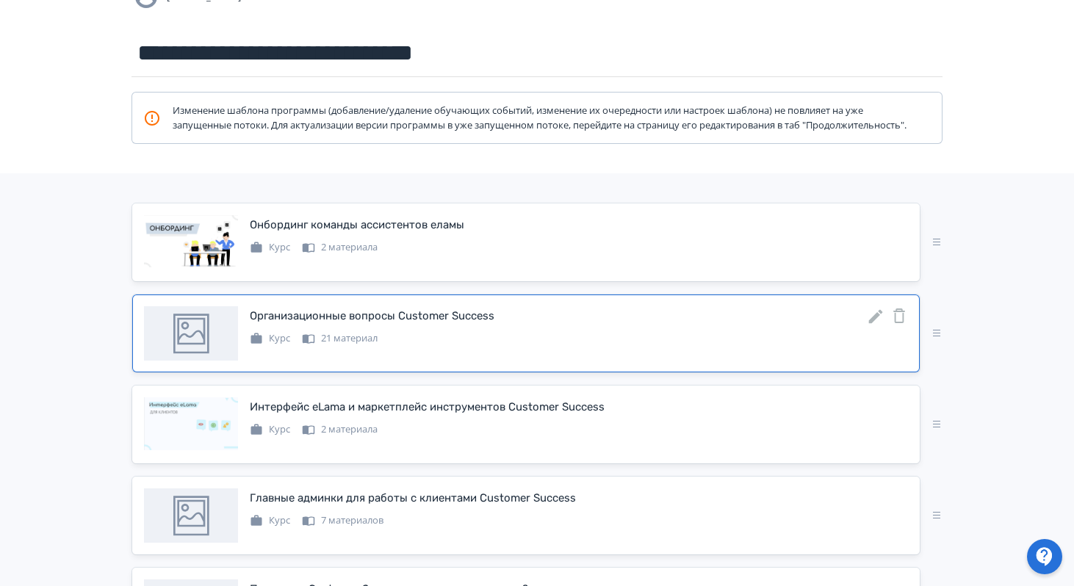
click at [869, 324] on icon at bounding box center [876, 317] width 14 height 14
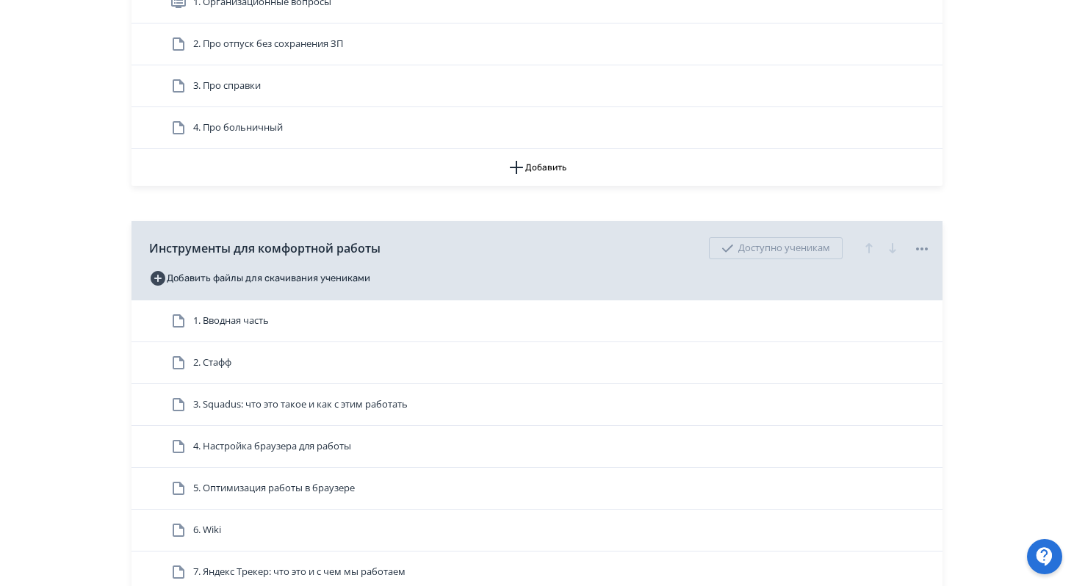
scroll to position [1258, 0]
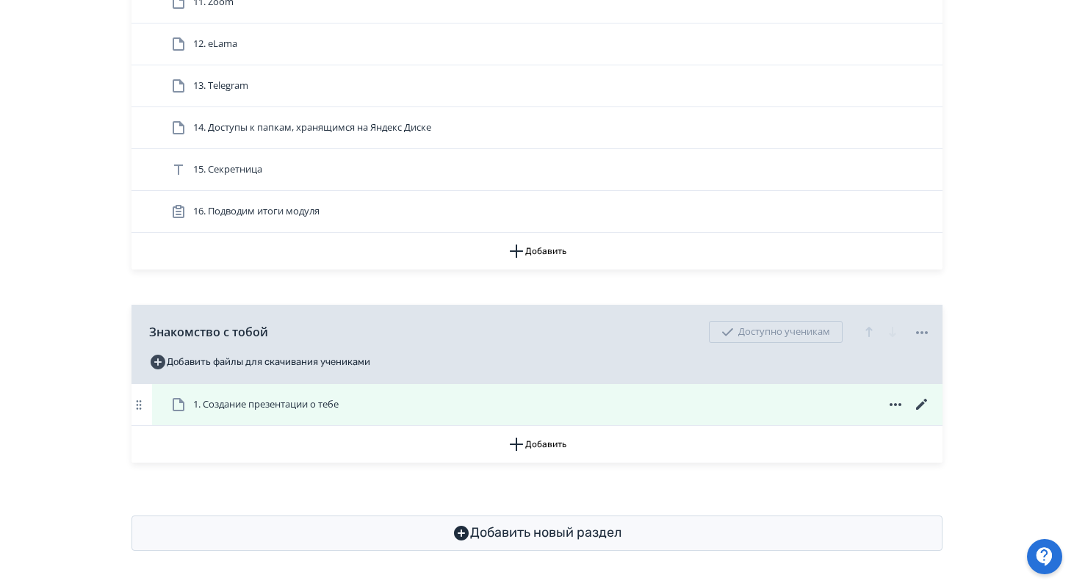
click at [924, 405] on icon at bounding box center [923, 405] width 18 height 18
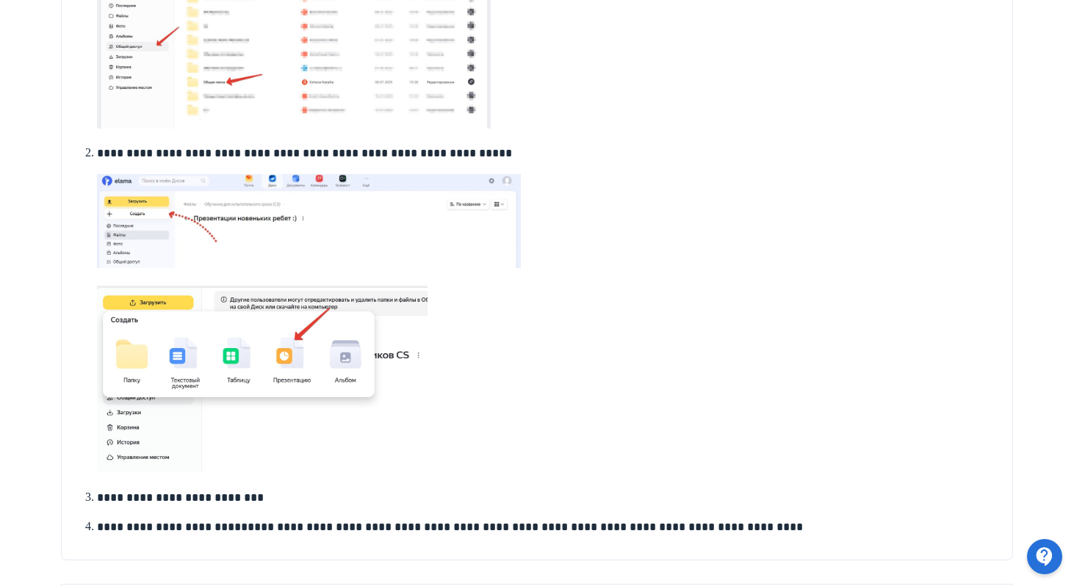
scroll to position [567, 0]
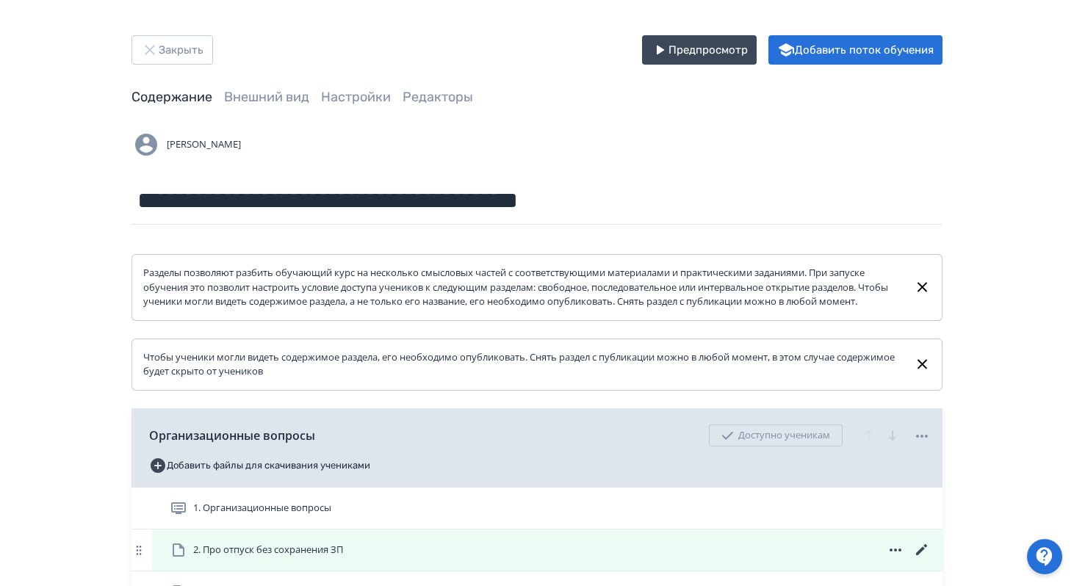
scroll to position [1258, 0]
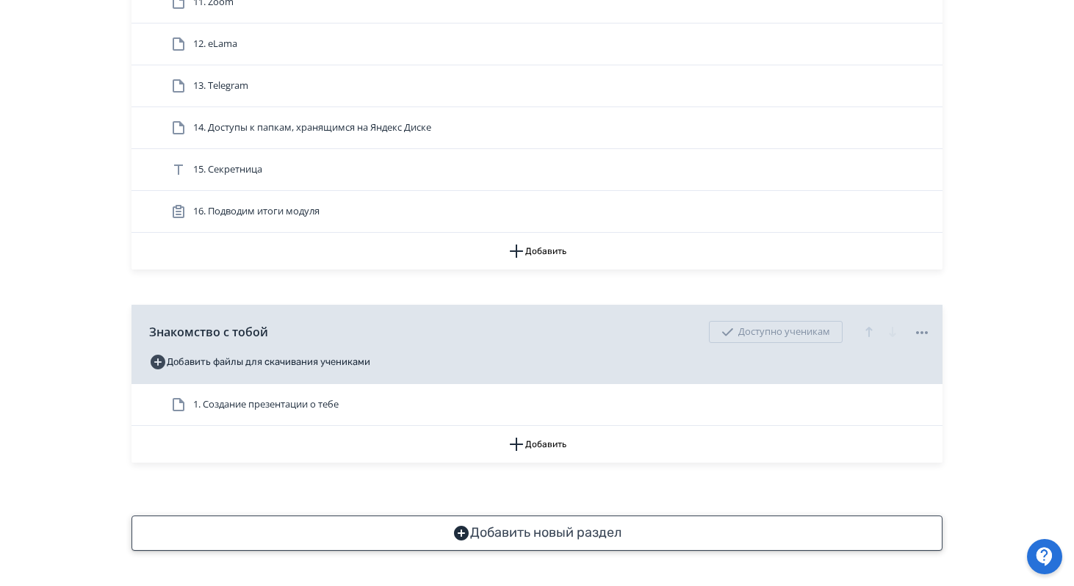
click at [573, 537] on button "Добавить новый раздел" at bounding box center [537, 533] width 811 height 35
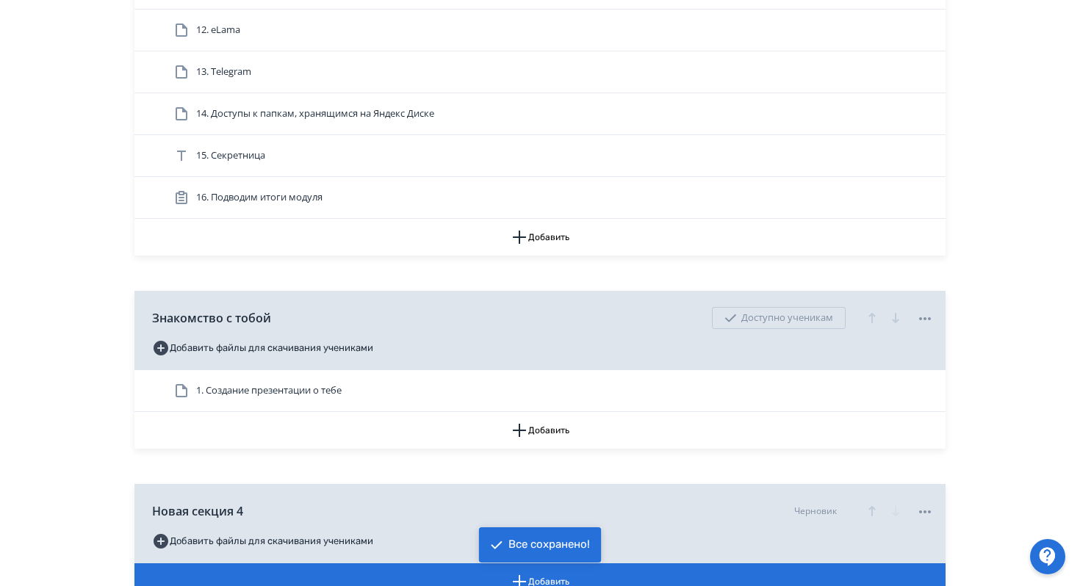
scroll to position [1410, 0]
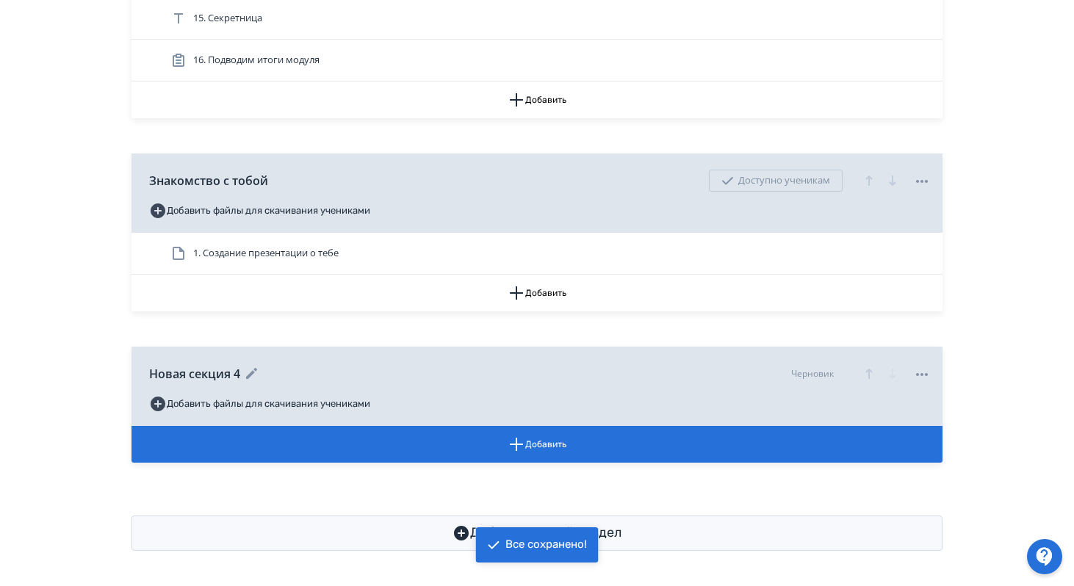
click at [924, 375] on icon at bounding box center [923, 375] width 18 height 18
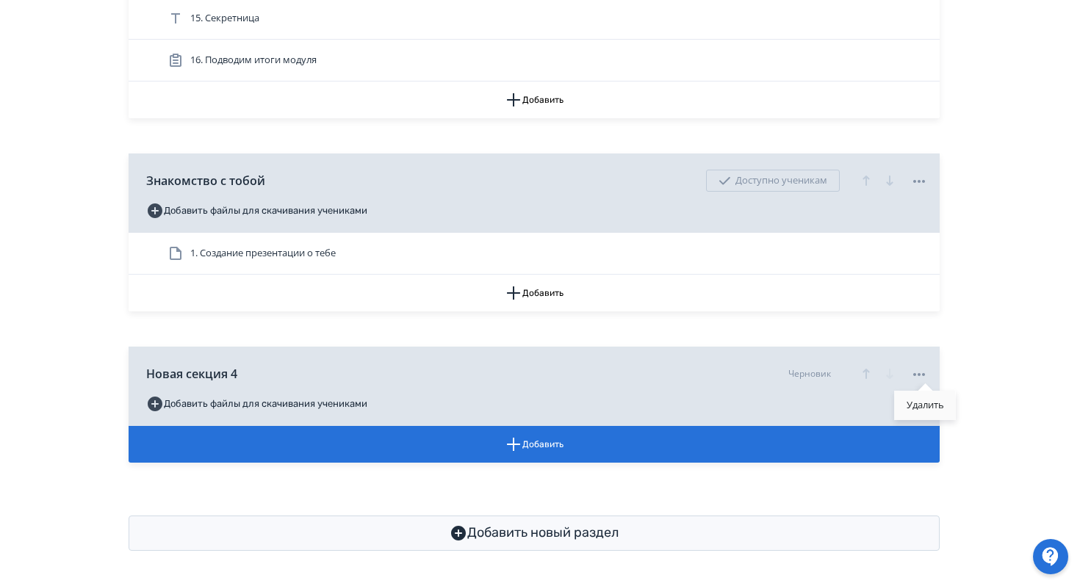
click at [920, 406] on div "Удалить" at bounding box center [925, 405] width 61 height 29
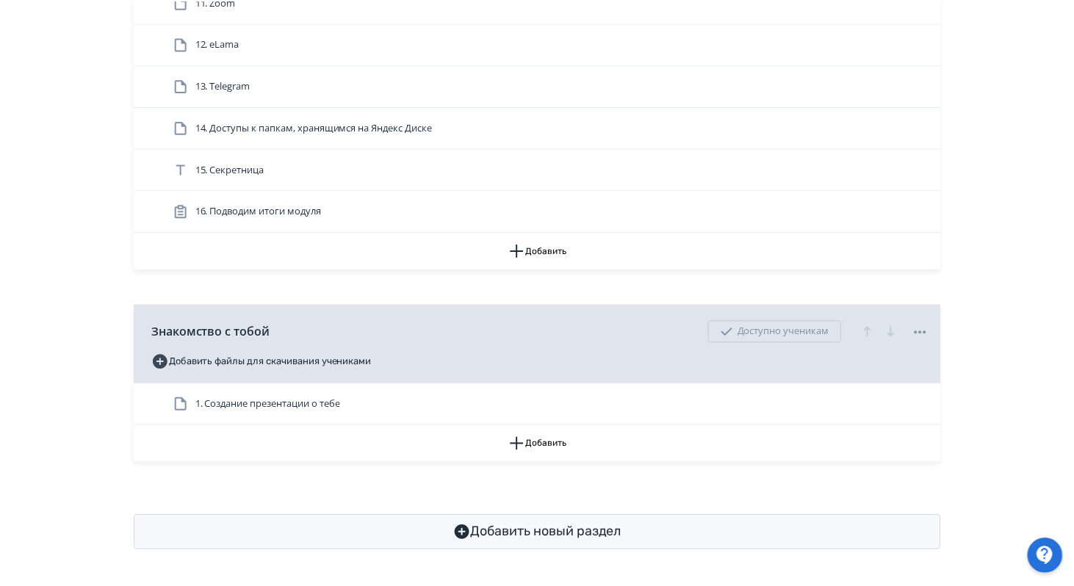
scroll to position [1258, 0]
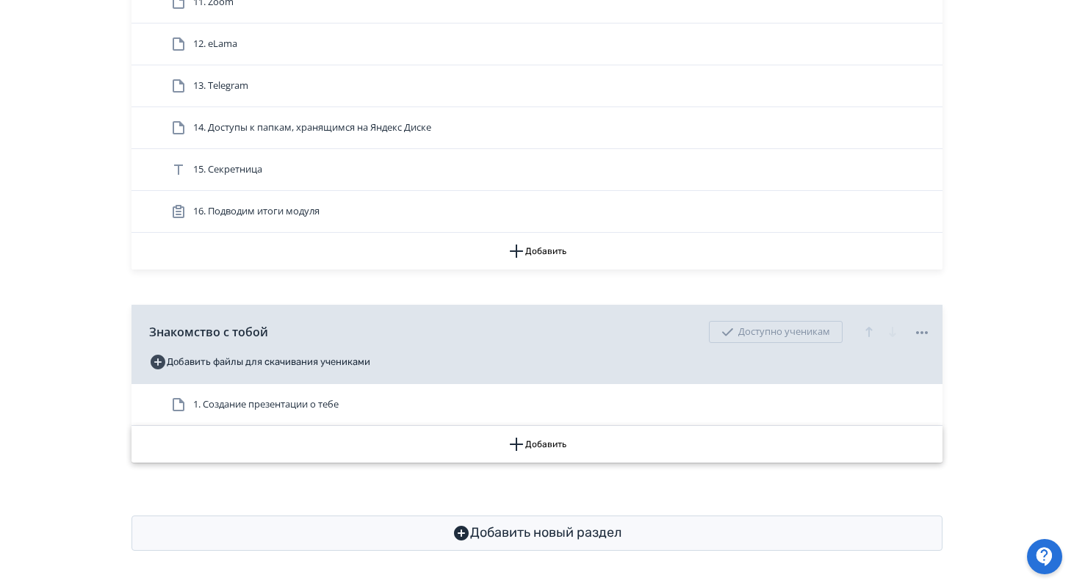
click at [534, 445] on button "Добавить" at bounding box center [537, 444] width 811 height 37
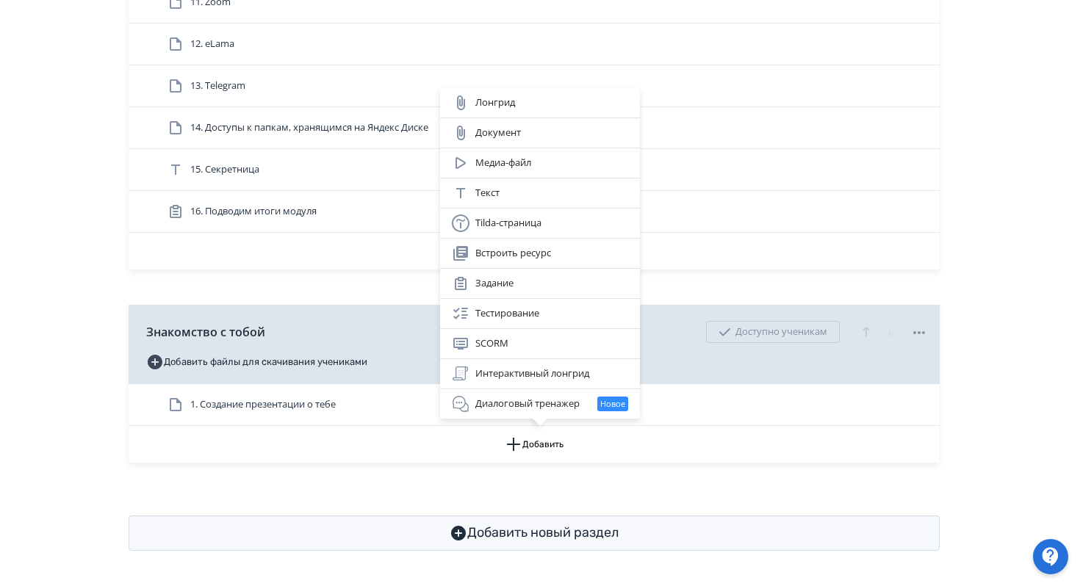
click at [988, 255] on div "Лонгрид Документ Медиа-файл Текст Tilda-страница Встроить ресурс Задание Тестир…" at bounding box center [540, 293] width 1080 height 586
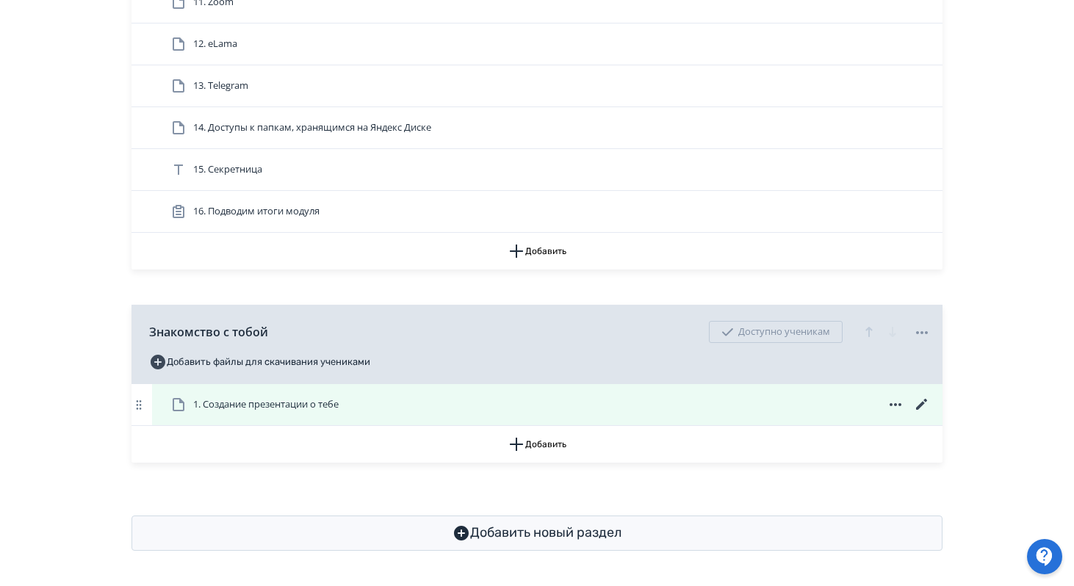
click at [922, 407] on icon at bounding box center [923, 405] width 18 height 18
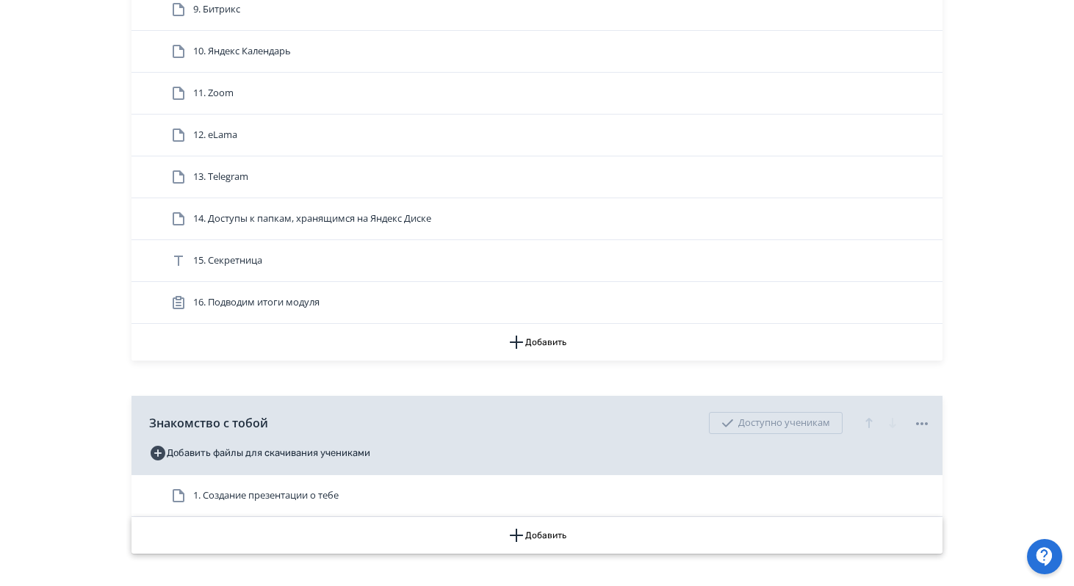
scroll to position [1251, 0]
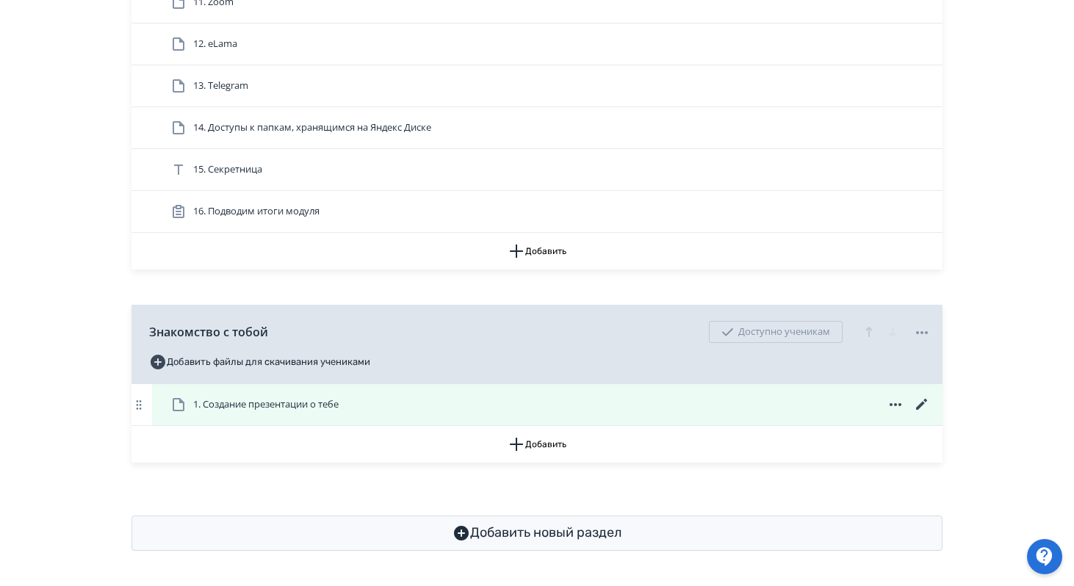
click at [915, 414] on icon at bounding box center [923, 405] width 18 height 18
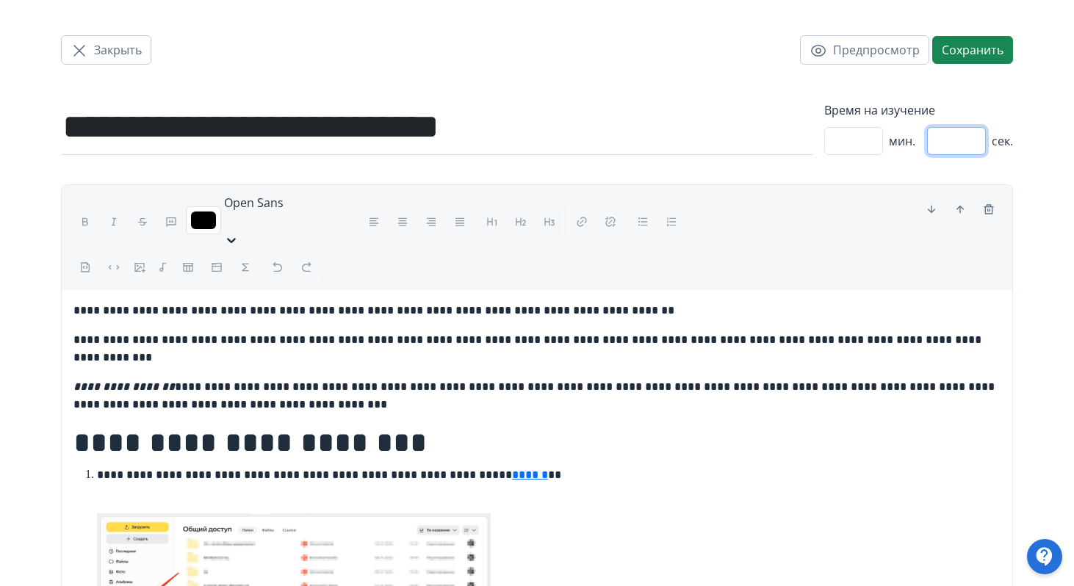
click at [956, 140] on input "**" at bounding box center [956, 141] width 59 height 28
type input "*"
click at [967, 54] on button "Сохранить" at bounding box center [973, 50] width 81 height 28
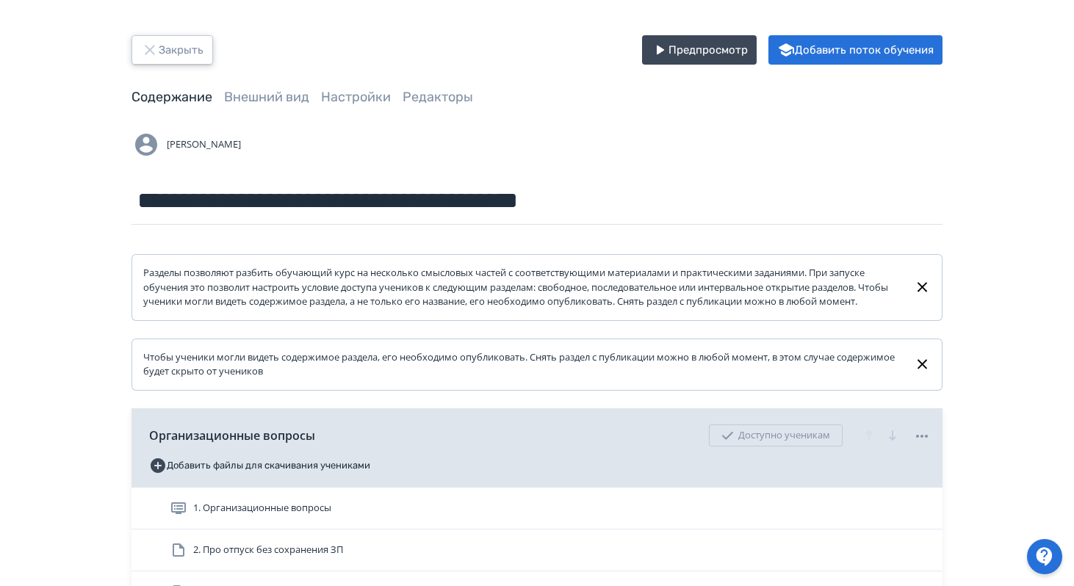
click at [182, 57] on button "Закрыть" at bounding box center [173, 49] width 82 height 29
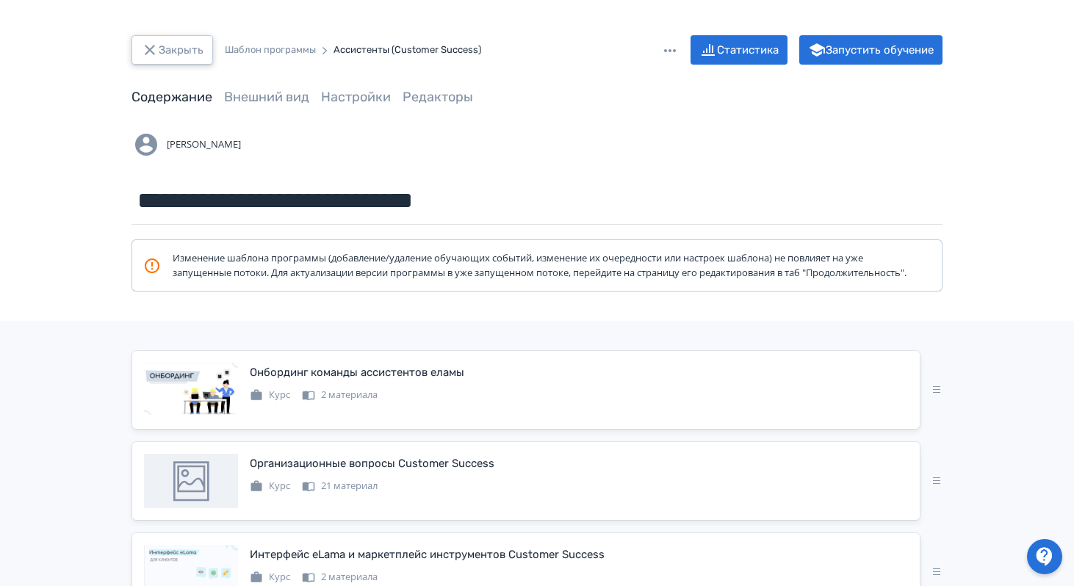
click at [182, 57] on button "Закрыть" at bounding box center [173, 49] width 82 height 29
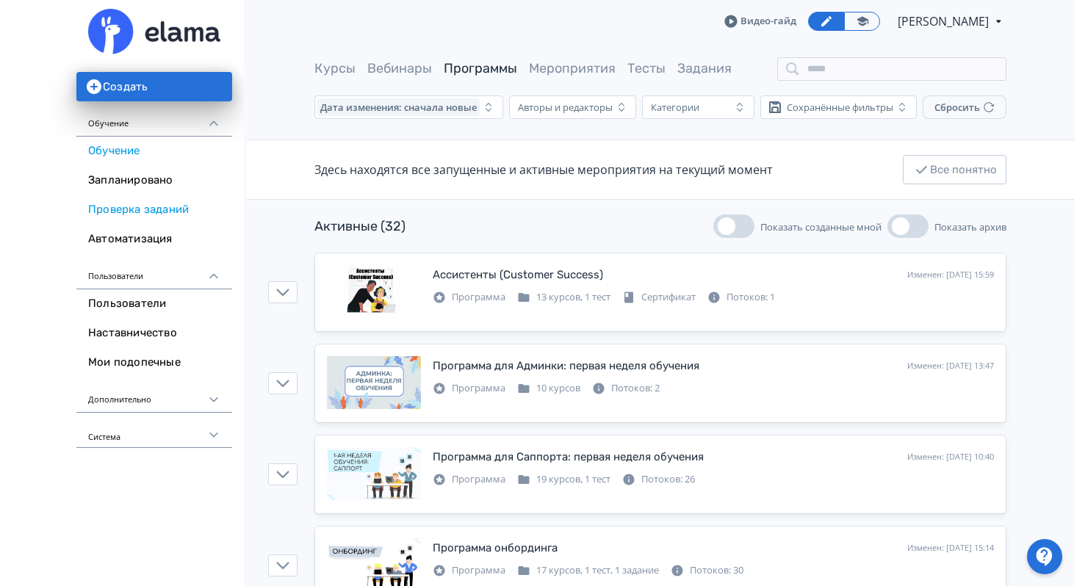
click at [134, 212] on link "Проверка заданий" at bounding box center [154, 209] width 156 height 29
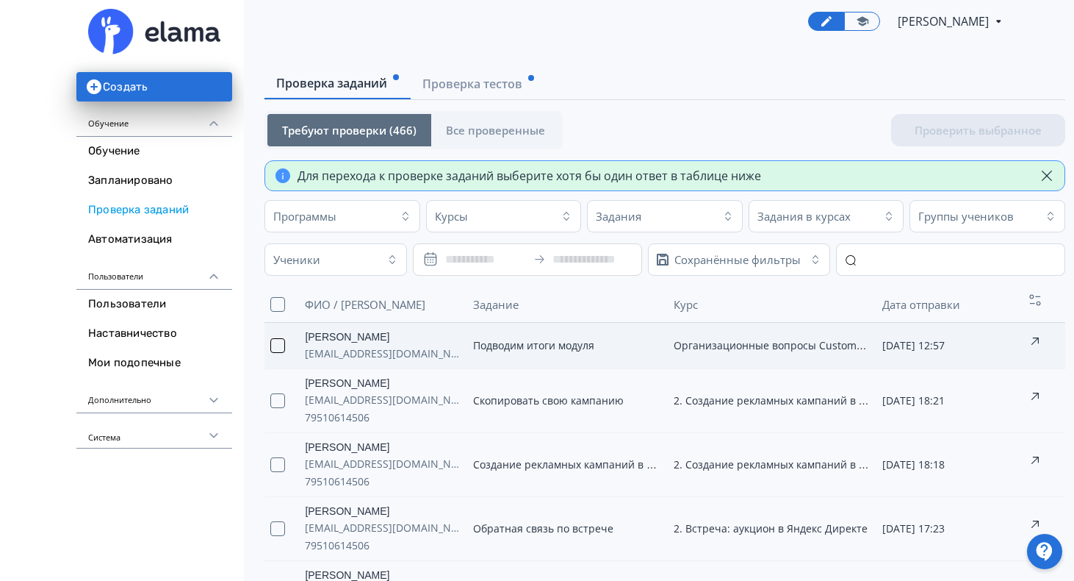
click at [273, 347] on button "button" at bounding box center [277, 345] width 15 height 15
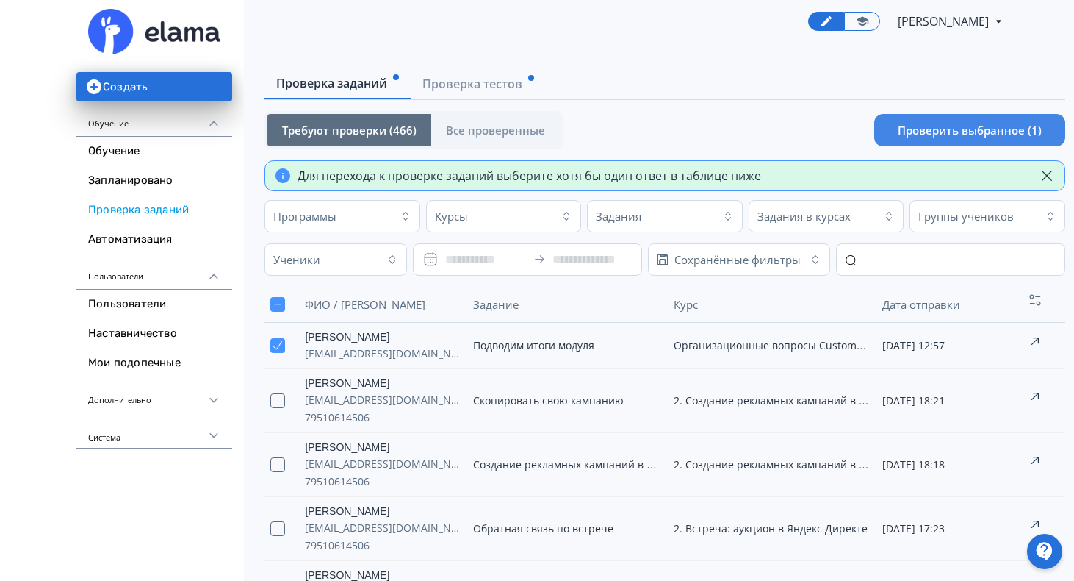
click at [941, 123] on button "Проверить выбранное (1)" at bounding box center [970, 130] width 191 height 32
